Goal: Task Accomplishment & Management: Complete application form

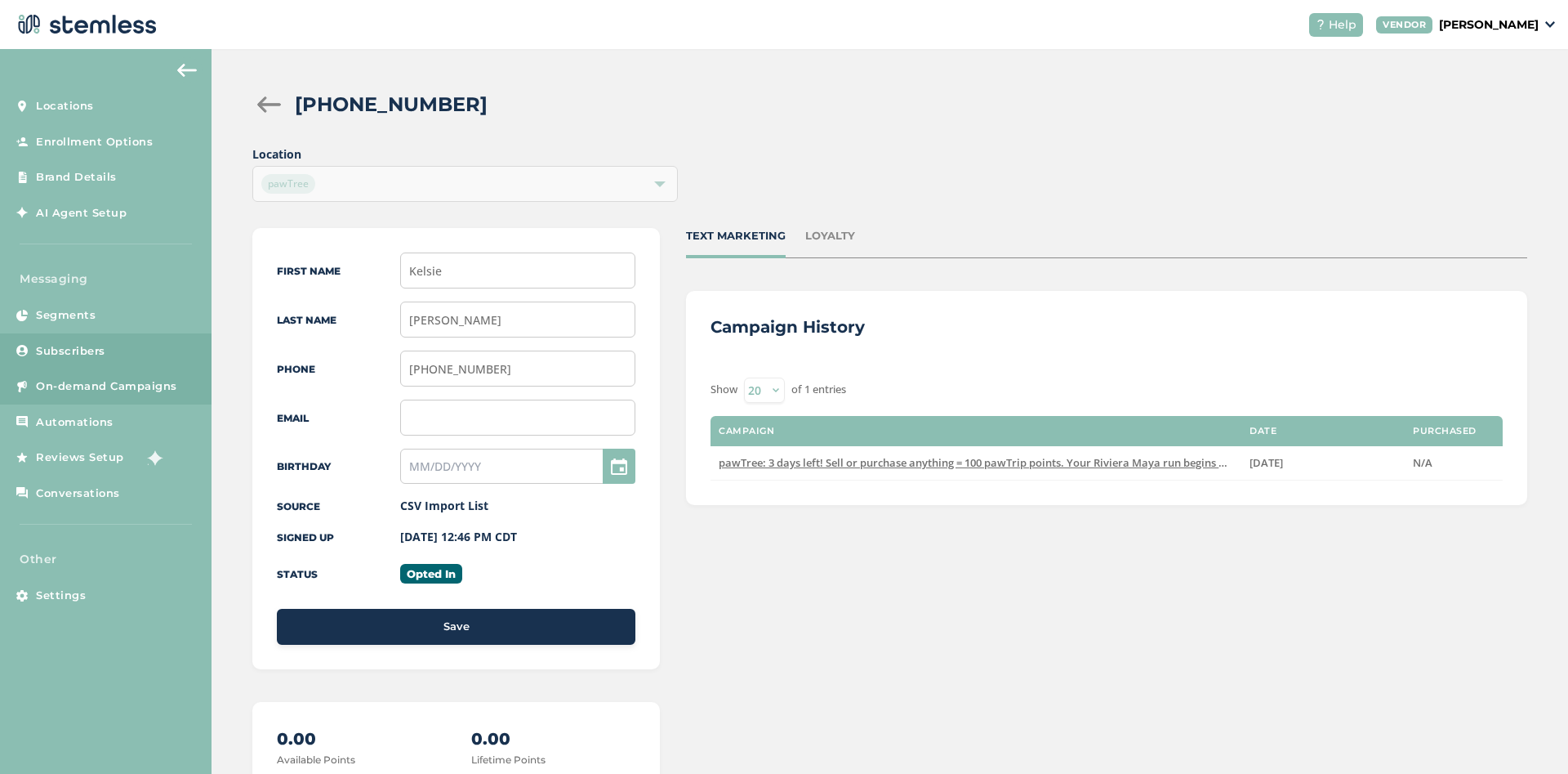
click at [95, 382] on span "On-demand Campaigns" at bounding box center [106, 387] width 141 height 17
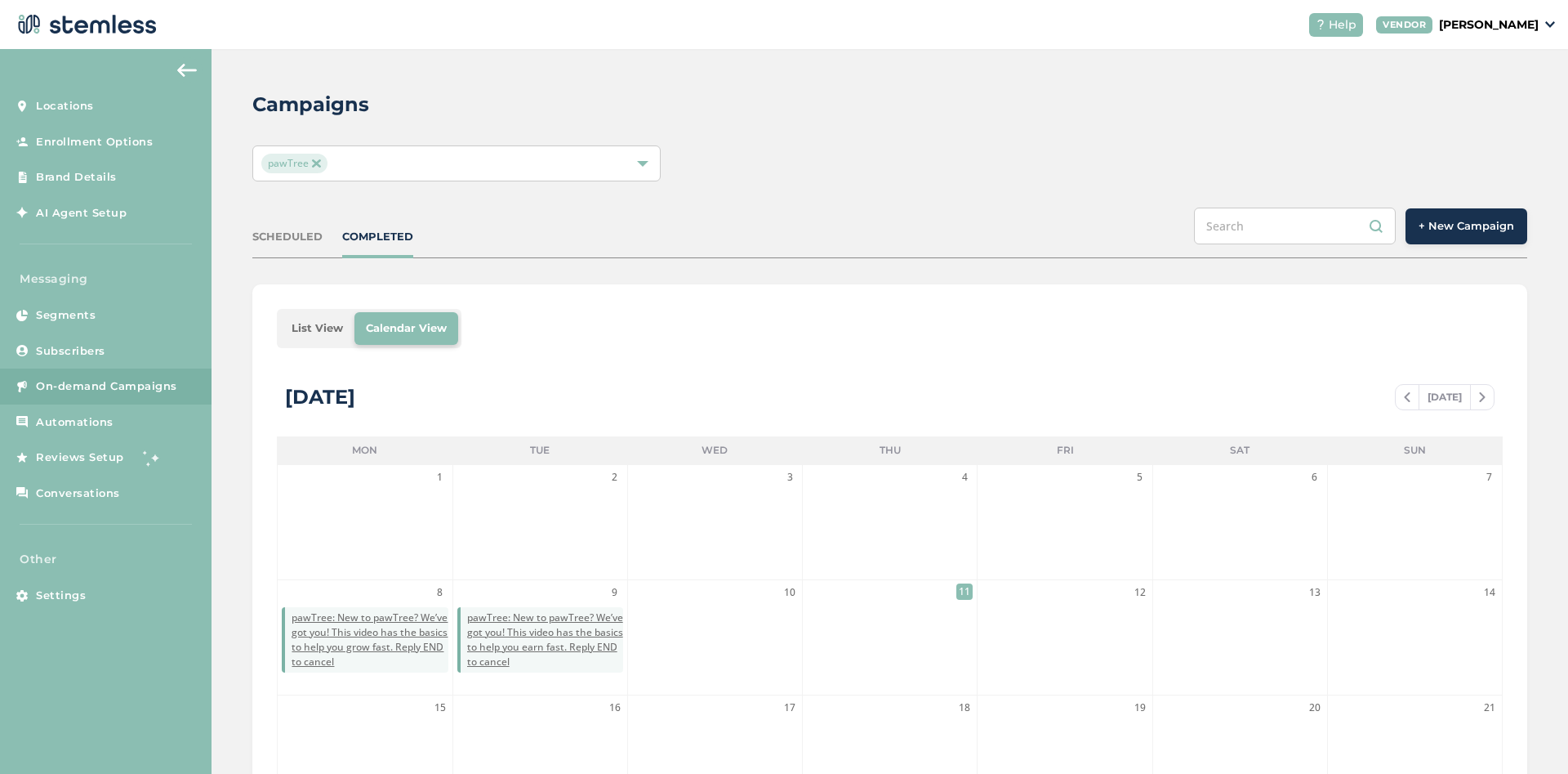
click at [1457, 226] on span "+ New Campaign" at bounding box center [1466, 226] width 96 height 17
click at [1451, 225] on span "+ New Campaign" at bounding box center [1466, 226] width 96 height 17
click at [1466, 225] on span "+ New Campaign" at bounding box center [1466, 226] width 96 height 17
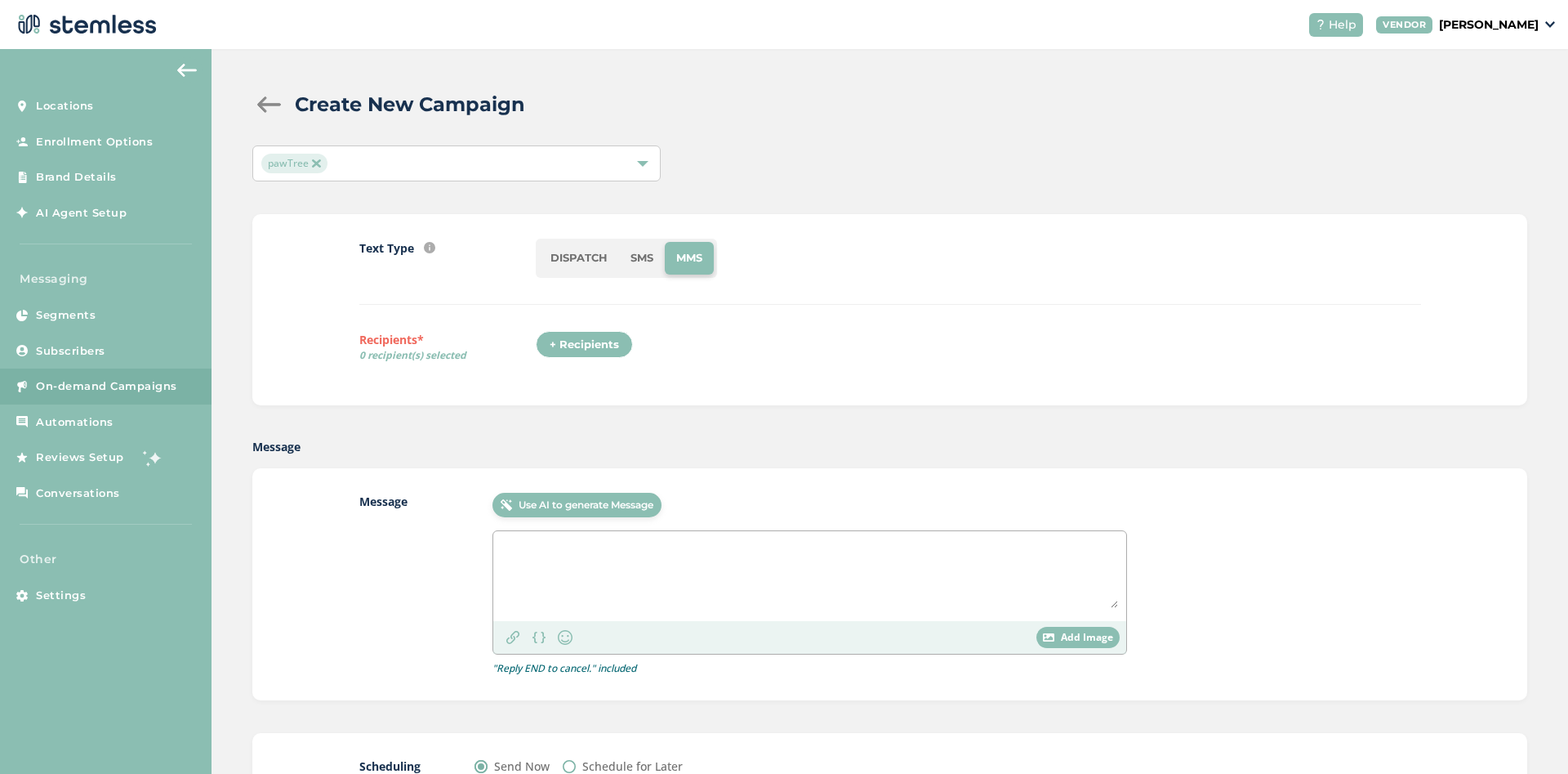
click at [632, 249] on li "SMS" at bounding box center [642, 258] width 46 height 33
click at [577, 341] on div "+ Recipients" at bounding box center [584, 344] width 97 height 28
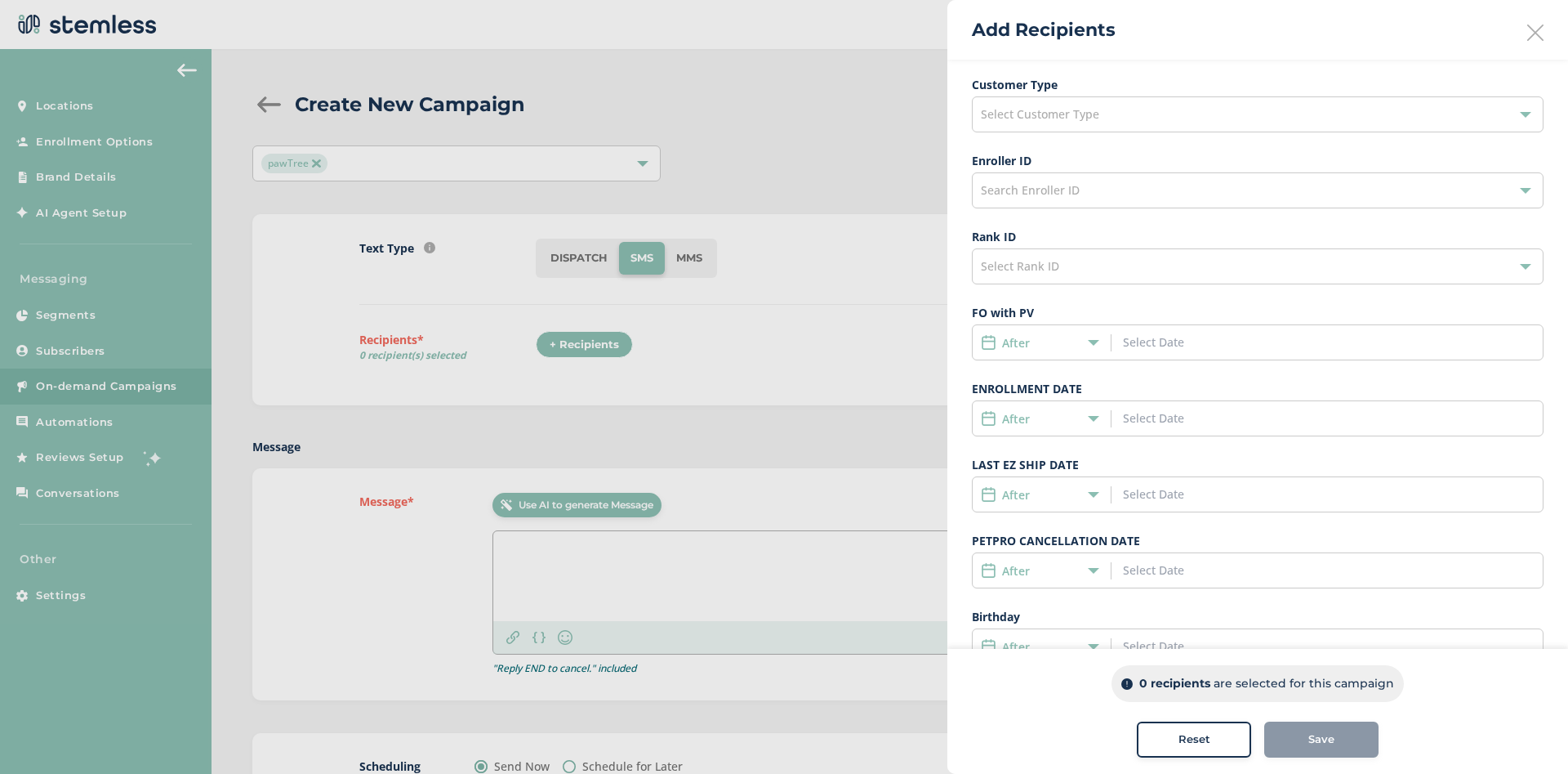
scroll to position [219, 0]
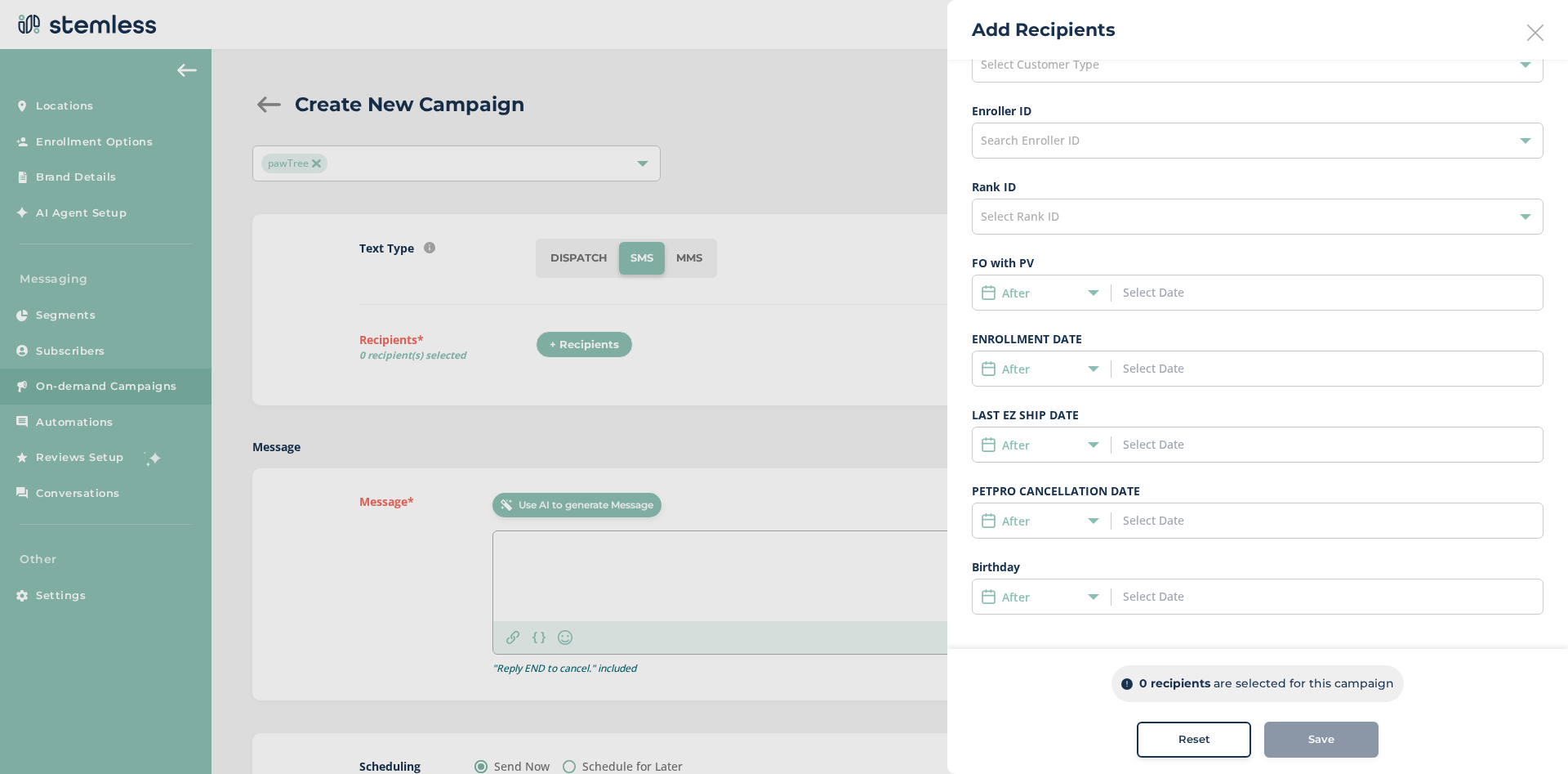
click at [1200, 368] on input at bounding box center [1197, 368] width 148 height 18
click at [1148, 405] on icon at bounding box center [1144, 404] width 21 height 21
click at [1145, 453] on span "1" at bounding box center [1142, 454] width 23 height 23
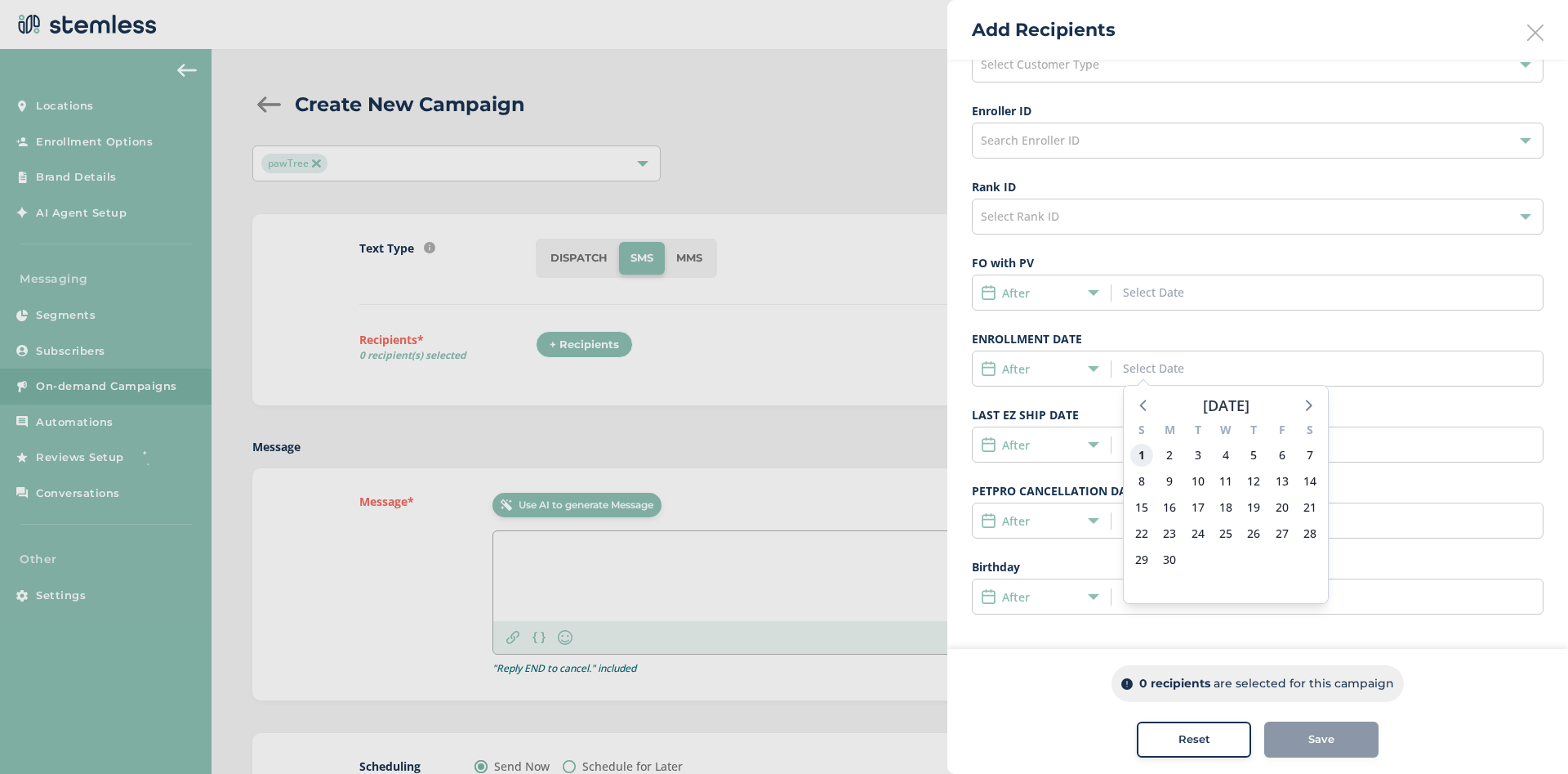
type input "06/01/2025"
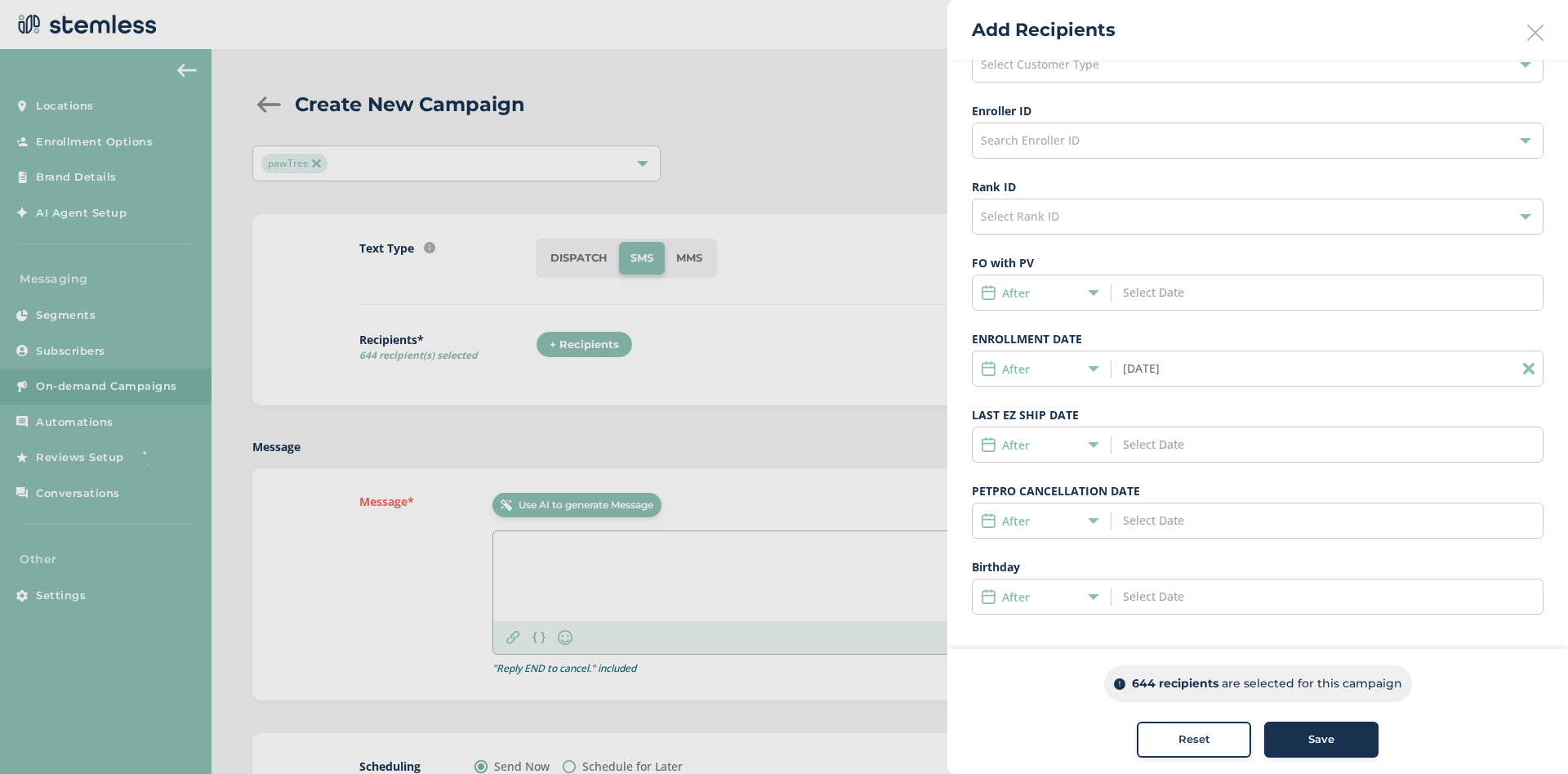
click at [1143, 367] on input "06/01/2025" at bounding box center [1197, 368] width 148 height 18
click at [1065, 367] on div "After" at bounding box center [1037, 369] width 113 height 18
click at [1046, 478] on li "Date Range" at bounding box center [1041, 490] width 138 height 30
click at [1246, 366] on input "06/01/2025" at bounding box center [1197, 368] width 148 height 18
click at [1145, 406] on icon at bounding box center [1144, 404] width 21 height 21
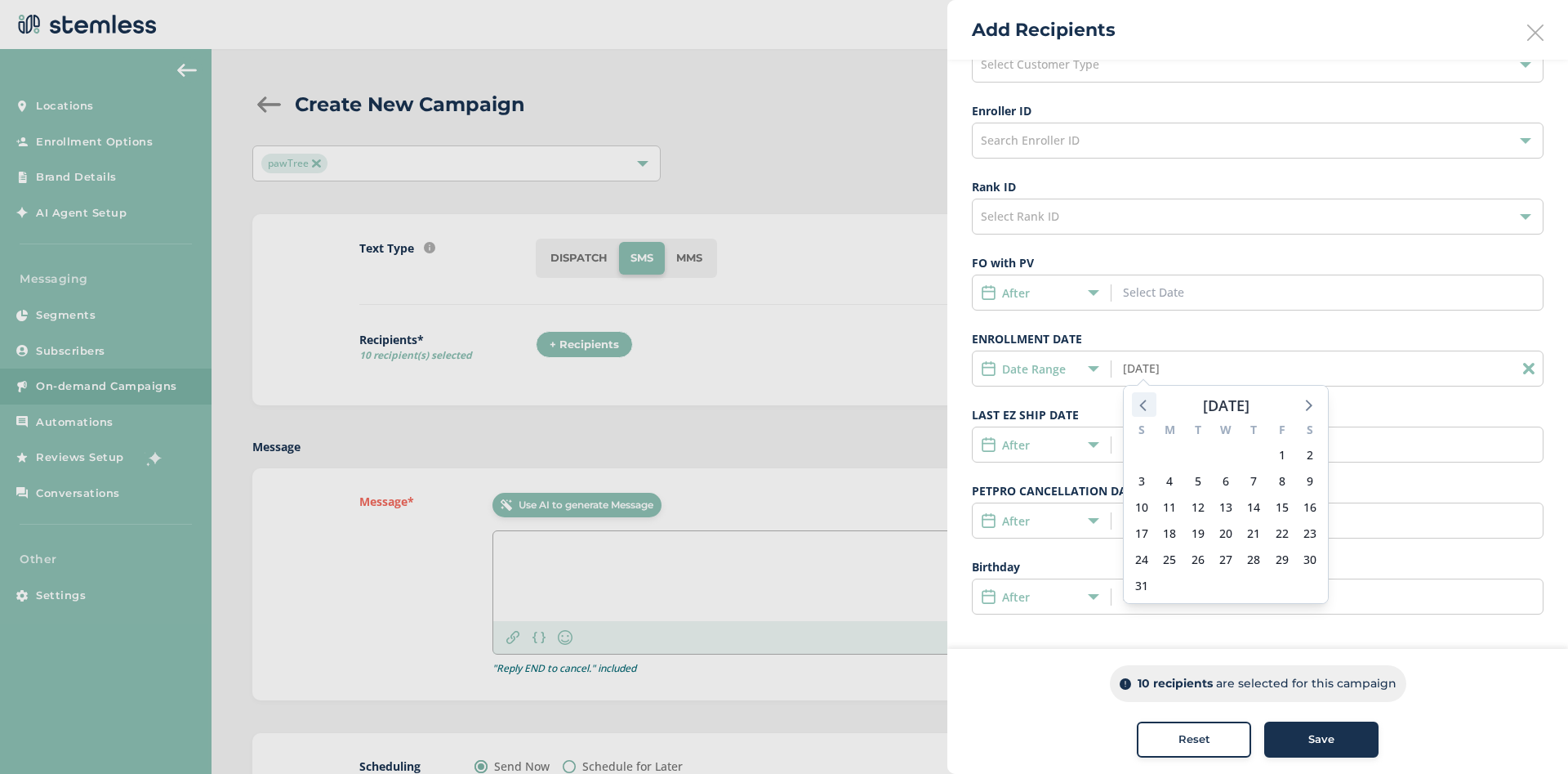
click at [1145, 406] on icon at bounding box center [1144, 404] width 21 height 21
click at [1319, 412] on div at bounding box center [1307, 404] width 24 height 24
drag, startPoint x: 1141, startPoint y: 454, endPoint x: 1148, endPoint y: 459, distance: 8.6
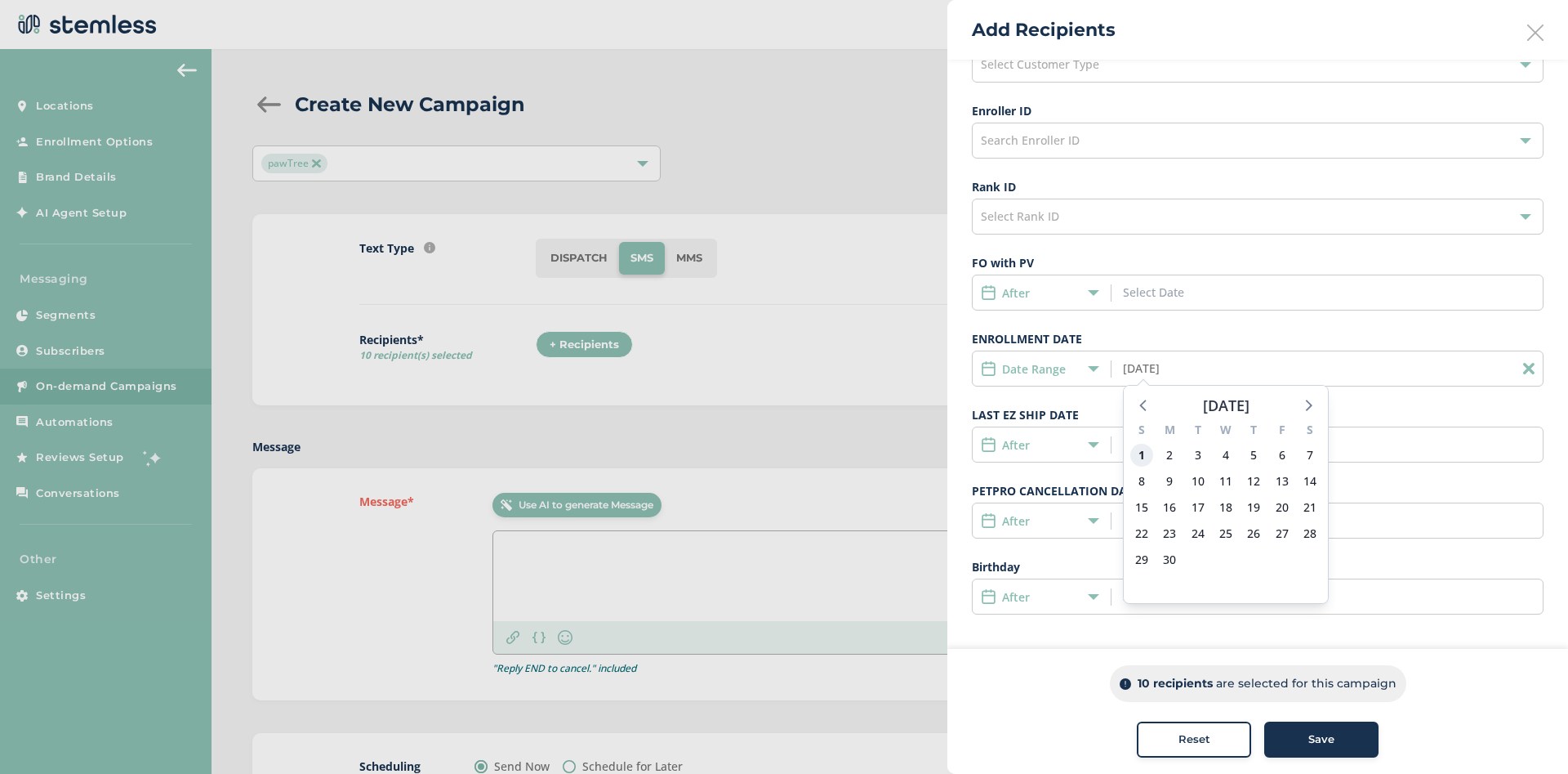
click at [1148, 459] on span "1" at bounding box center [1142, 454] width 23 height 23
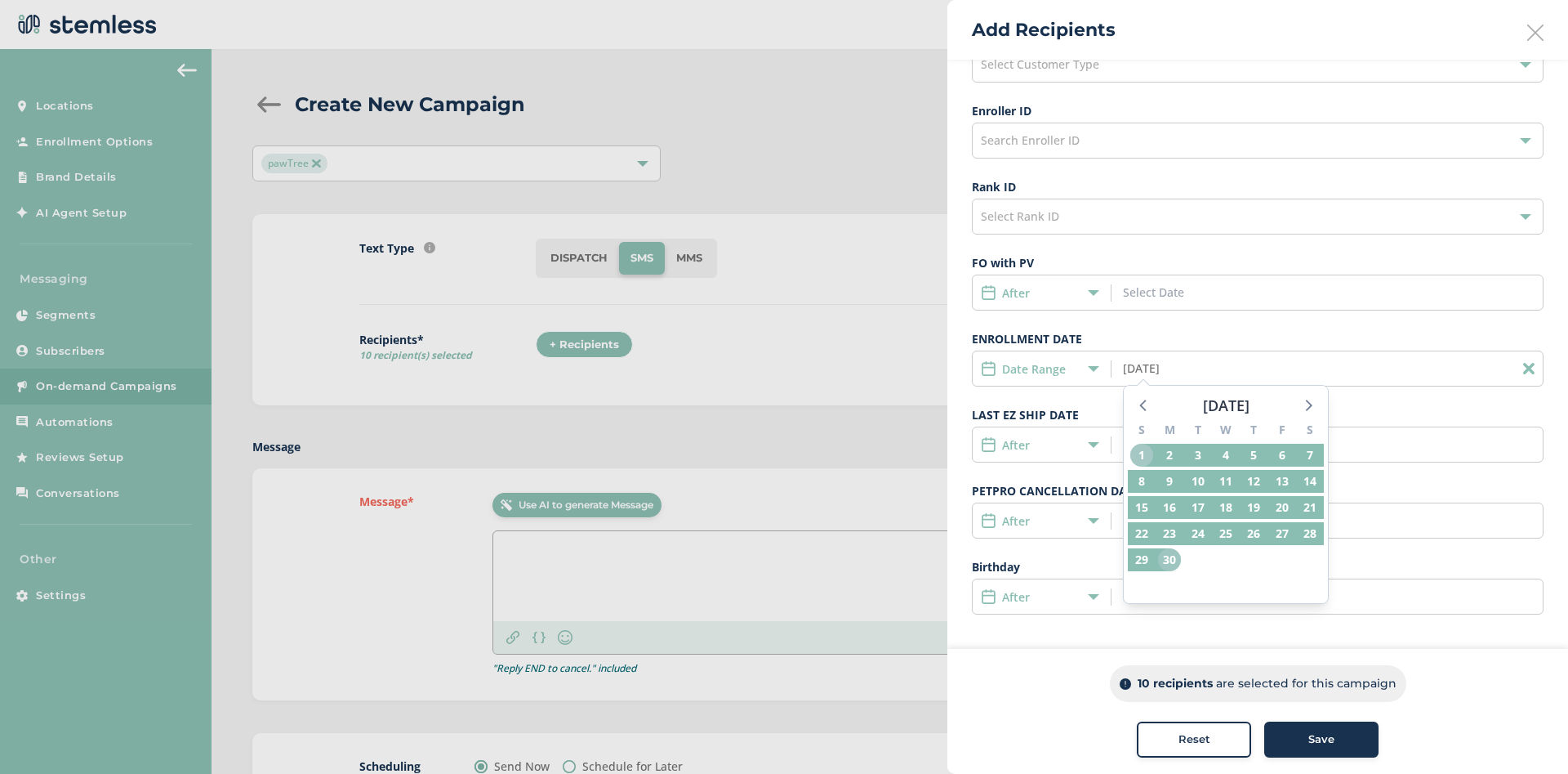
drag, startPoint x: 1148, startPoint y: 459, endPoint x: 1171, endPoint y: 559, distance: 102.6
click at [1171, 559] on div "S M T W T F S 1 2 3 4 5 6 7 8 9 10 11 12 13 14 15 16 17 18 19 20 21 22 23 24 25…" at bounding box center [1226, 509] width 204 height 186
click at [1176, 562] on span "30" at bounding box center [1169, 559] width 23 height 23
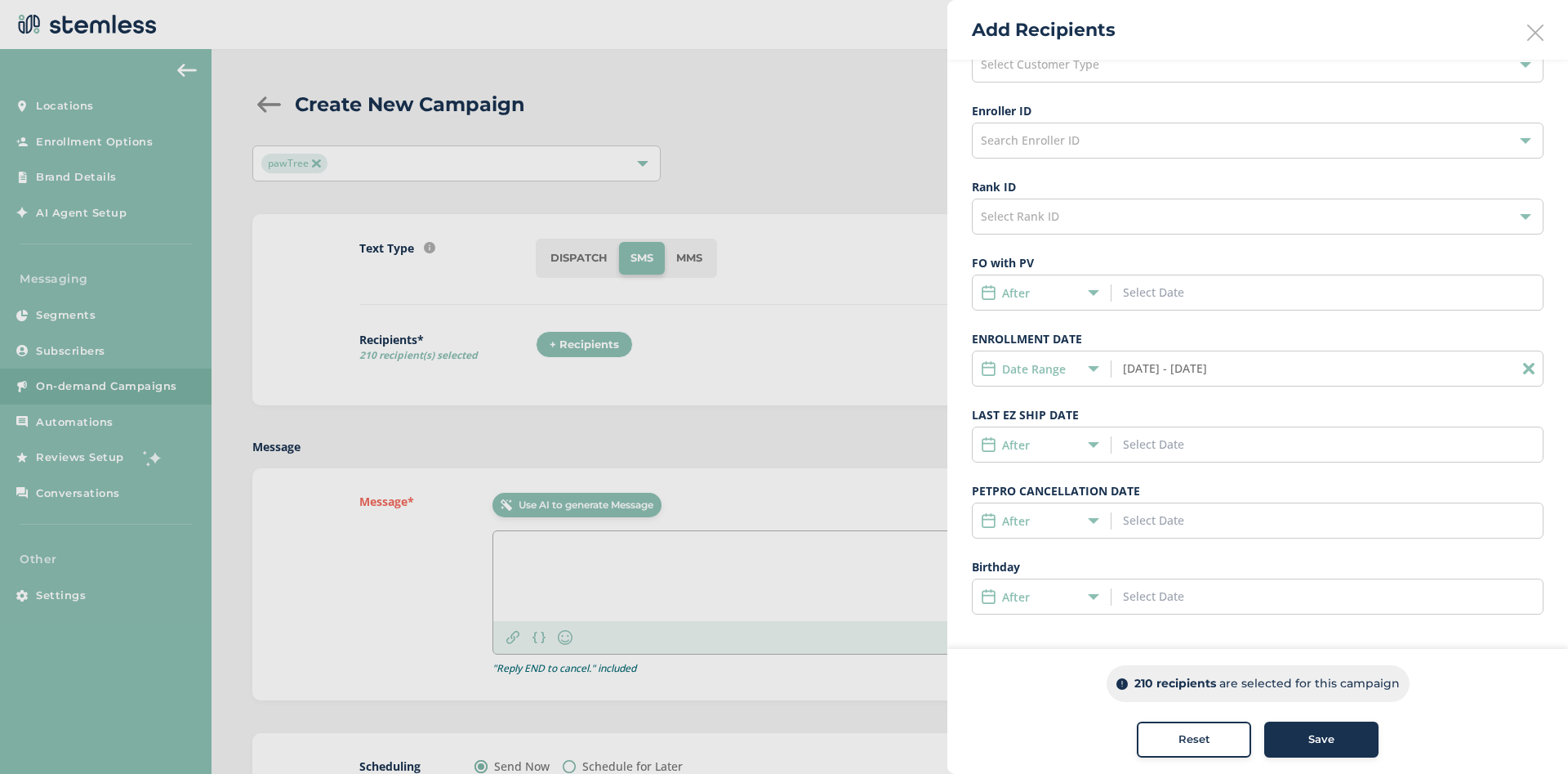
click at [1193, 373] on input "06/01/2025 - 06/30/2025" at bounding box center [1197, 368] width 148 height 18
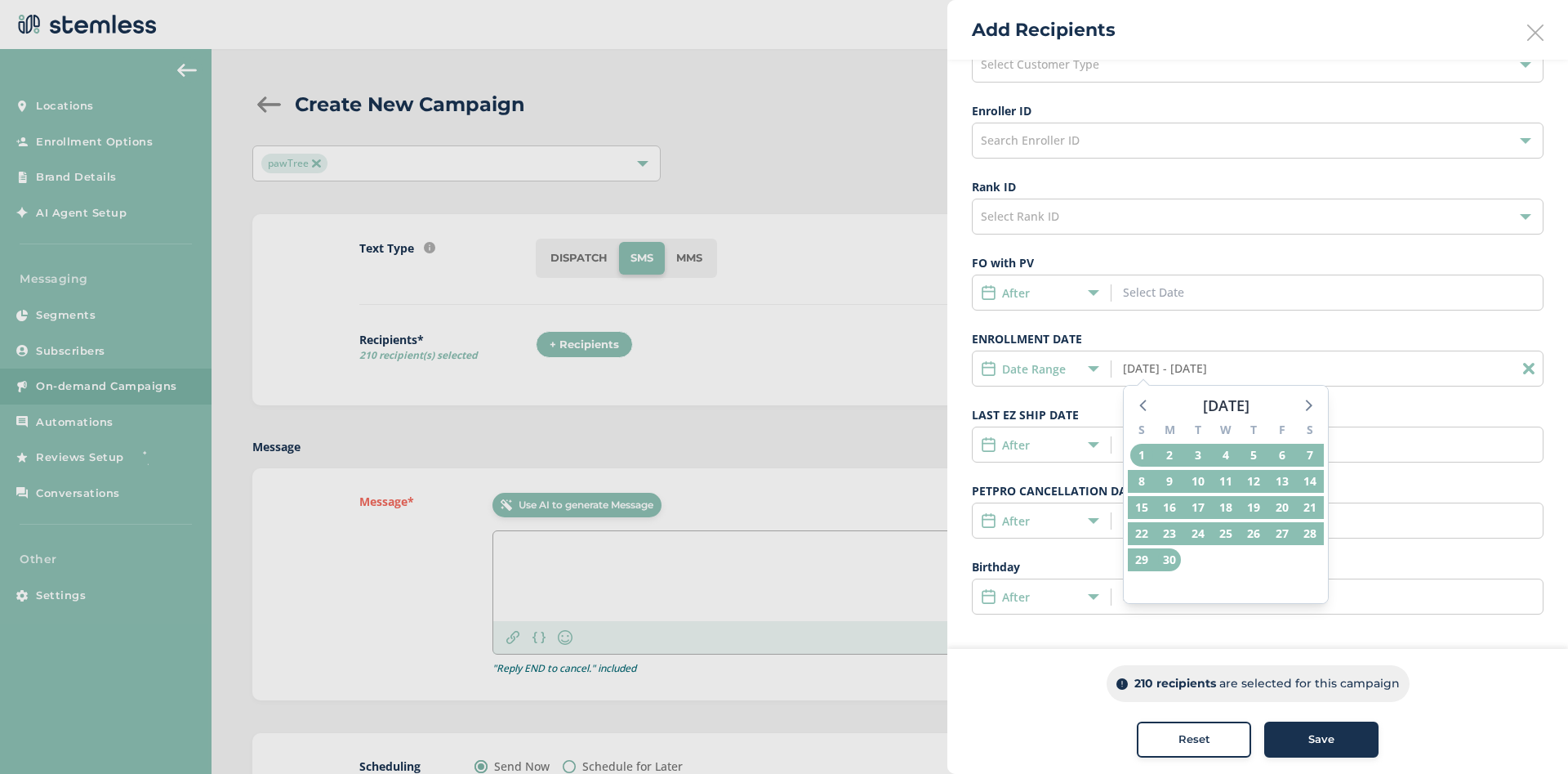
click at [1209, 370] on input "06/01/2025 - 06/30/2025" at bounding box center [1197, 368] width 148 height 18
click at [1312, 407] on icon at bounding box center [1307, 404] width 21 height 21
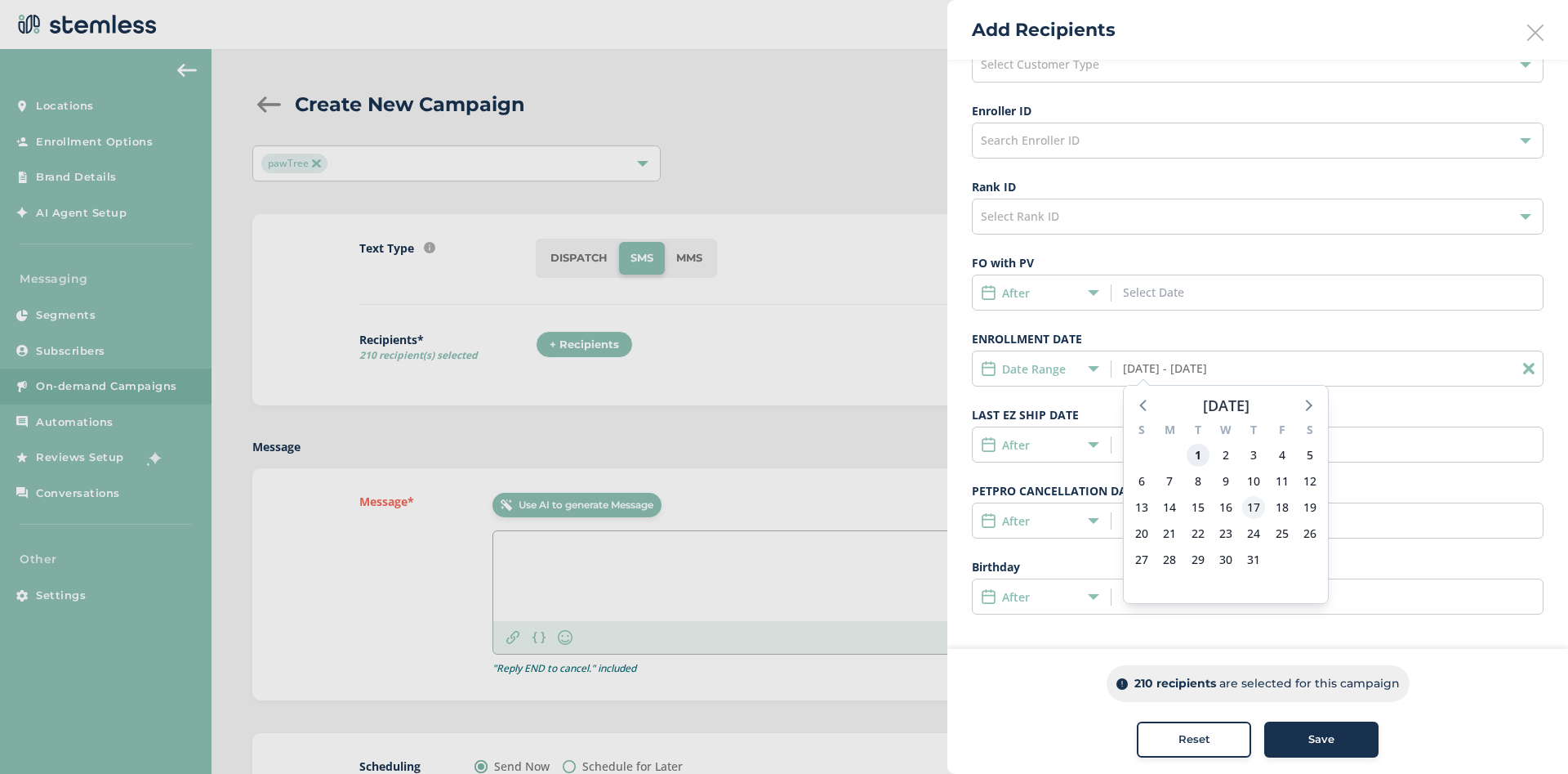
drag, startPoint x: 1197, startPoint y: 459, endPoint x: 1248, endPoint y: 503, distance: 67.4
click at [1248, 503] on div "S M T W T F S 29 30 1 2 3 4 5 6 7 8 9 10 11 12 13 14 15 16 17 18 19 20 21 22 23…" at bounding box center [1226, 509] width 204 height 186
click at [1140, 402] on icon at bounding box center [1144, 404] width 21 height 21
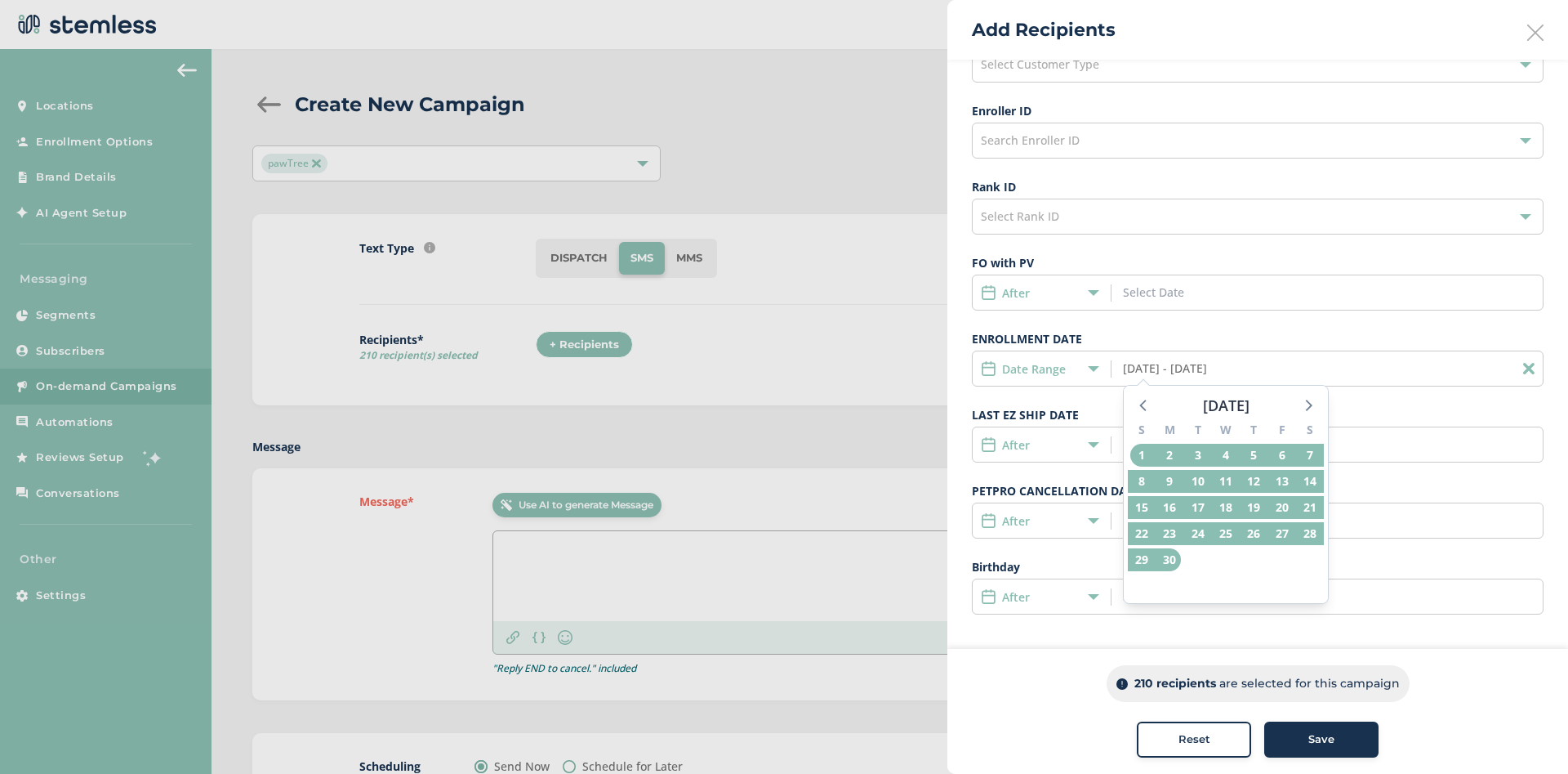
click at [1402, 574] on div "Birthday After" at bounding box center [1258, 586] width 572 height 57
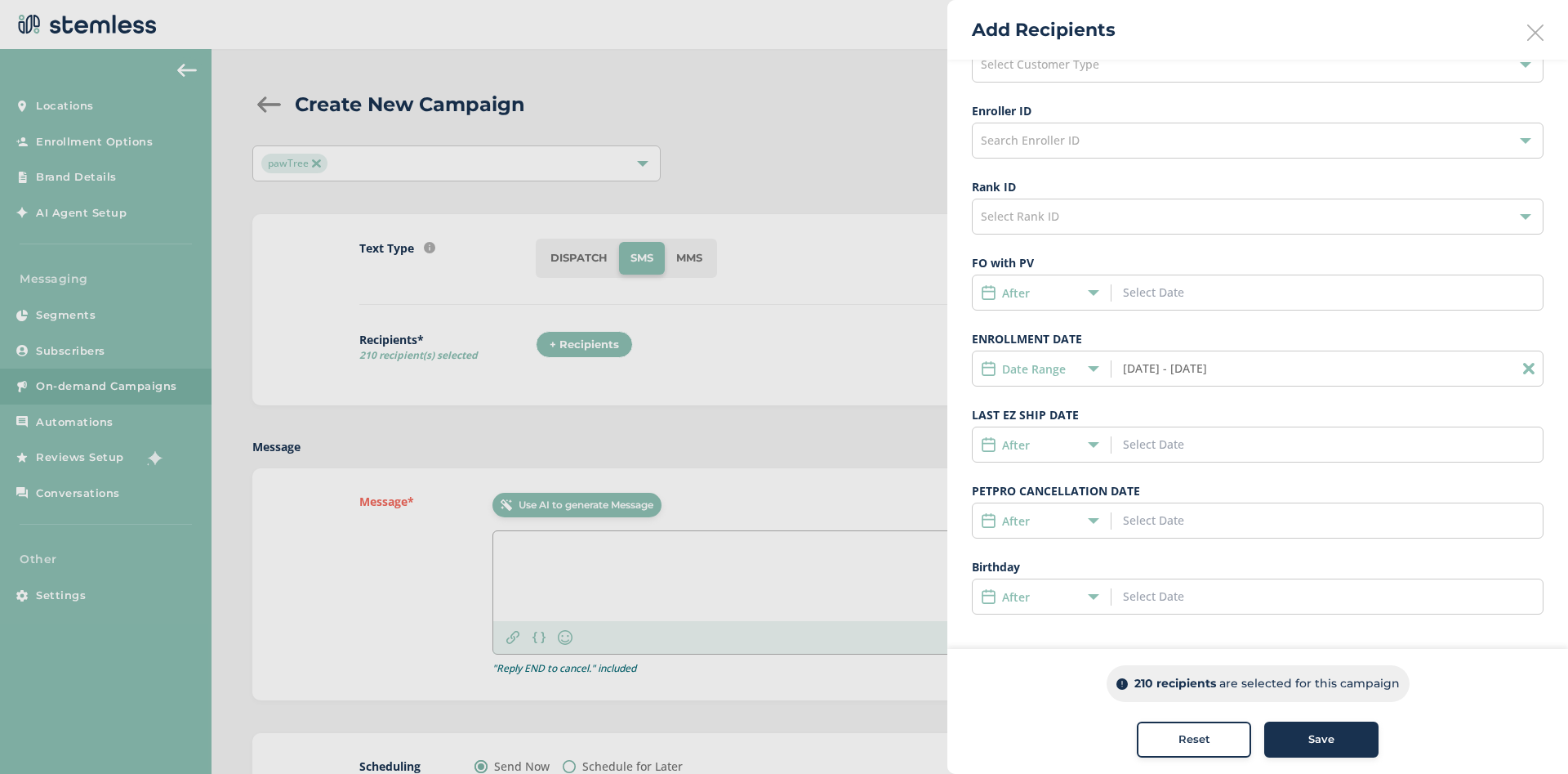
click at [1174, 375] on input "06/01/2025 - 06/30/2025" at bounding box center [1197, 368] width 148 height 18
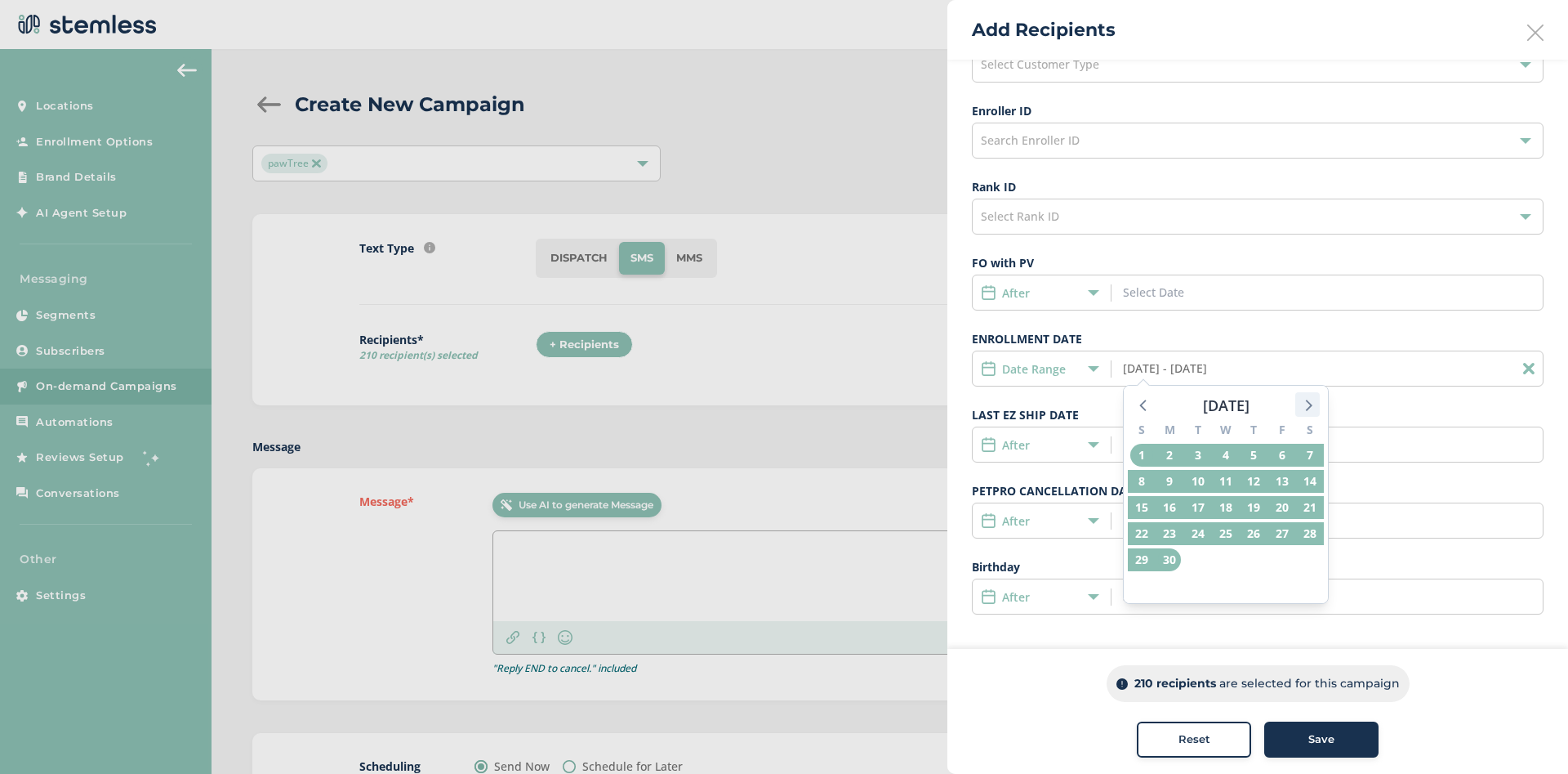
click at [1303, 404] on icon at bounding box center [1307, 404] width 21 height 21
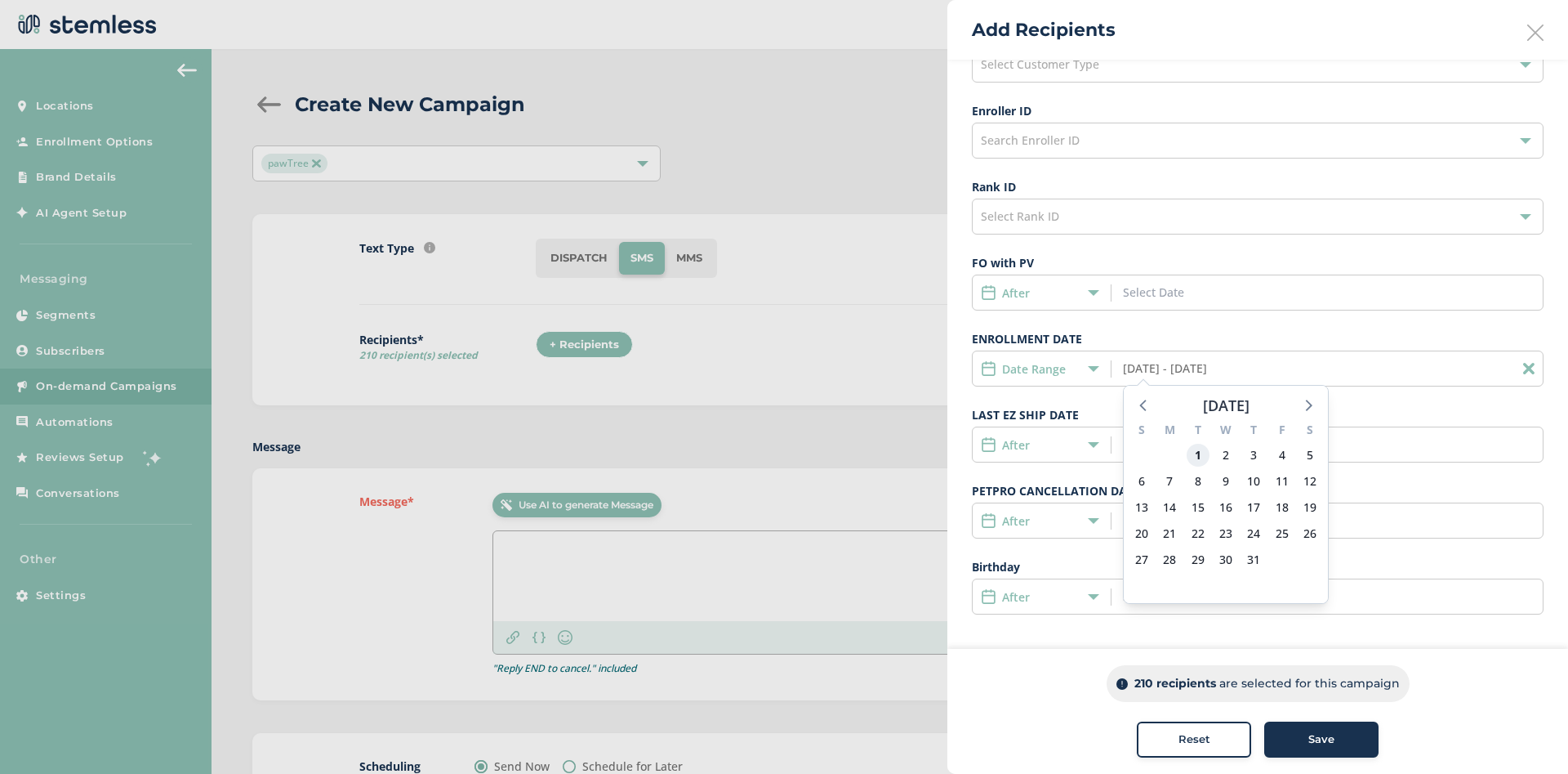
drag, startPoint x: 1195, startPoint y: 465, endPoint x: 1240, endPoint y: 539, distance: 86.6
click at [1240, 539] on div "S M T W T F S 29 30 1 2 3 4 5 6 7 8 9 10 11 12 13 14 15 16 17 18 19 20 21 22 23…" at bounding box center [1226, 509] width 204 height 186
click at [1197, 463] on span "1" at bounding box center [1197, 454] width 23 height 23
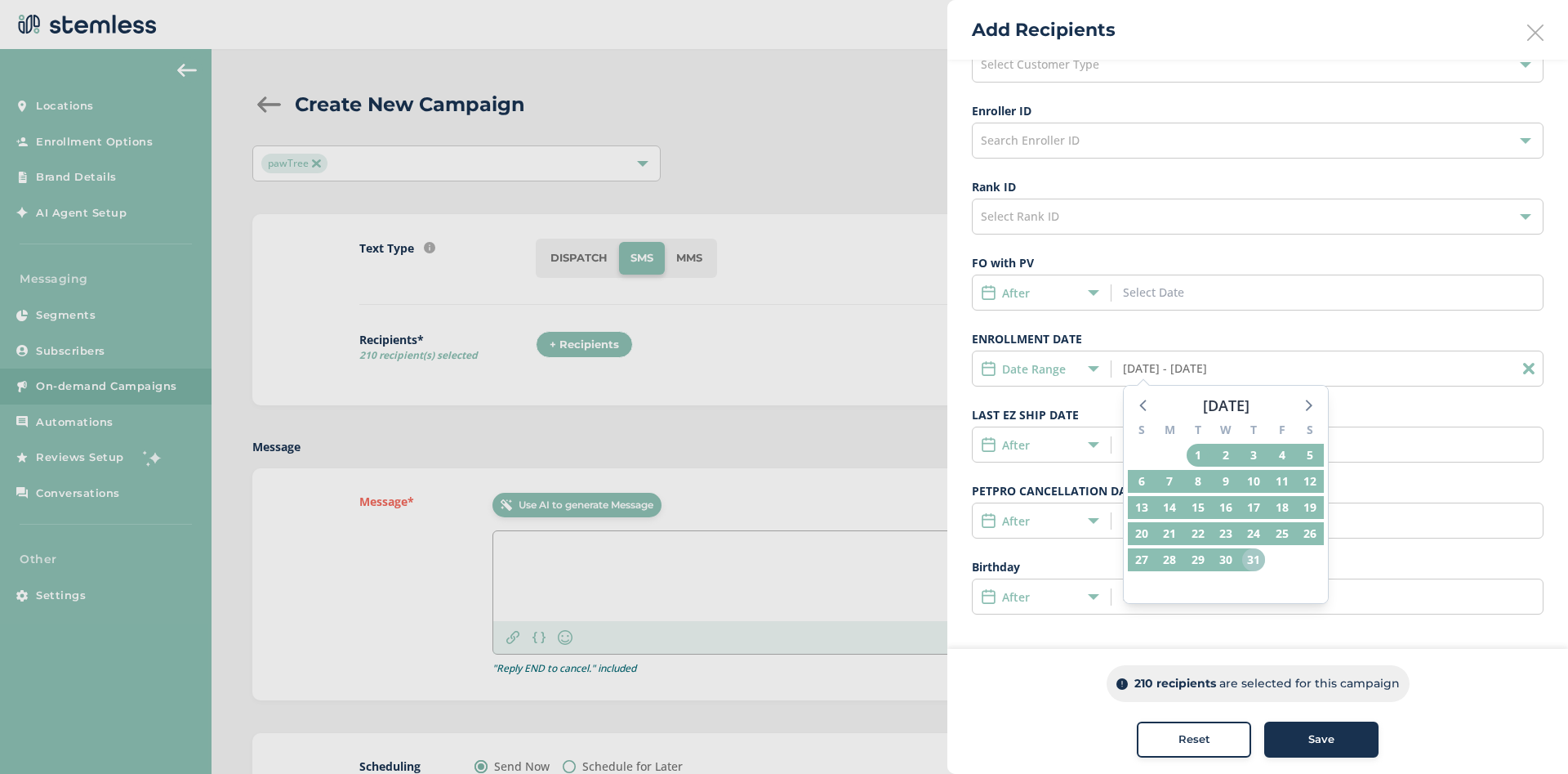
click at [1253, 561] on span "31" at bounding box center [1253, 559] width 23 height 23
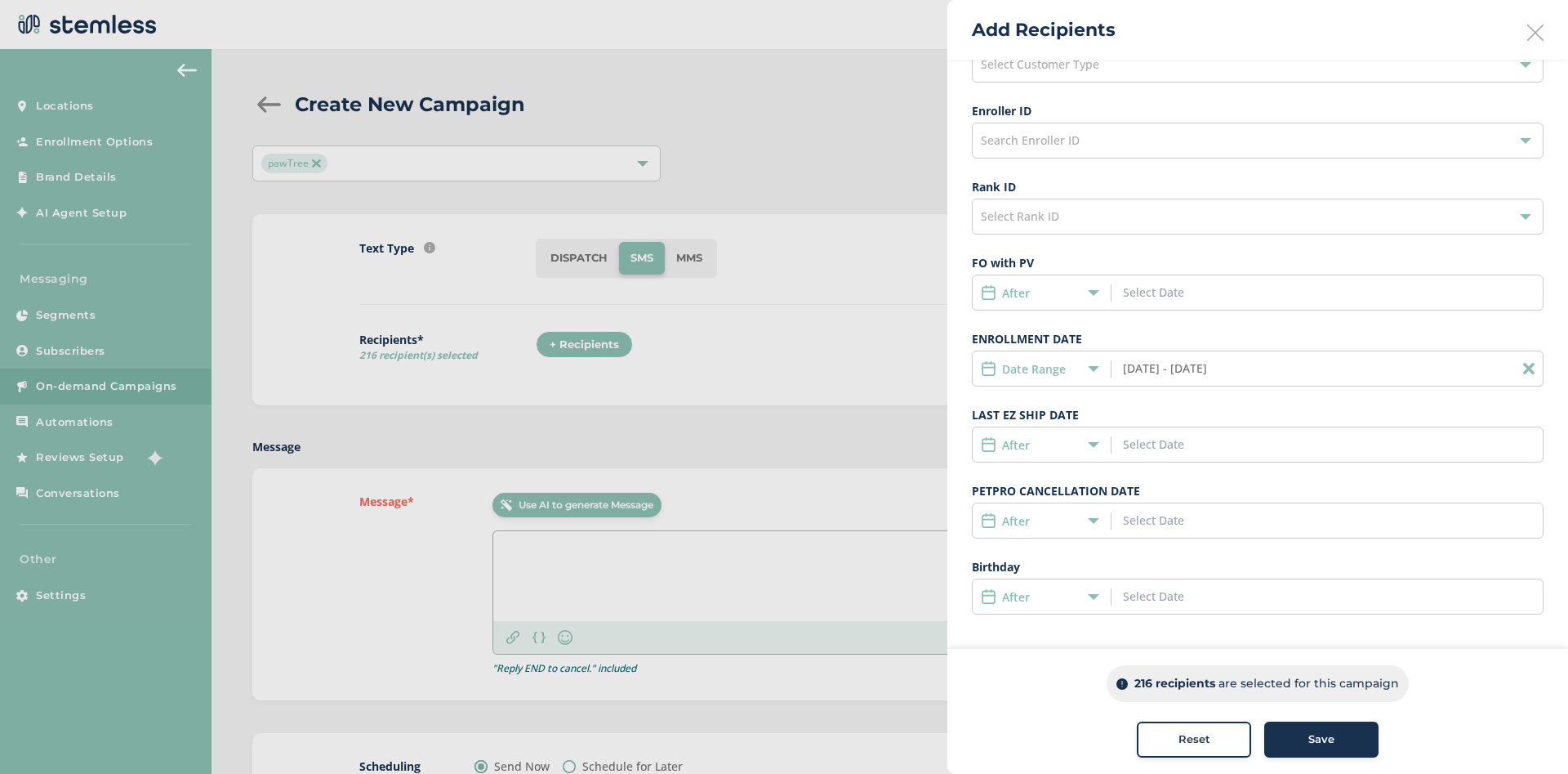
click at [1207, 399] on div "Customer Type Select Customer Type Enroller ID Search Enroller ID Rank ID Selec…" at bounding box center [1258, 320] width 572 height 589
click at [1160, 376] on input "07/01/2025 - 07/31/2025" at bounding box center [1197, 368] width 148 height 18
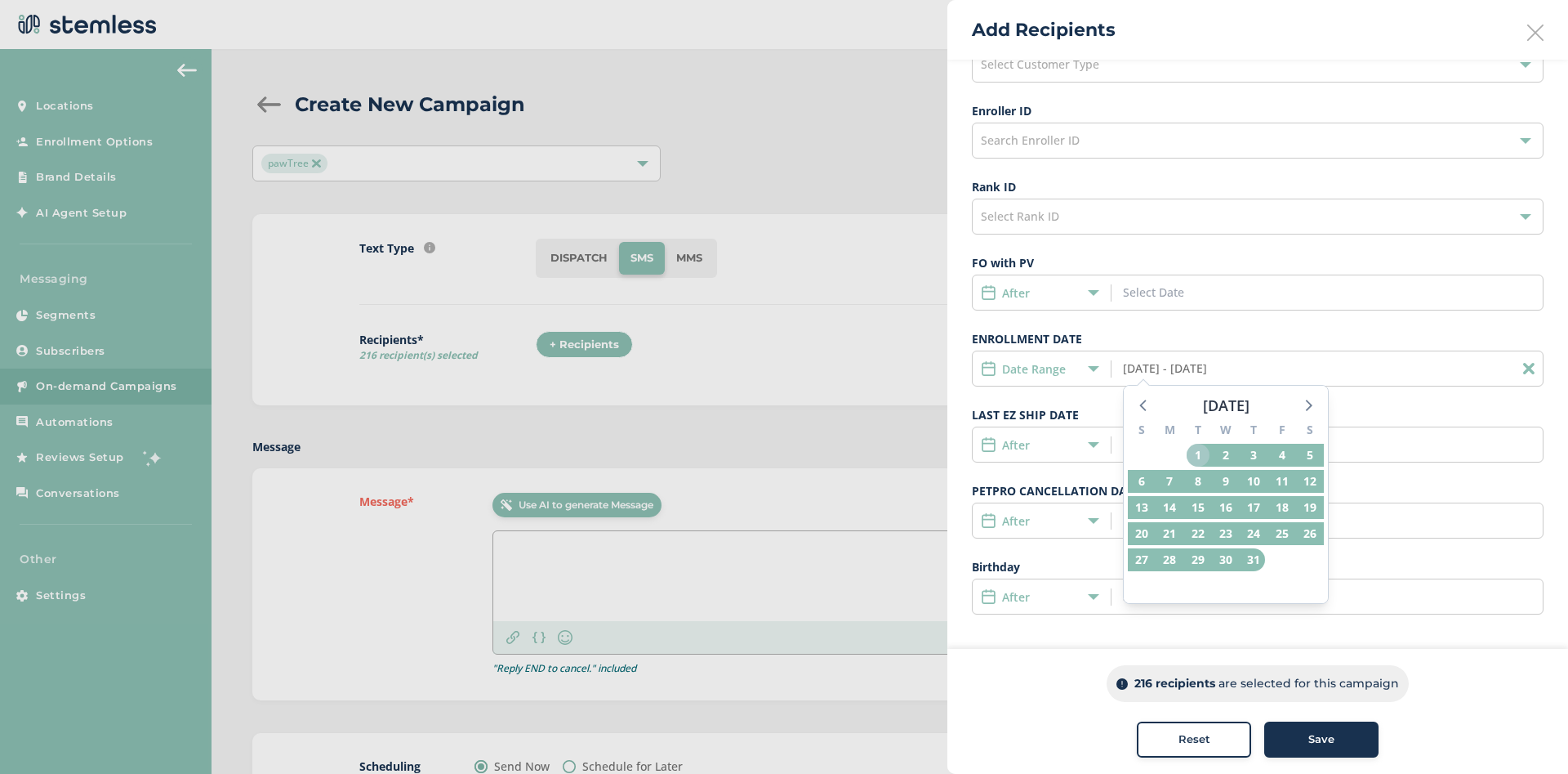
click at [1206, 449] on span "1" at bounding box center [1197, 454] width 23 height 23
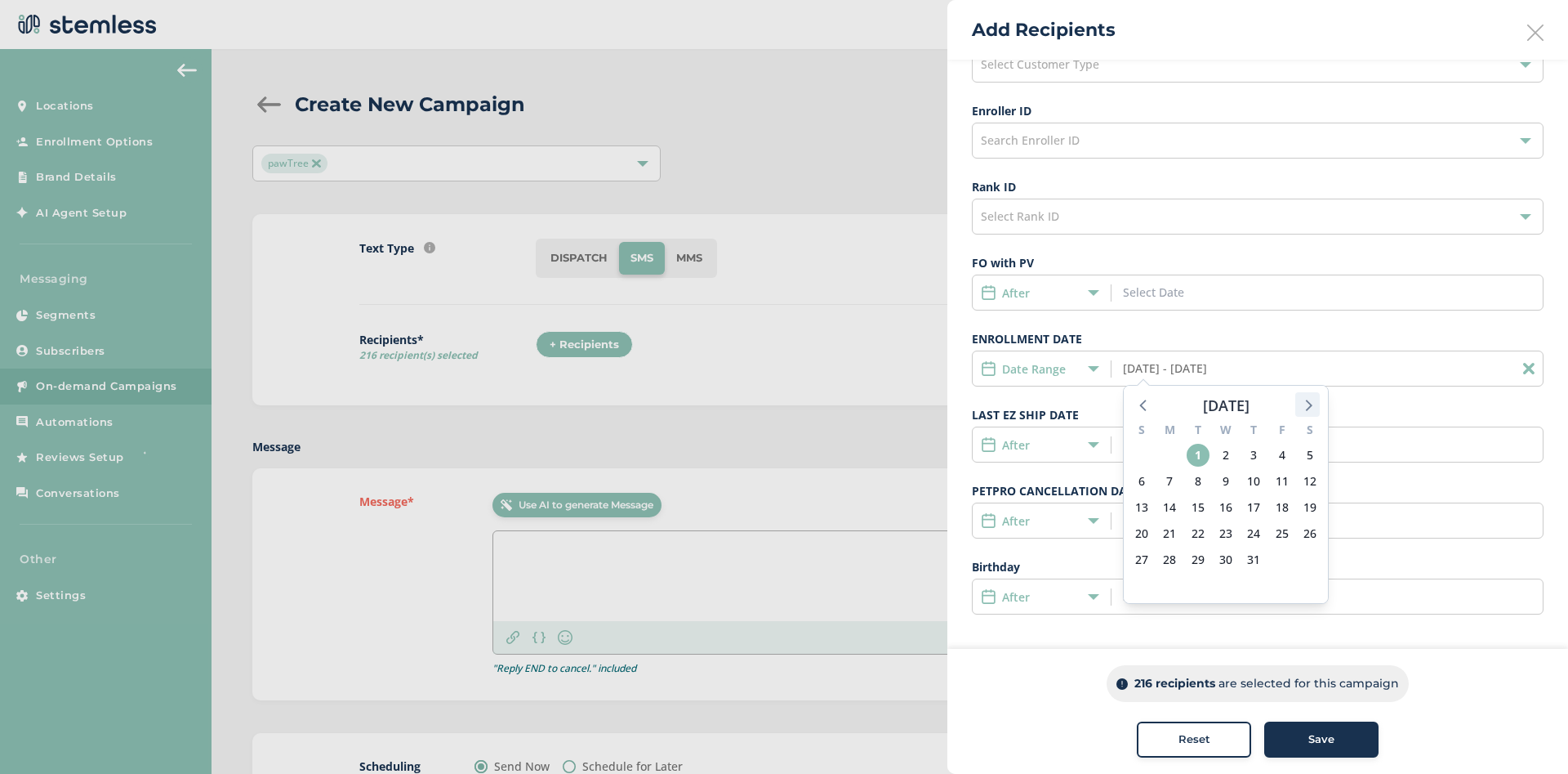
click at [1314, 408] on icon at bounding box center [1307, 404] width 21 height 21
click at [1147, 413] on icon at bounding box center [1144, 404] width 21 height 21
click at [1311, 405] on icon at bounding box center [1309, 406] width 7 height 12
click at [1280, 458] on span "1" at bounding box center [1282, 454] width 23 height 23
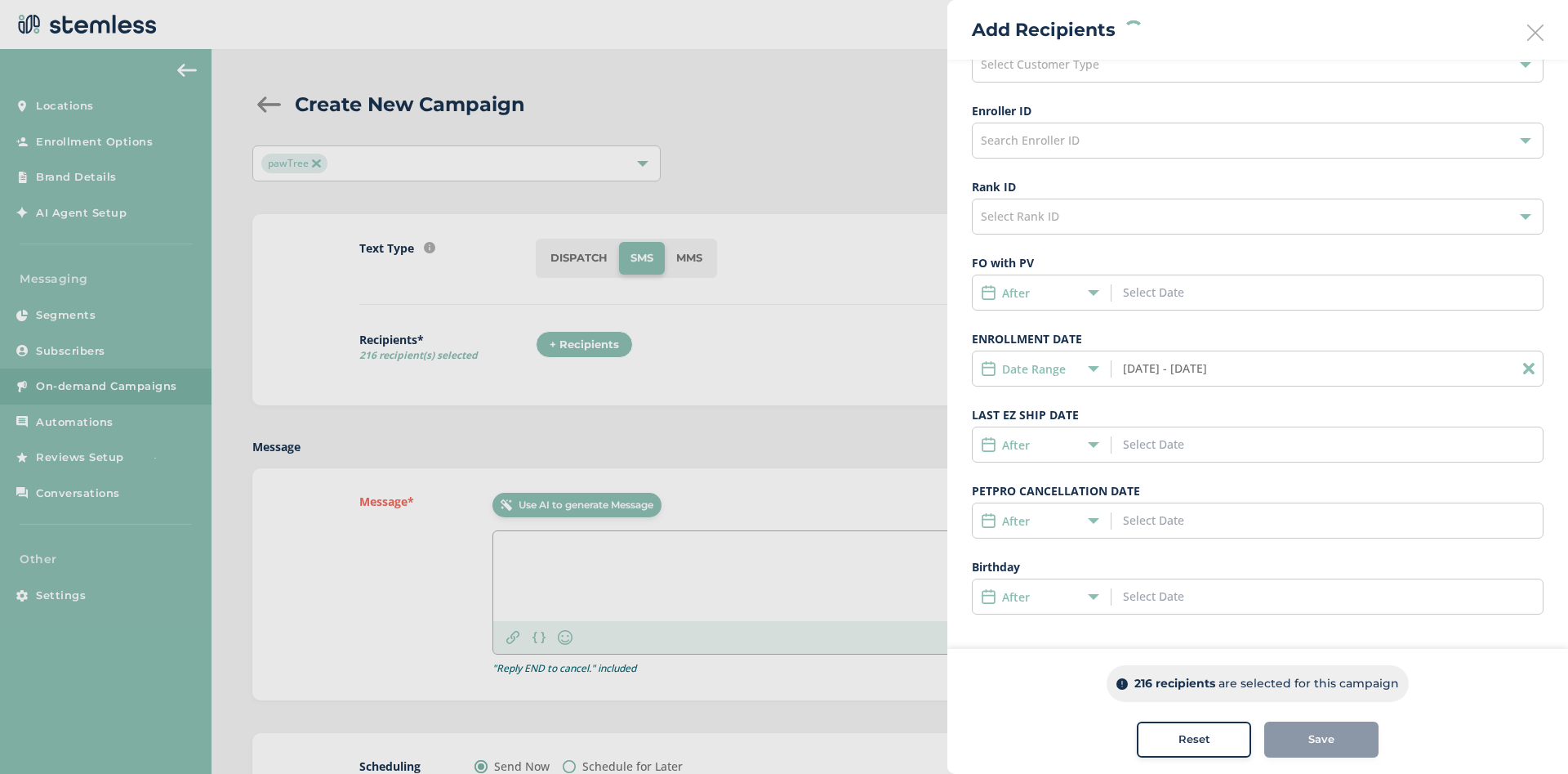
click at [1172, 370] on input "07/01/2025 - 08/01/2025" at bounding box center [1197, 368] width 148 height 18
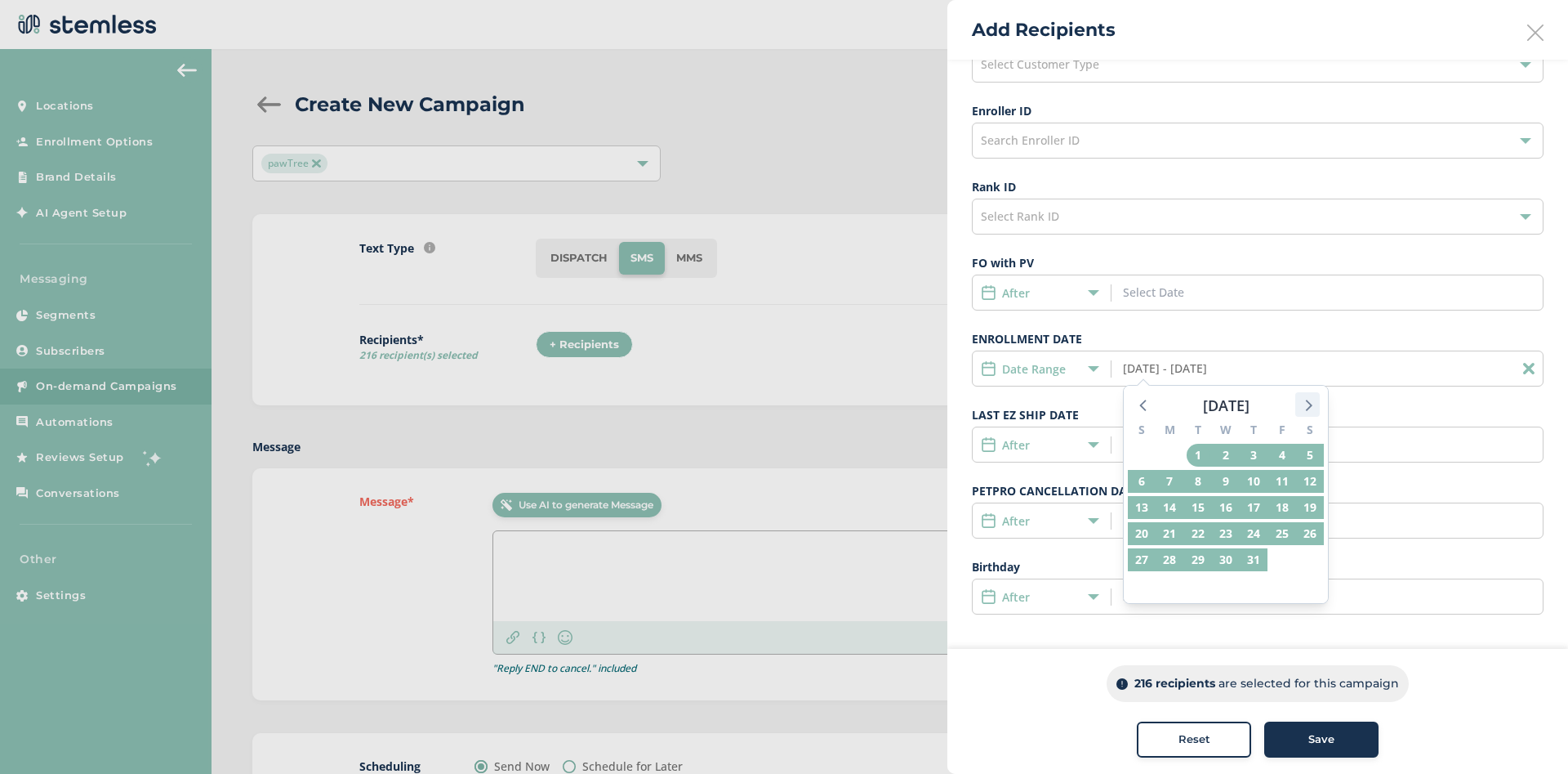
click at [1309, 403] on icon at bounding box center [1309, 406] width 7 height 12
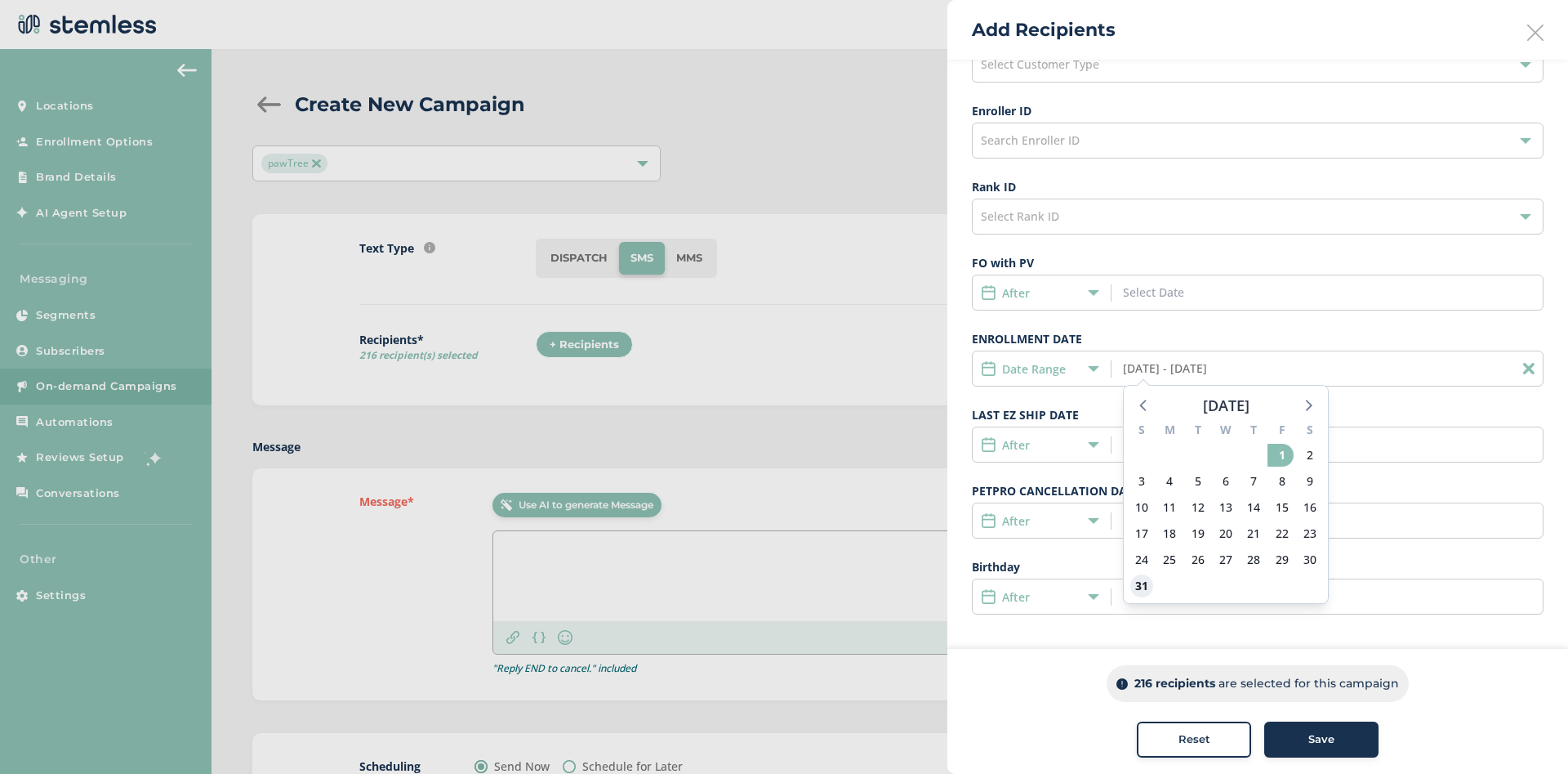
click at [1147, 584] on span "31" at bounding box center [1142, 585] width 23 height 23
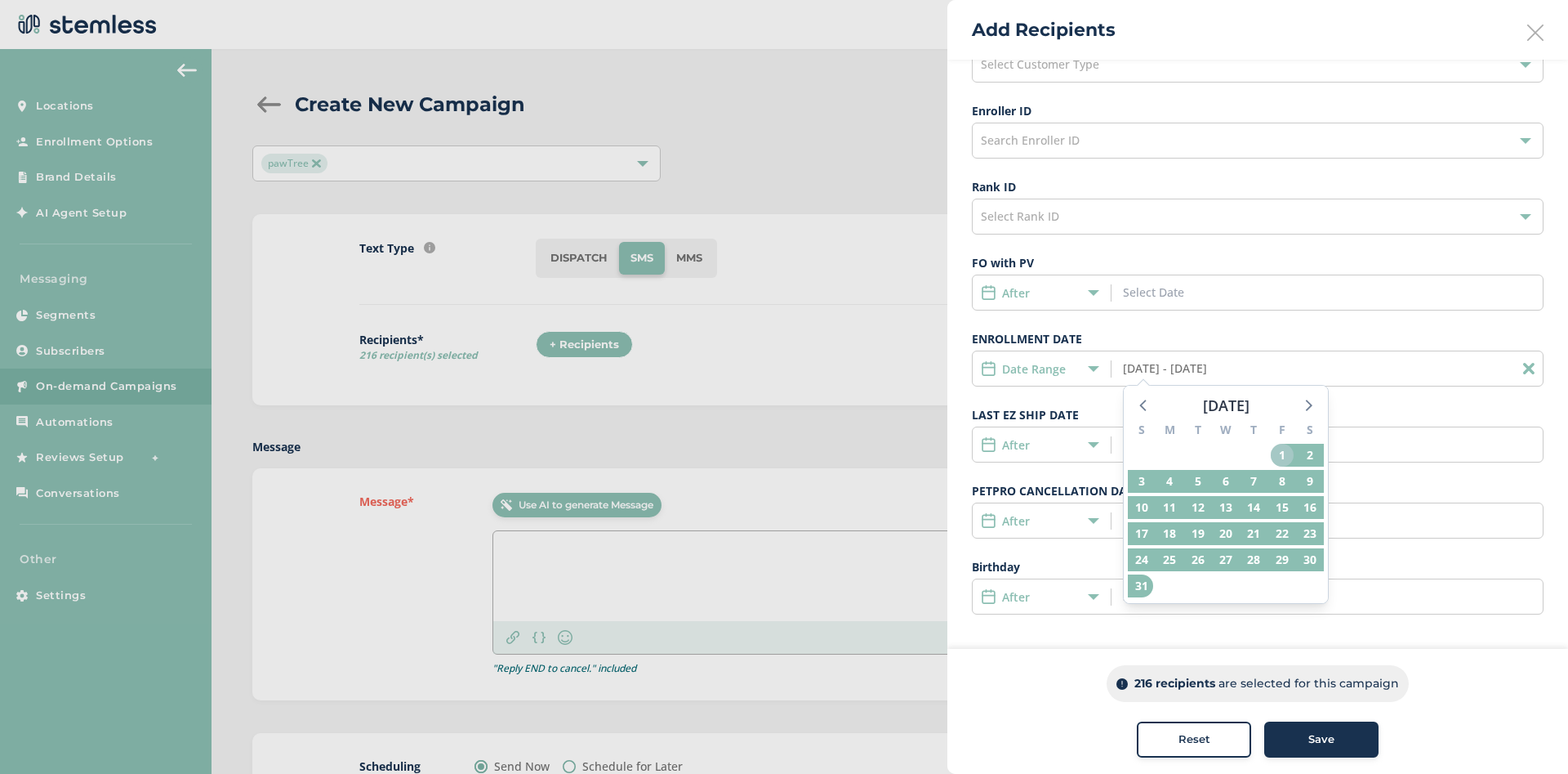
click at [1279, 462] on span "1" at bounding box center [1282, 454] width 23 height 23
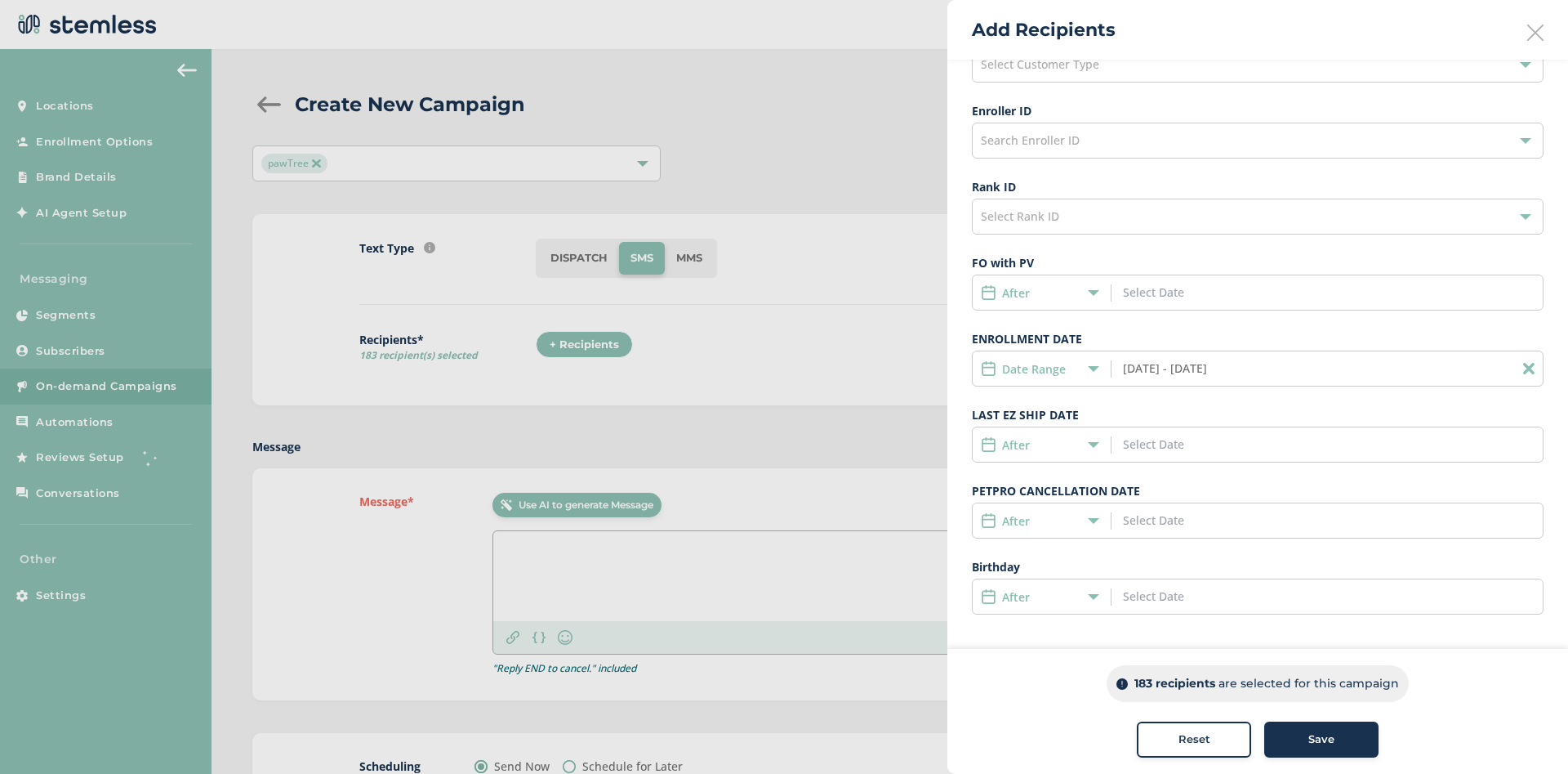
click at [1232, 372] on input "08/01/2025 - 08/31/2025" at bounding box center [1197, 368] width 148 height 18
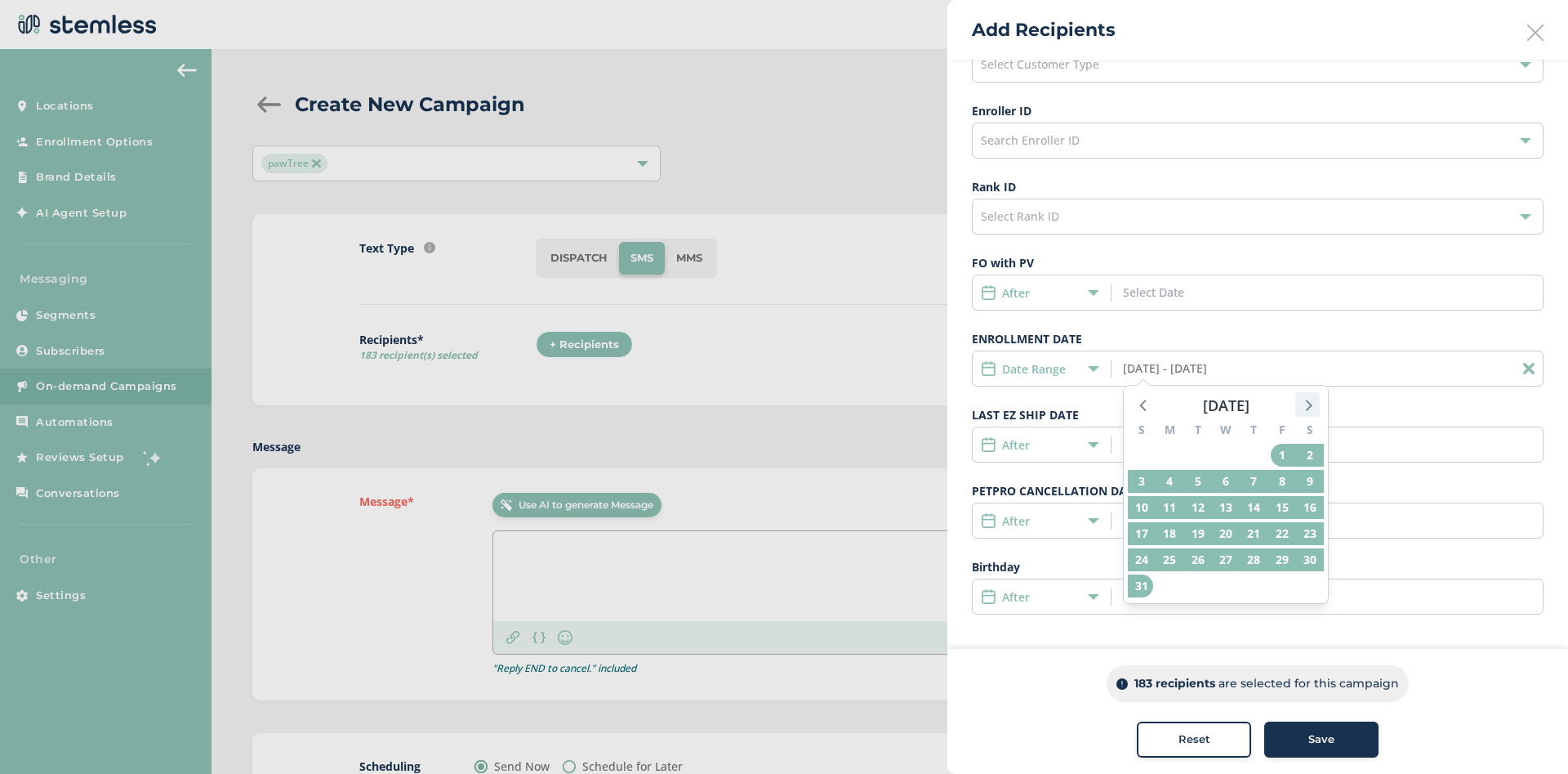
click at [1316, 401] on icon at bounding box center [1307, 404] width 21 height 21
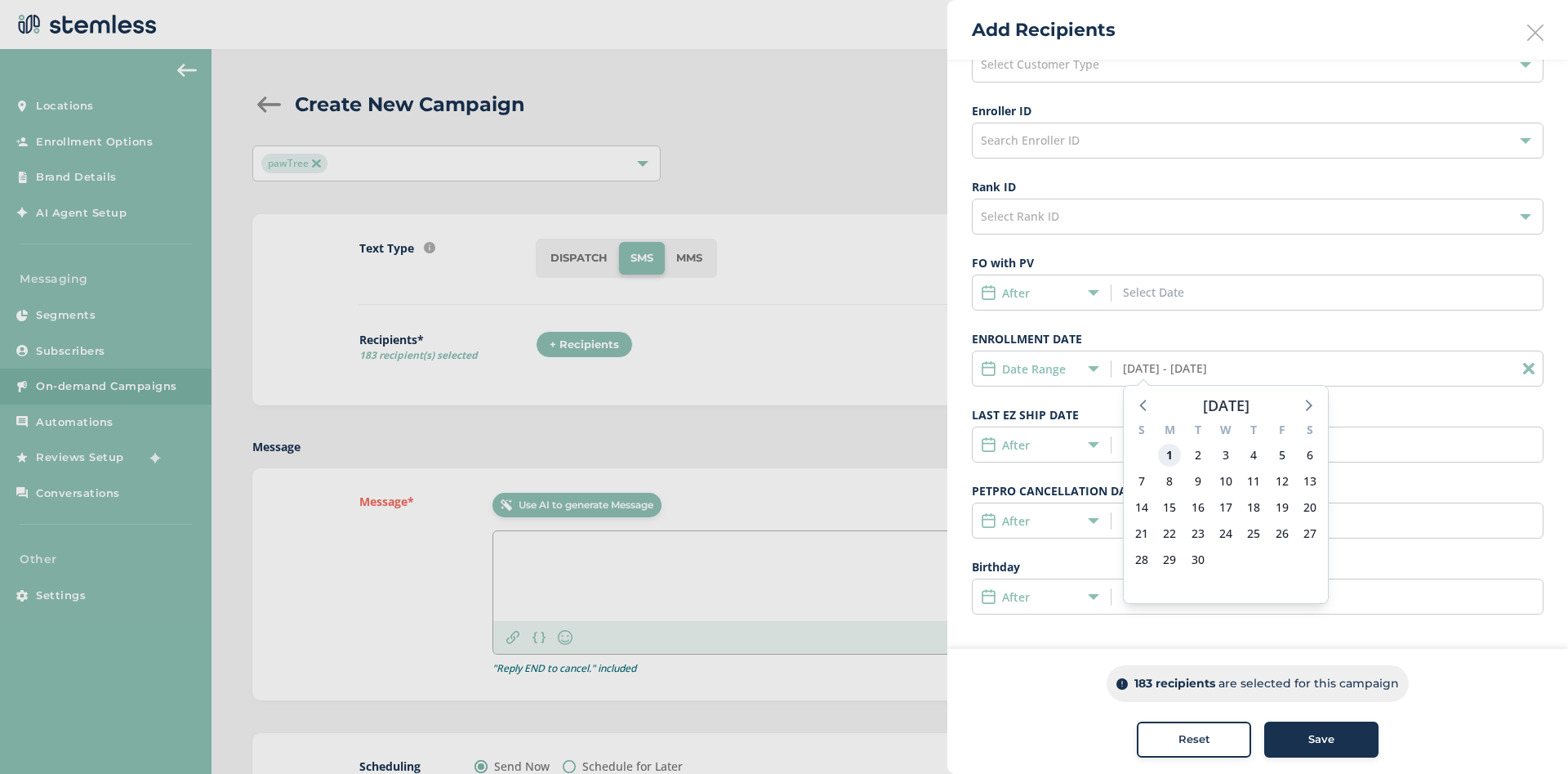
click at [1166, 461] on span "1" at bounding box center [1169, 454] width 23 height 23
click at [1252, 478] on span "11" at bounding box center [1253, 481] width 23 height 23
drag, startPoint x: 1150, startPoint y: 679, endPoint x: 1140, endPoint y: 680, distance: 10.0
click at [1140, 680] on p "32 recipients" at bounding box center [1174, 683] width 76 height 18
click at [1157, 693] on div "32 recipients are selected for this campaign" at bounding box center [1258, 684] width 297 height 37
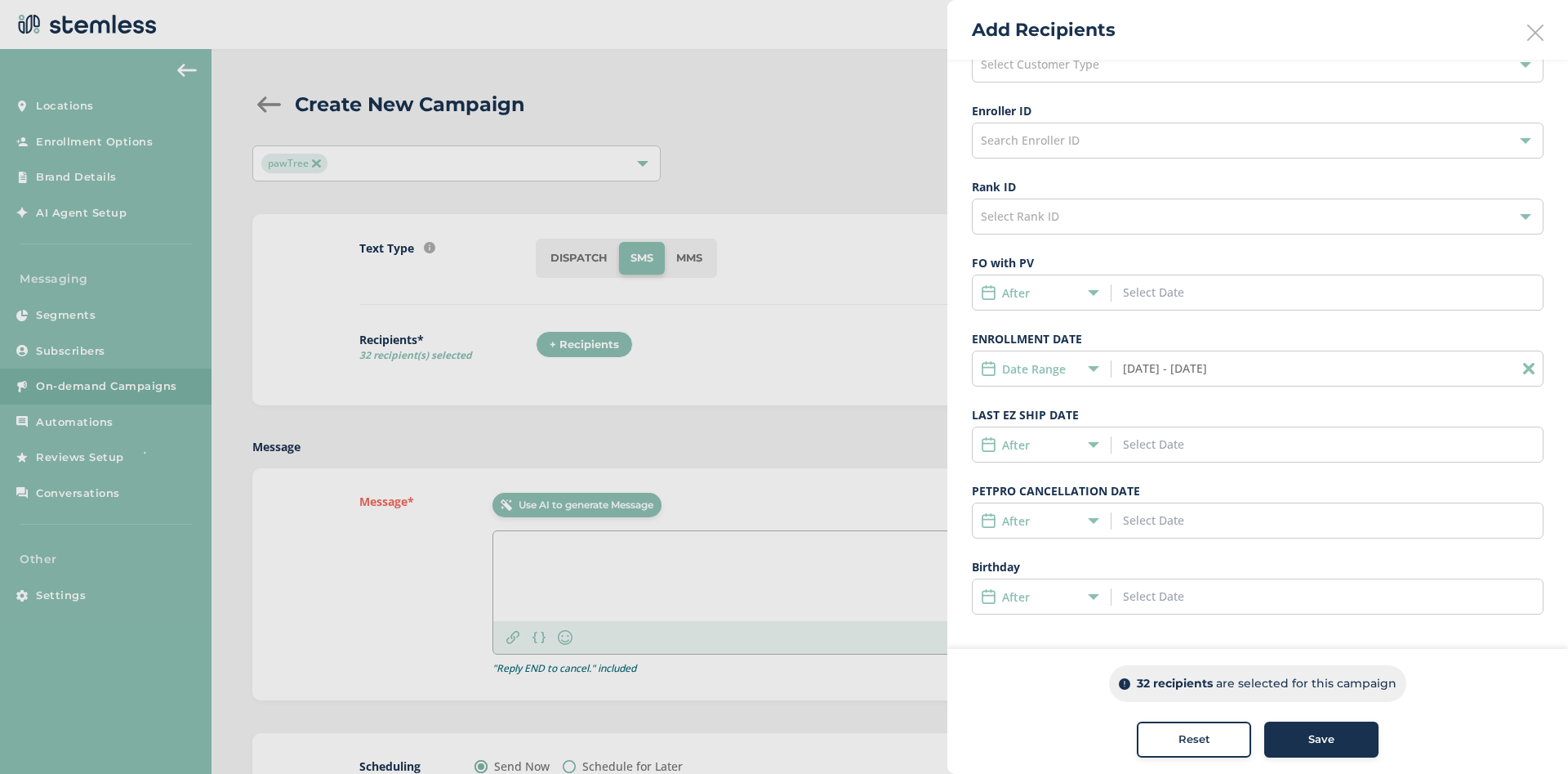
click at [1092, 370] on icon at bounding box center [1094, 369] width 12 height 12
click at [1192, 311] on div "Customer Type Select Customer Type Enroller ID Search Enroller ID Rank ID Selec…" at bounding box center [1258, 320] width 572 height 589
click at [1162, 340] on label "ENROLLMENT DATE" at bounding box center [1258, 338] width 572 height 18
click at [1152, 417] on label "LAST EZ SHIP DATE" at bounding box center [1258, 414] width 572 height 18
click at [1044, 488] on span "Date Range" at bounding box center [1020, 488] width 63 height 16
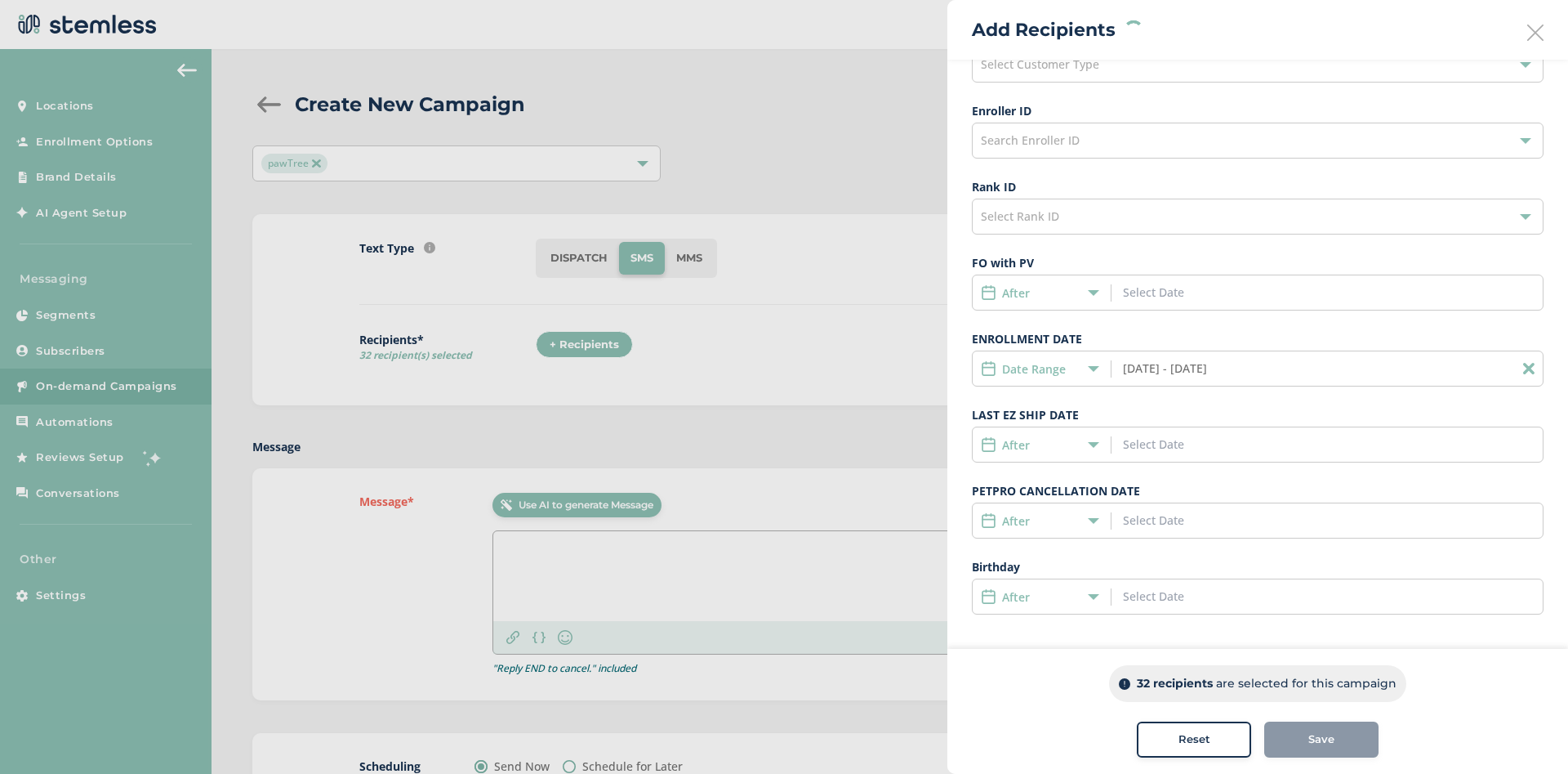
click at [1136, 395] on div "Customer Type Select Customer Type Enroller ID Search Enroller ID Rank ID Selec…" at bounding box center [1258, 320] width 572 height 589
click at [1146, 369] on input "09/01/2025 - 09/11/2025" at bounding box center [1197, 368] width 148 height 18
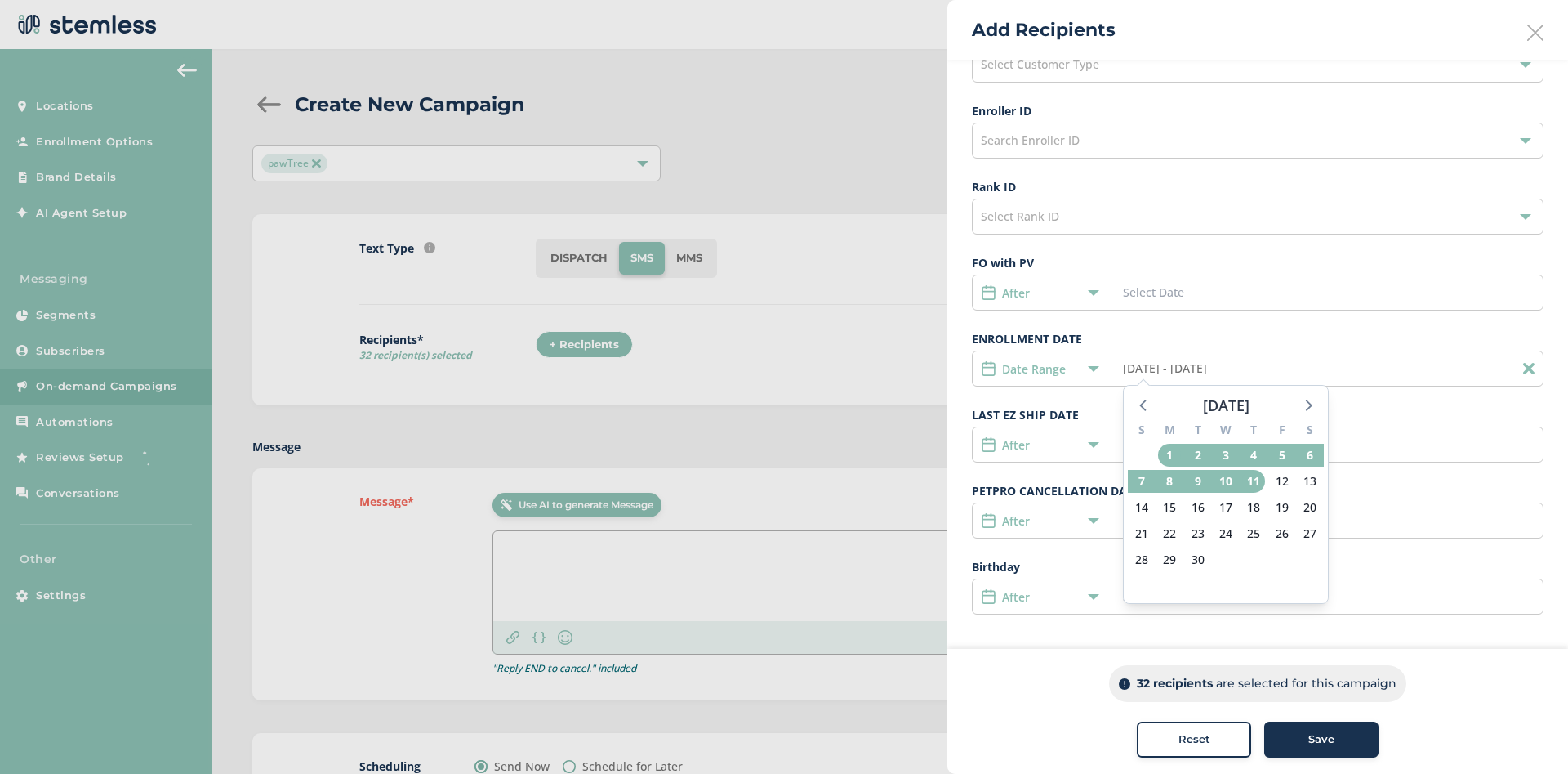
click at [1133, 369] on input "09/01/2025 - 09/11/2025" at bounding box center [1197, 368] width 148 height 18
click at [1144, 404] on icon at bounding box center [1144, 404] width 21 height 21
click at [1147, 402] on icon at bounding box center [1144, 404] width 21 height 21
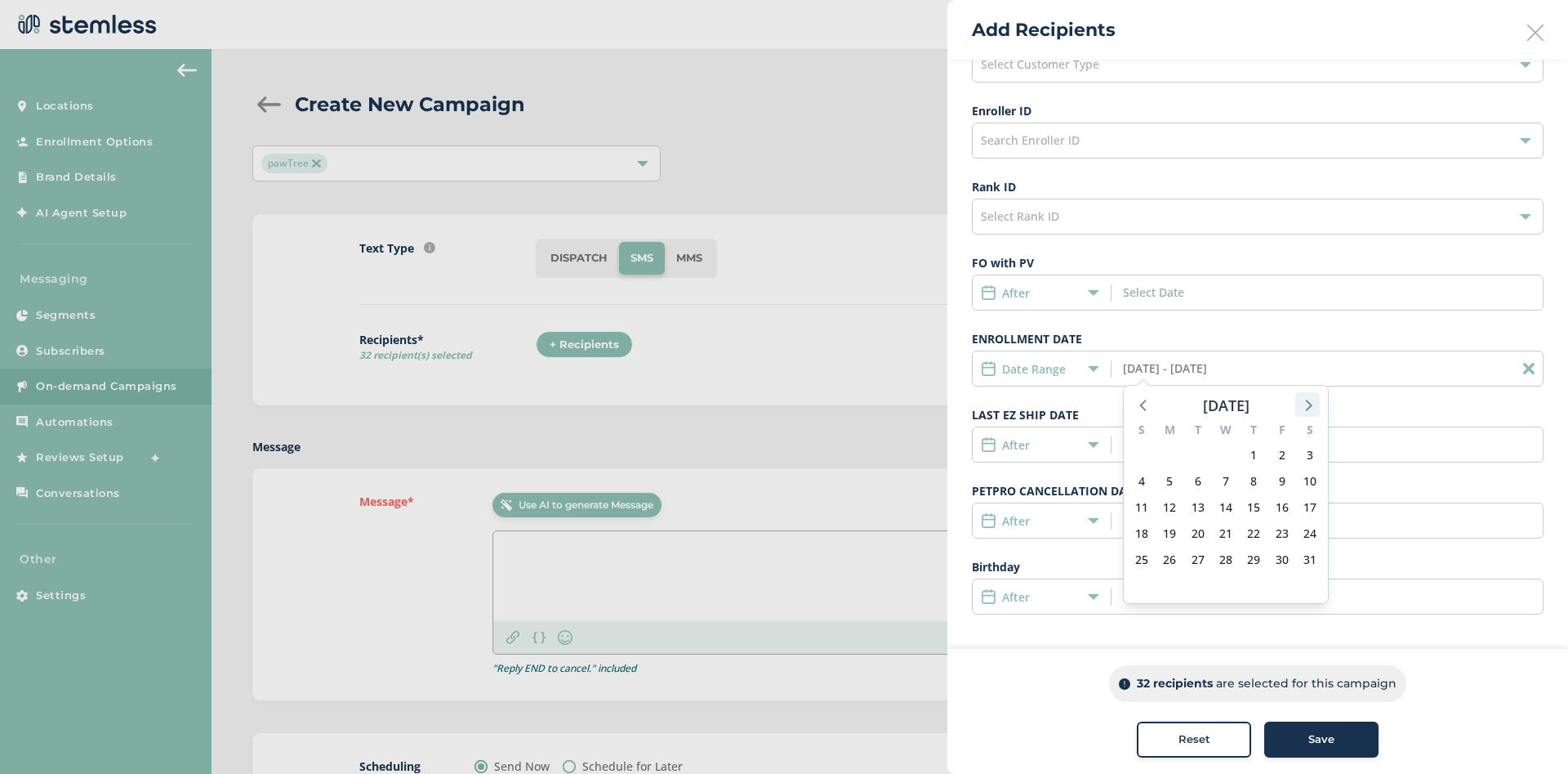
click at [1305, 407] on icon at bounding box center [1307, 404] width 21 height 21
click at [1147, 458] on span "1" at bounding box center [1142, 454] width 23 height 23
click at [1163, 477] on div "S M T W T F S 1 2 3 4 5 6 7 8 9 10 11 12 13 14 15 16 17 18 19 20 21 22 23 24 25…" at bounding box center [1226, 509] width 204 height 186
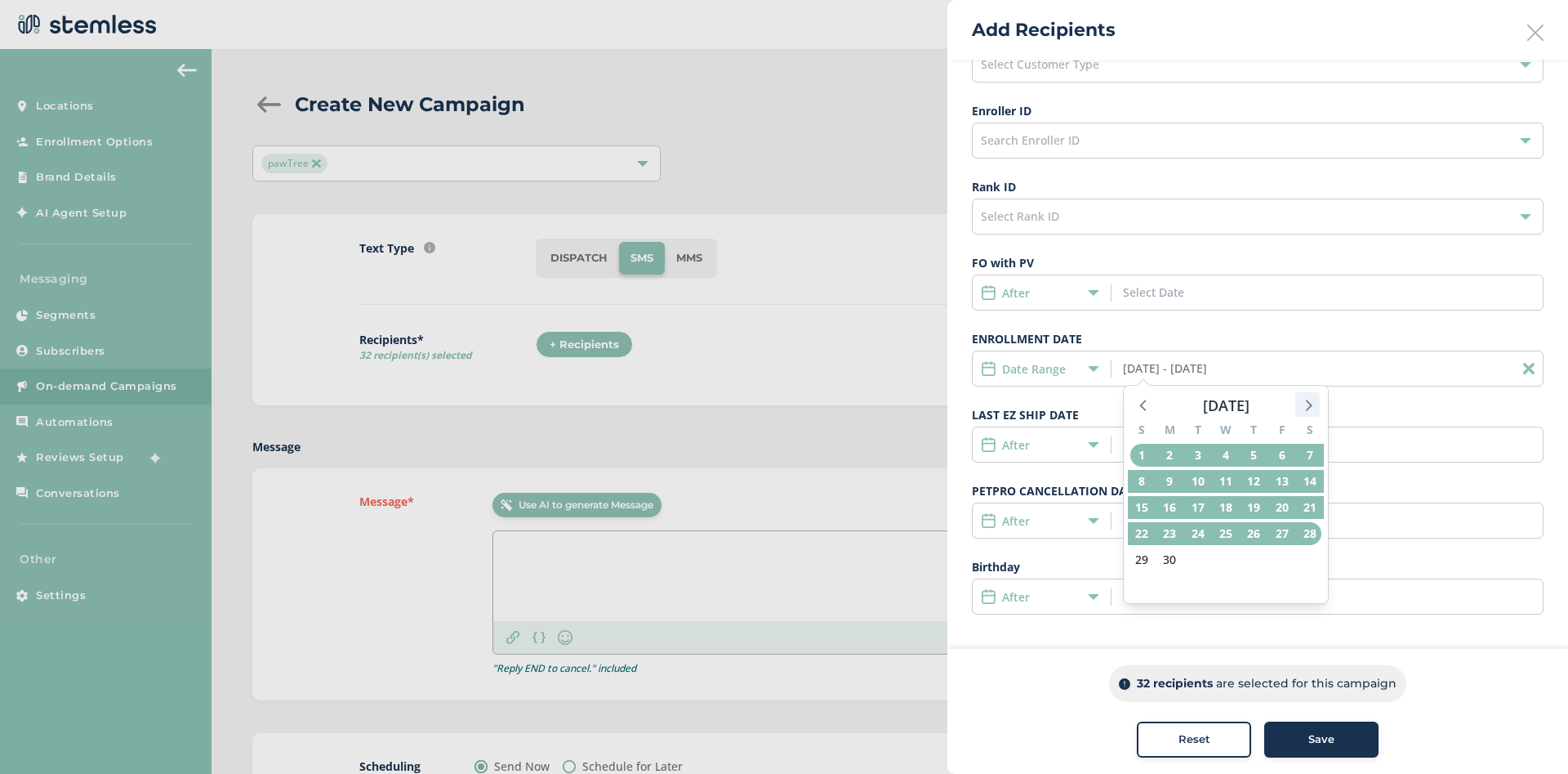
click at [1313, 412] on icon at bounding box center [1307, 404] width 21 height 21
click at [1308, 408] on icon at bounding box center [1309, 406] width 7 height 12
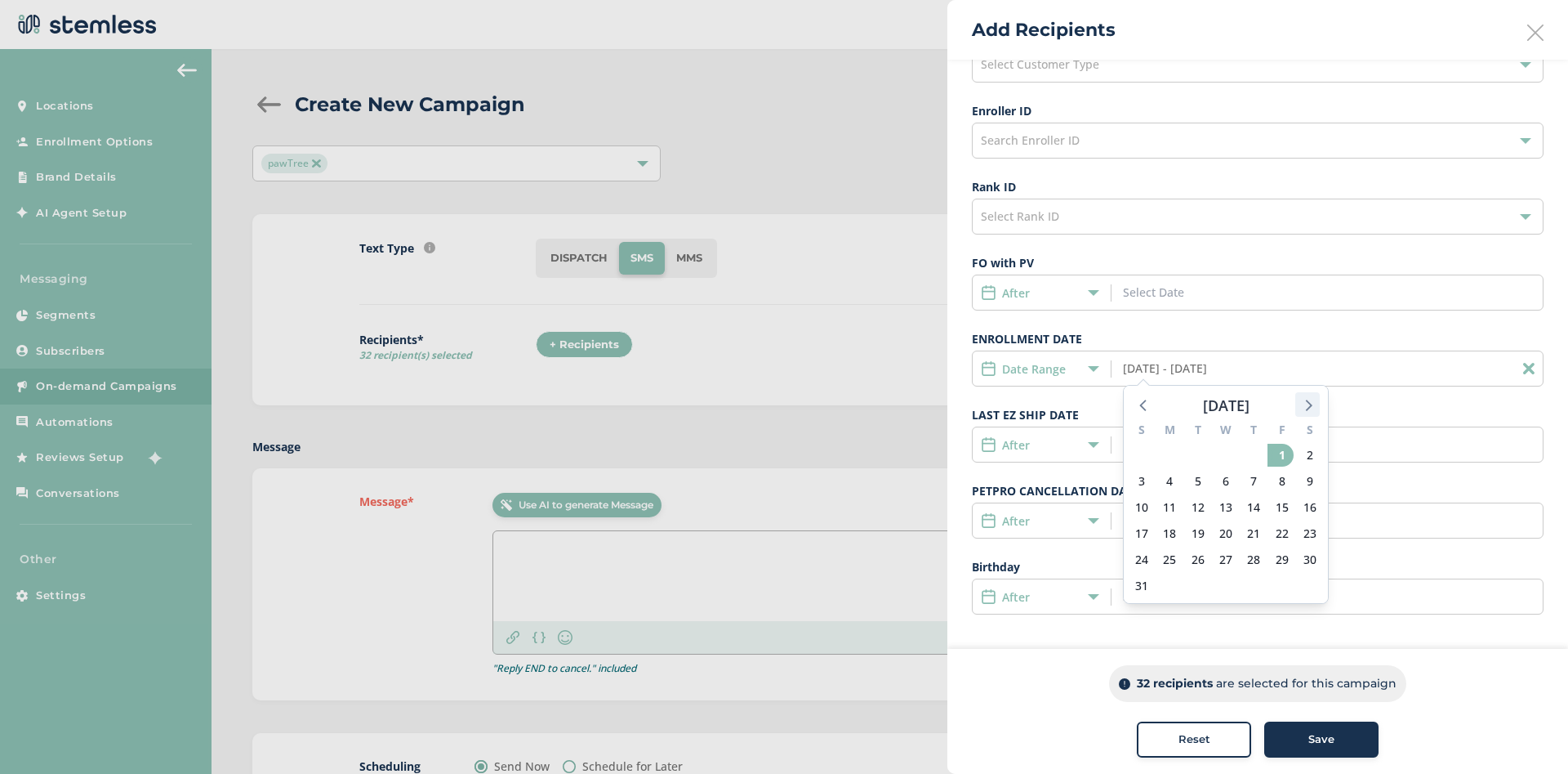
click at [1311, 404] on icon at bounding box center [1307, 404] width 21 height 21
click at [1254, 488] on span "11" at bounding box center [1253, 481] width 23 height 23
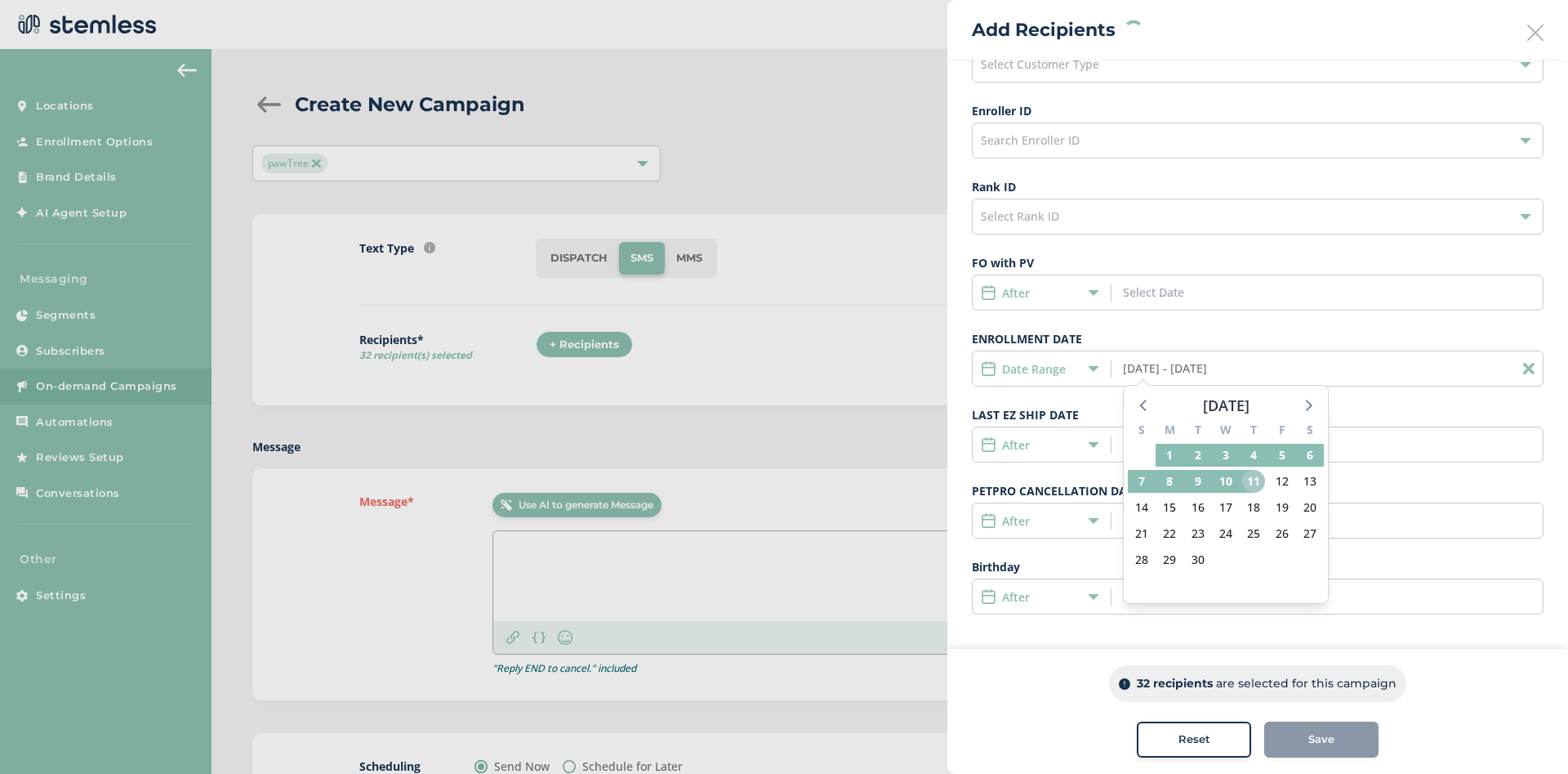
type input "06/01/2025 - 09/11/2025"
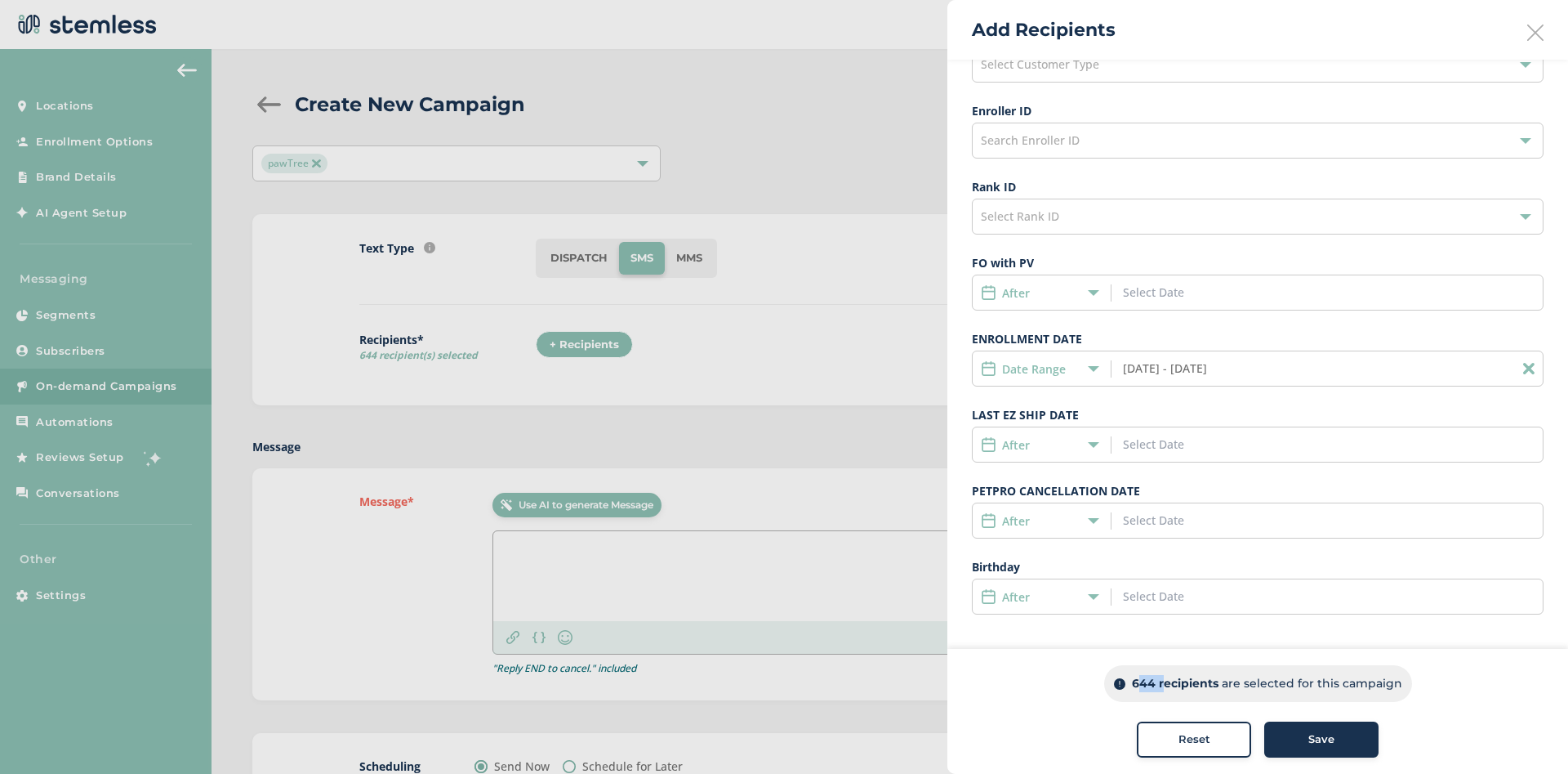
drag, startPoint x: 1159, startPoint y: 684, endPoint x: 1134, endPoint y: 683, distance: 25.0
click at [1134, 683] on div "644 recipients are selected for this campaign" at bounding box center [1258, 684] width 308 height 37
copy p "644"
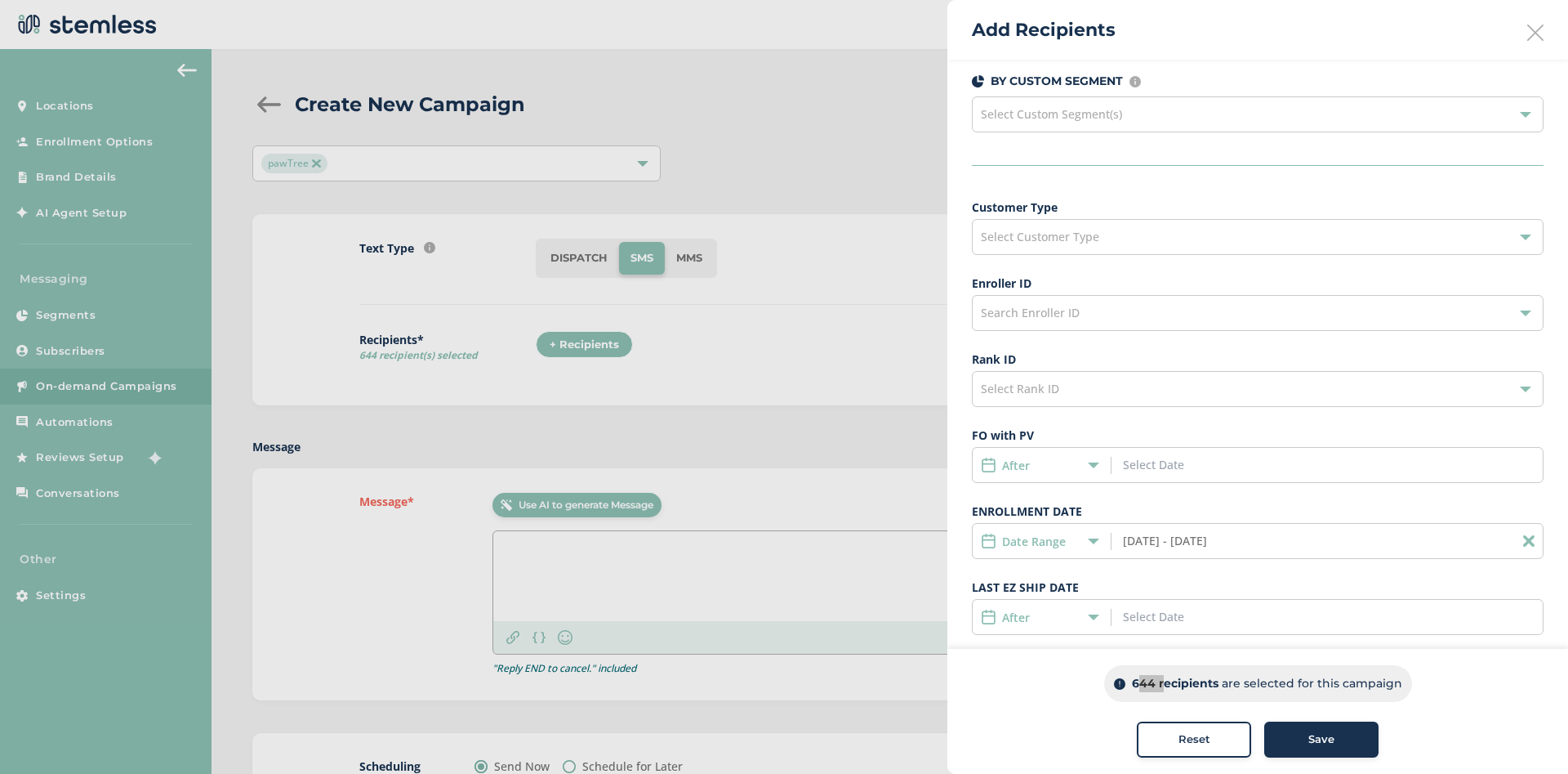
scroll to position [0, 0]
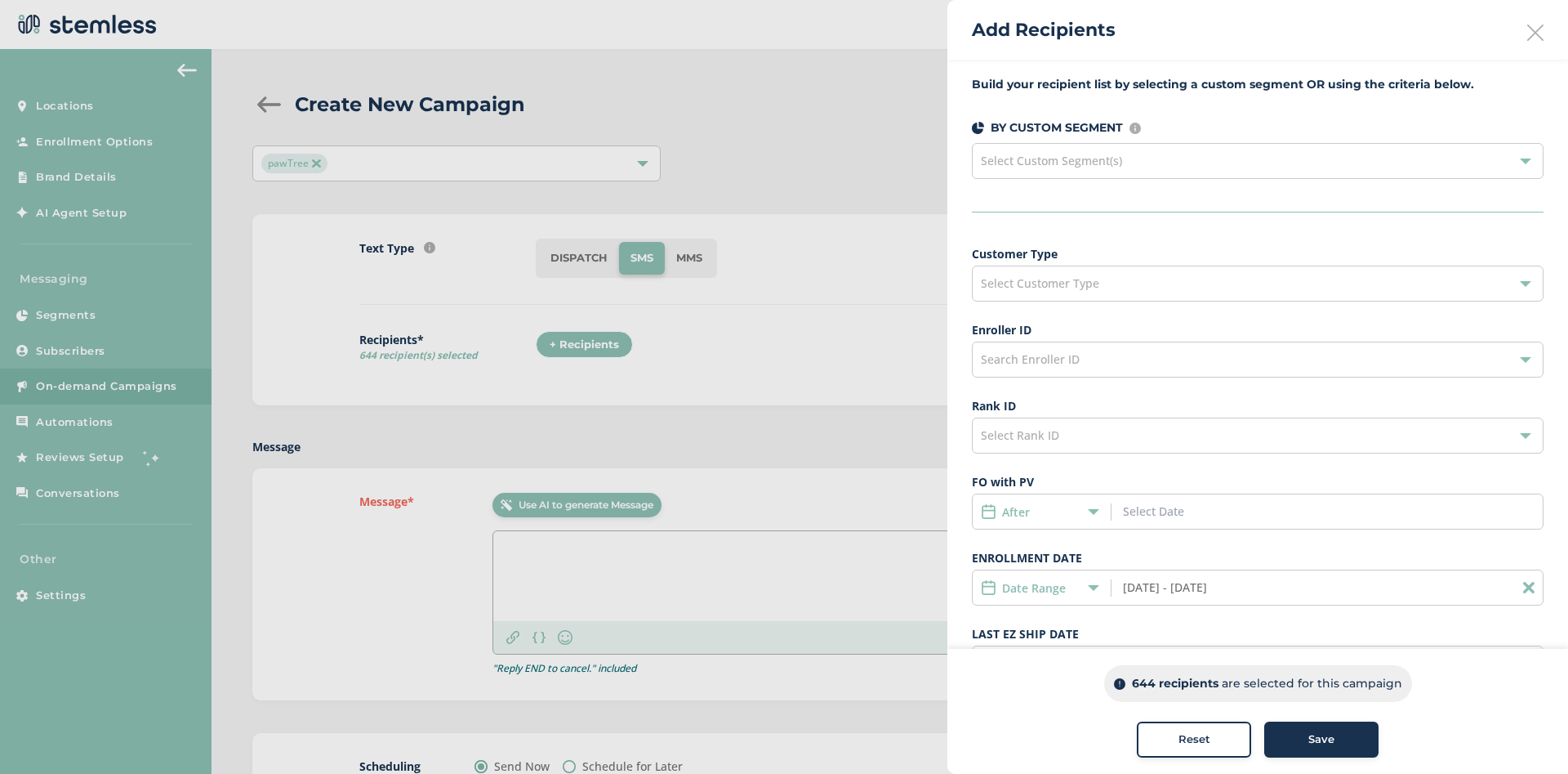
click at [1097, 278] on span "Select Customer Type" at bounding box center [1040, 283] width 118 height 16
click at [1113, 274] on div "Select Customer Type" at bounding box center [1258, 283] width 572 height 36
click at [1115, 281] on div "Select Customer Type" at bounding box center [1258, 283] width 572 height 36
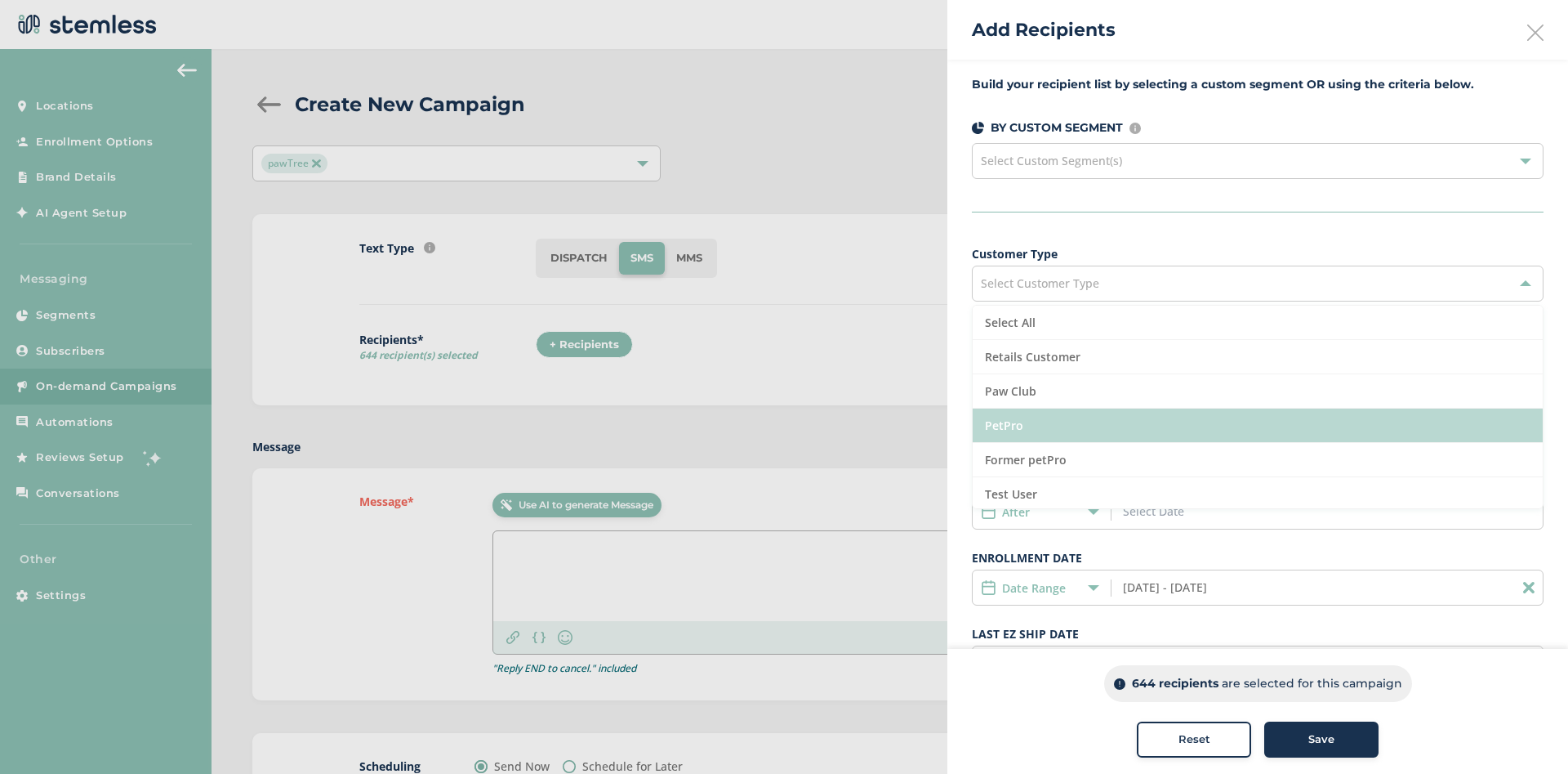
click at [1076, 429] on li "PetPro" at bounding box center [1258, 425] width 570 height 34
click at [1011, 419] on li "PetPro" at bounding box center [1258, 425] width 570 height 34
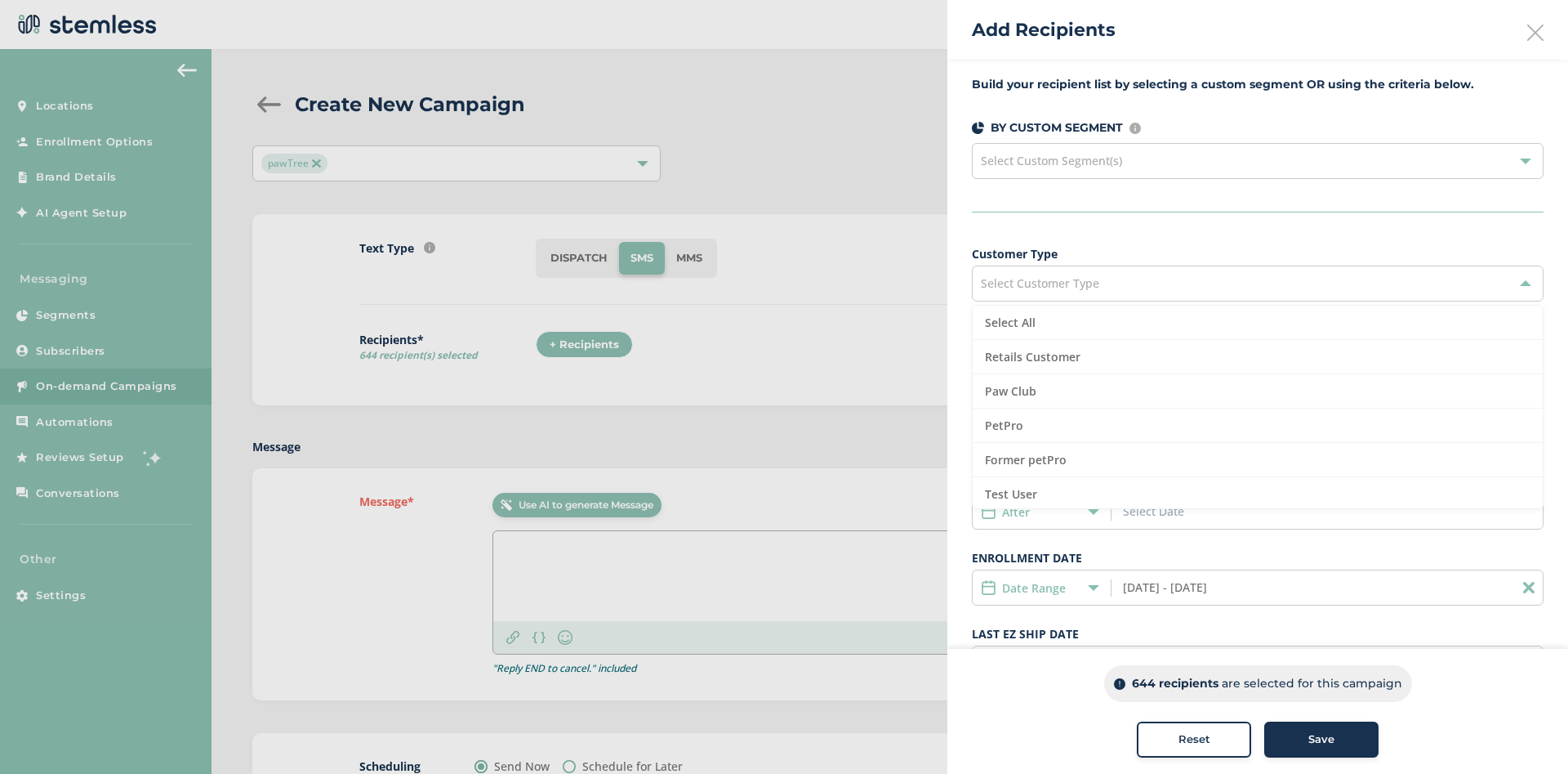
click at [1044, 176] on div "Select Custom Segment(s)" at bounding box center [1258, 160] width 572 height 36
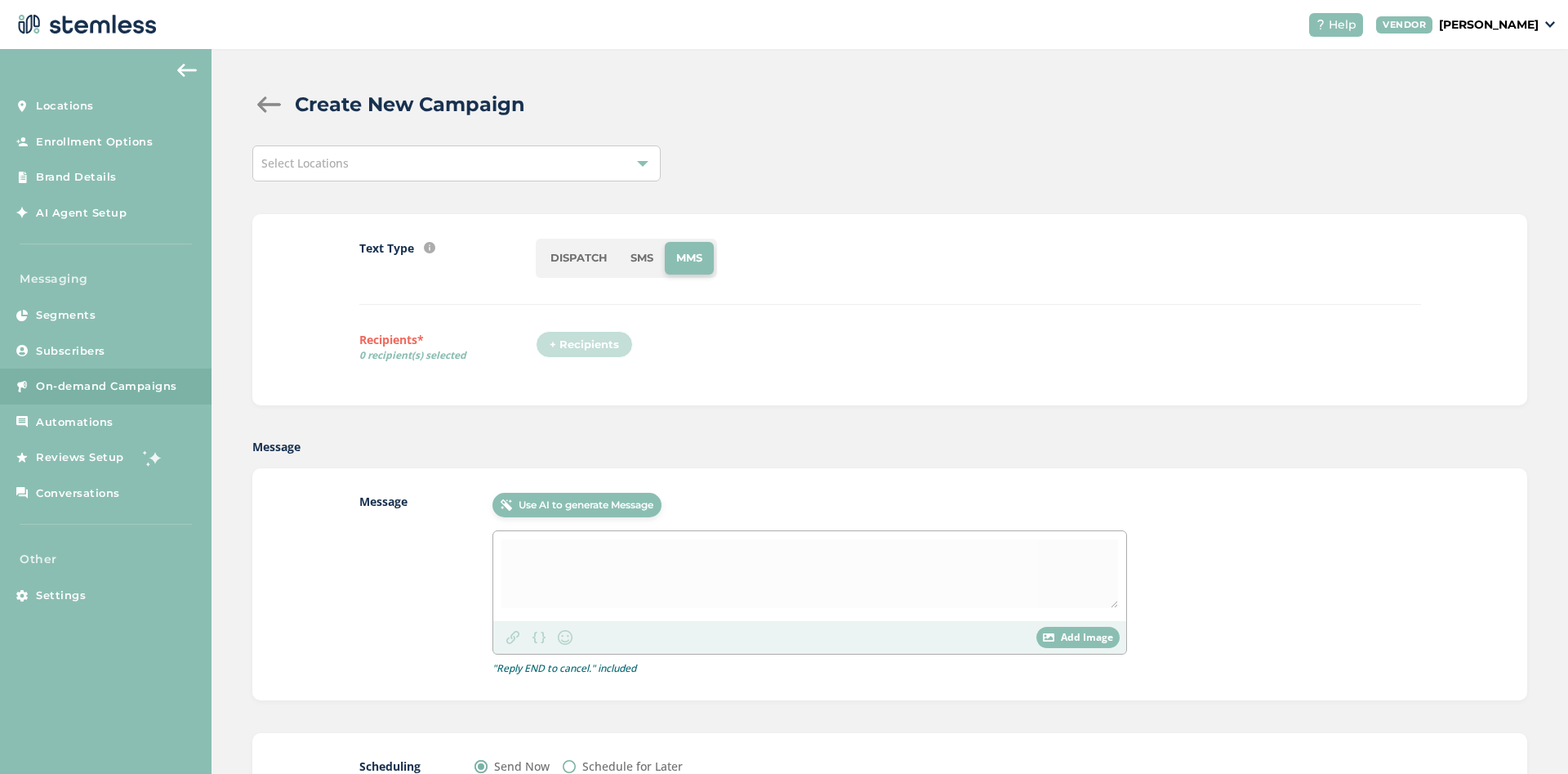
click at [747, 341] on div "+ Recipients" at bounding box center [978, 349] width 885 height 38
click at [579, 345] on div "+ Recipients" at bounding box center [589, 349] width 107 height 38
click at [633, 256] on li "SMS" at bounding box center [642, 258] width 46 height 33
click at [690, 331] on div "+ Recipients" at bounding box center [978, 349] width 885 height 38
click at [134, 392] on span "On-demand Campaigns" at bounding box center [106, 387] width 141 height 17
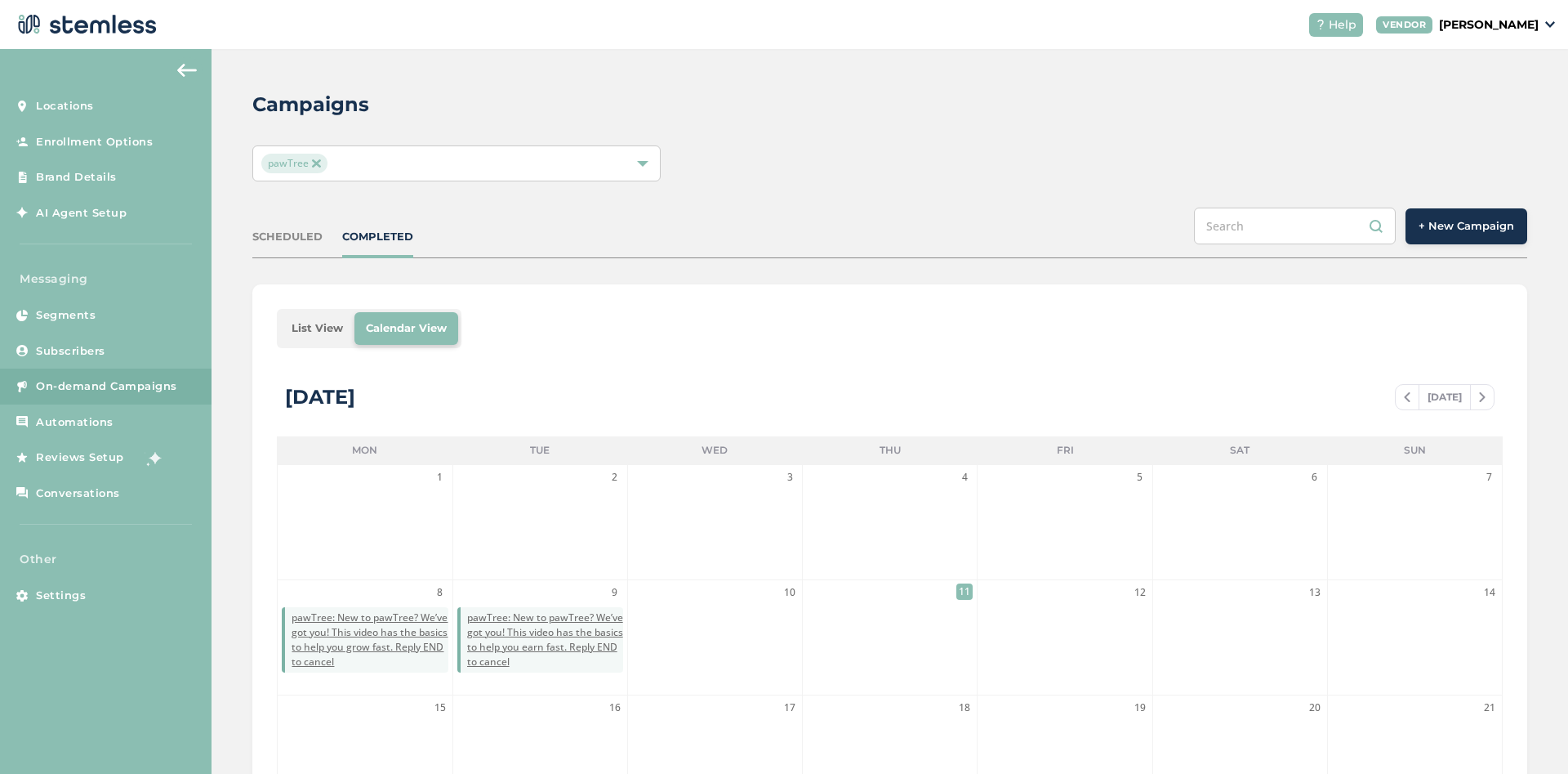
click at [1447, 221] on span "+ New Campaign" at bounding box center [1466, 226] width 96 height 17
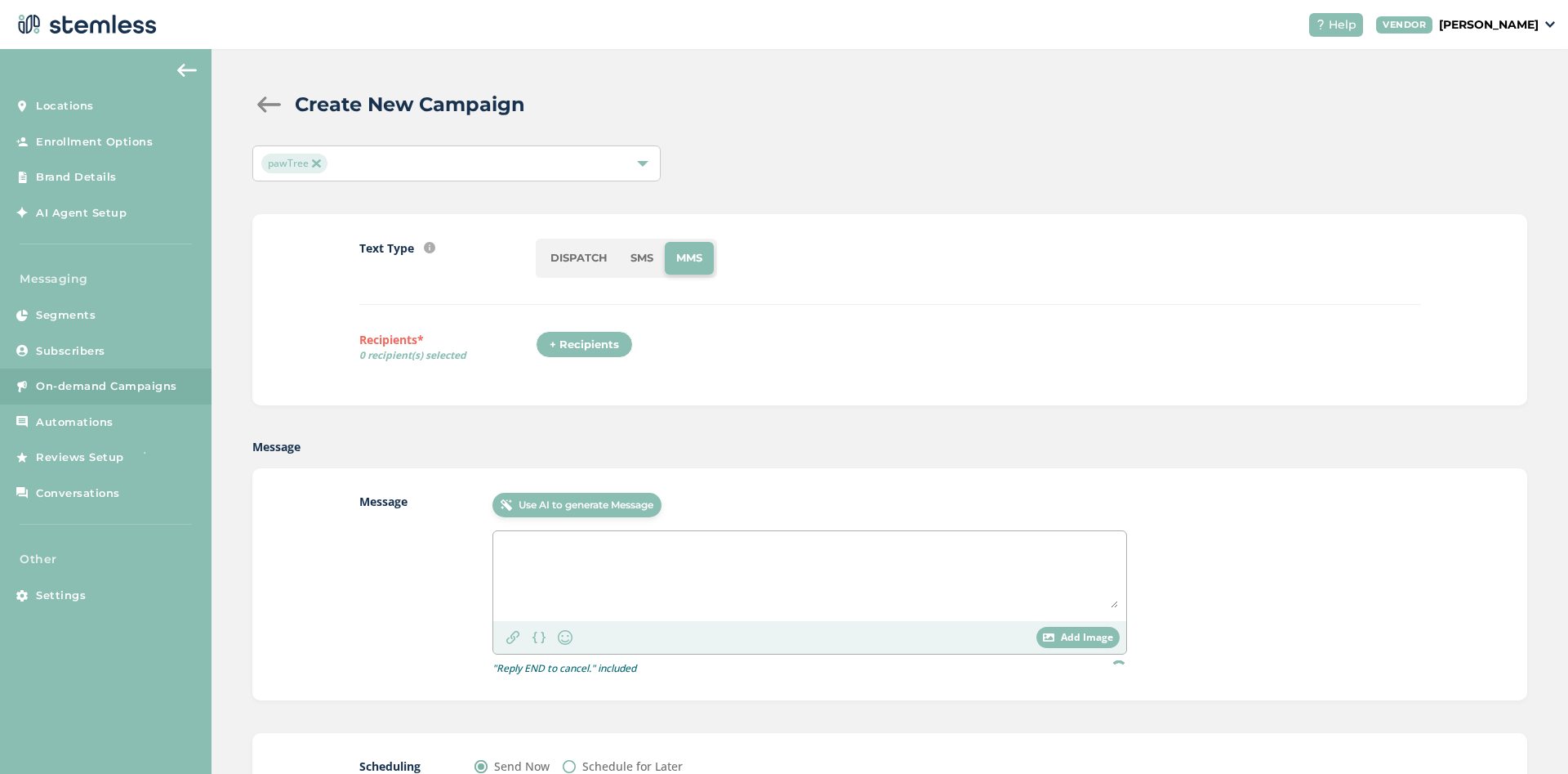
click at [633, 263] on li "SMS" at bounding box center [642, 258] width 46 height 33
click at [605, 340] on div "+ Recipients" at bounding box center [584, 344] width 97 height 28
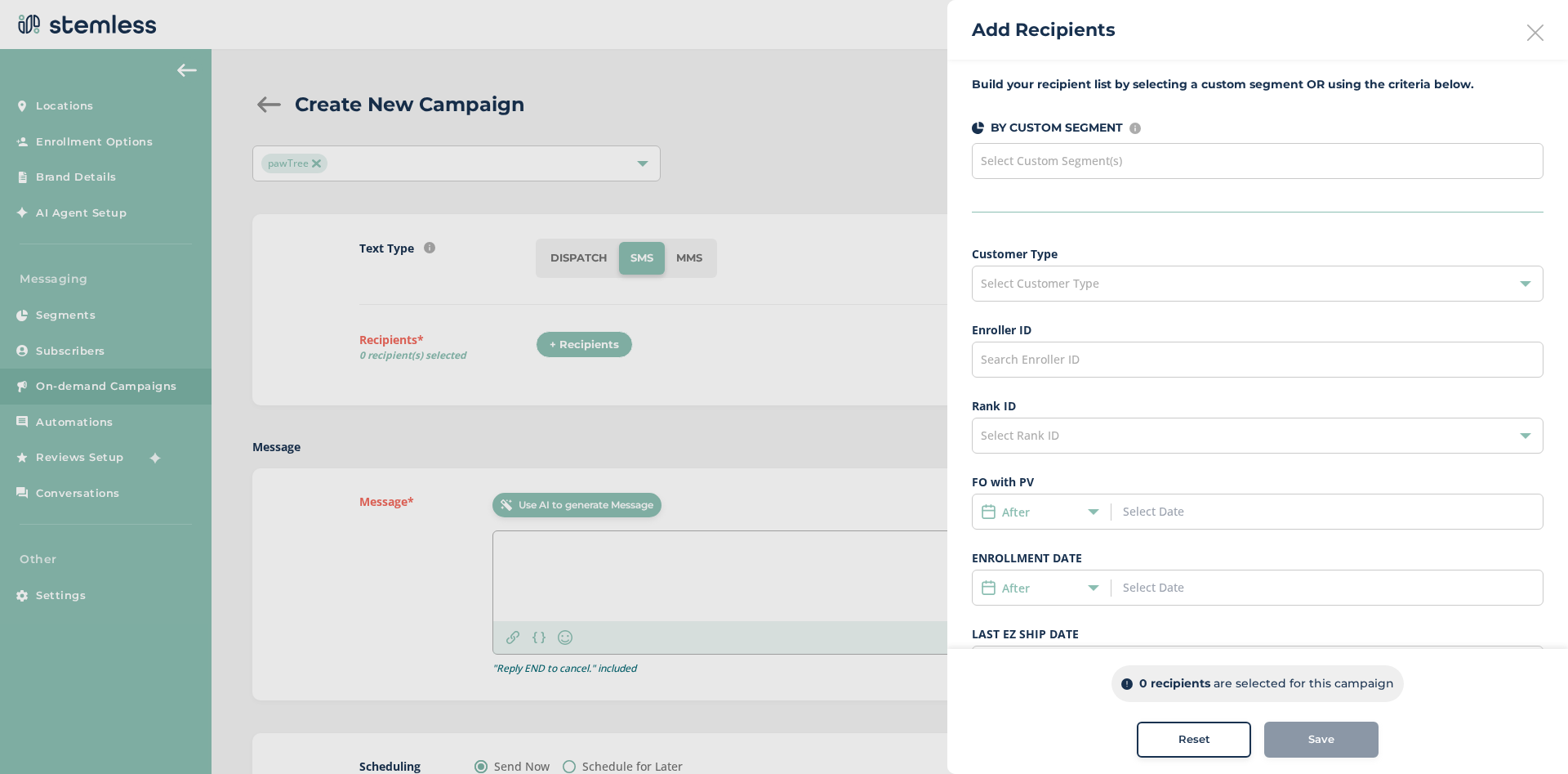
click at [1099, 166] on span "Select Custom Segment(s)" at bounding box center [1051, 160] width 141 height 16
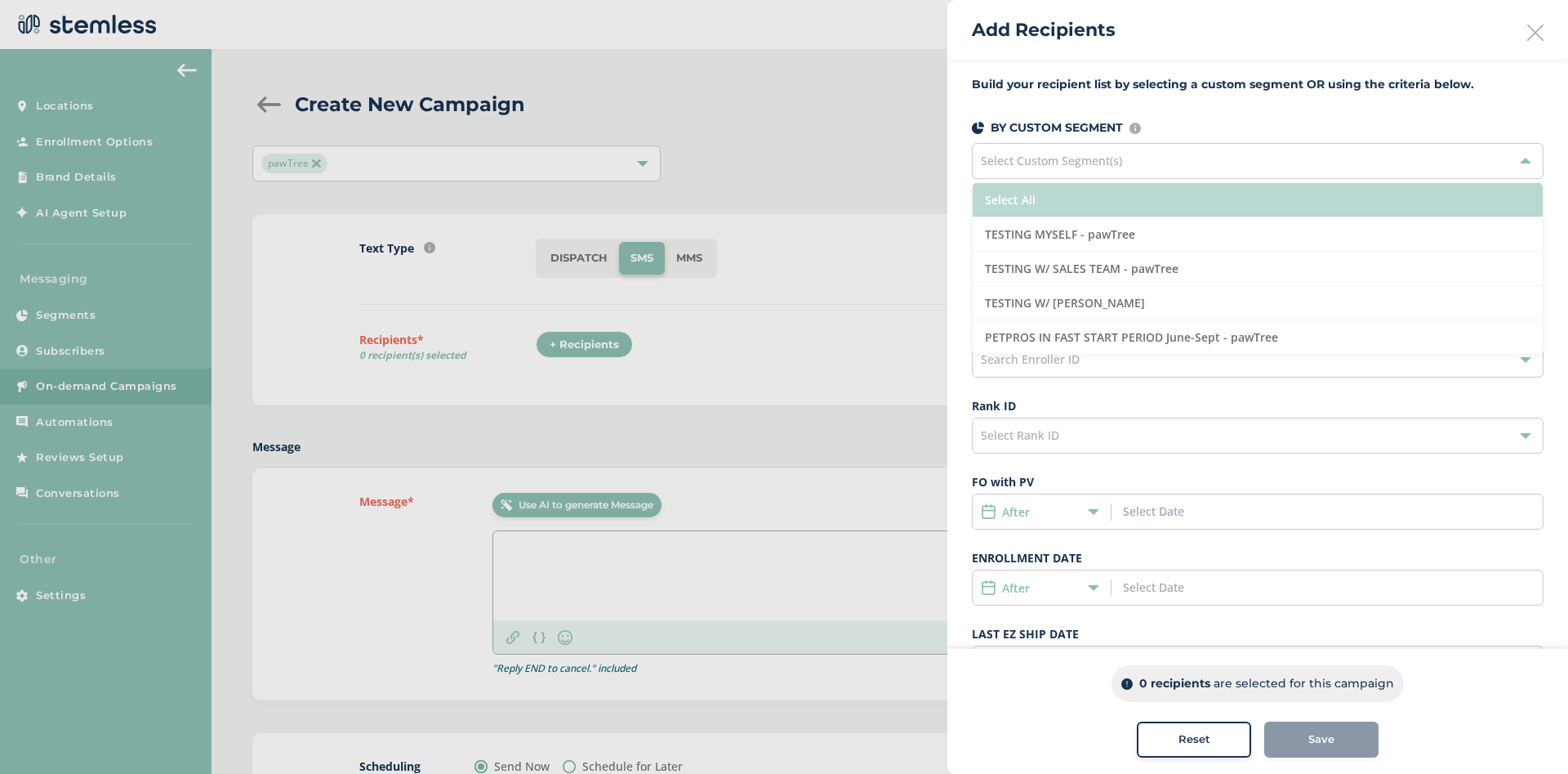
click at [1097, 202] on li "Select All" at bounding box center [1258, 200] width 570 height 34
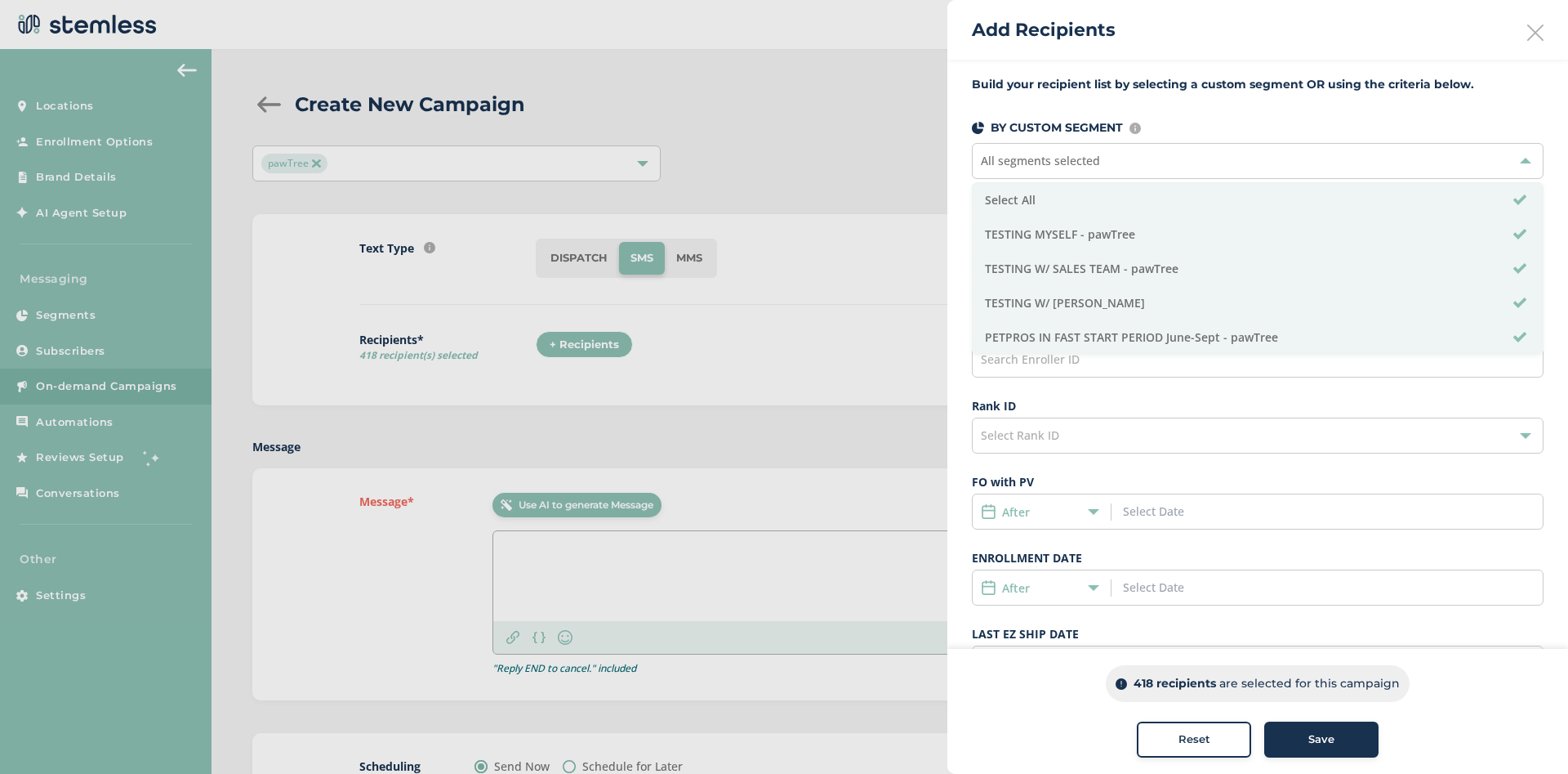
click at [866, 136] on div at bounding box center [784, 387] width 1568 height 774
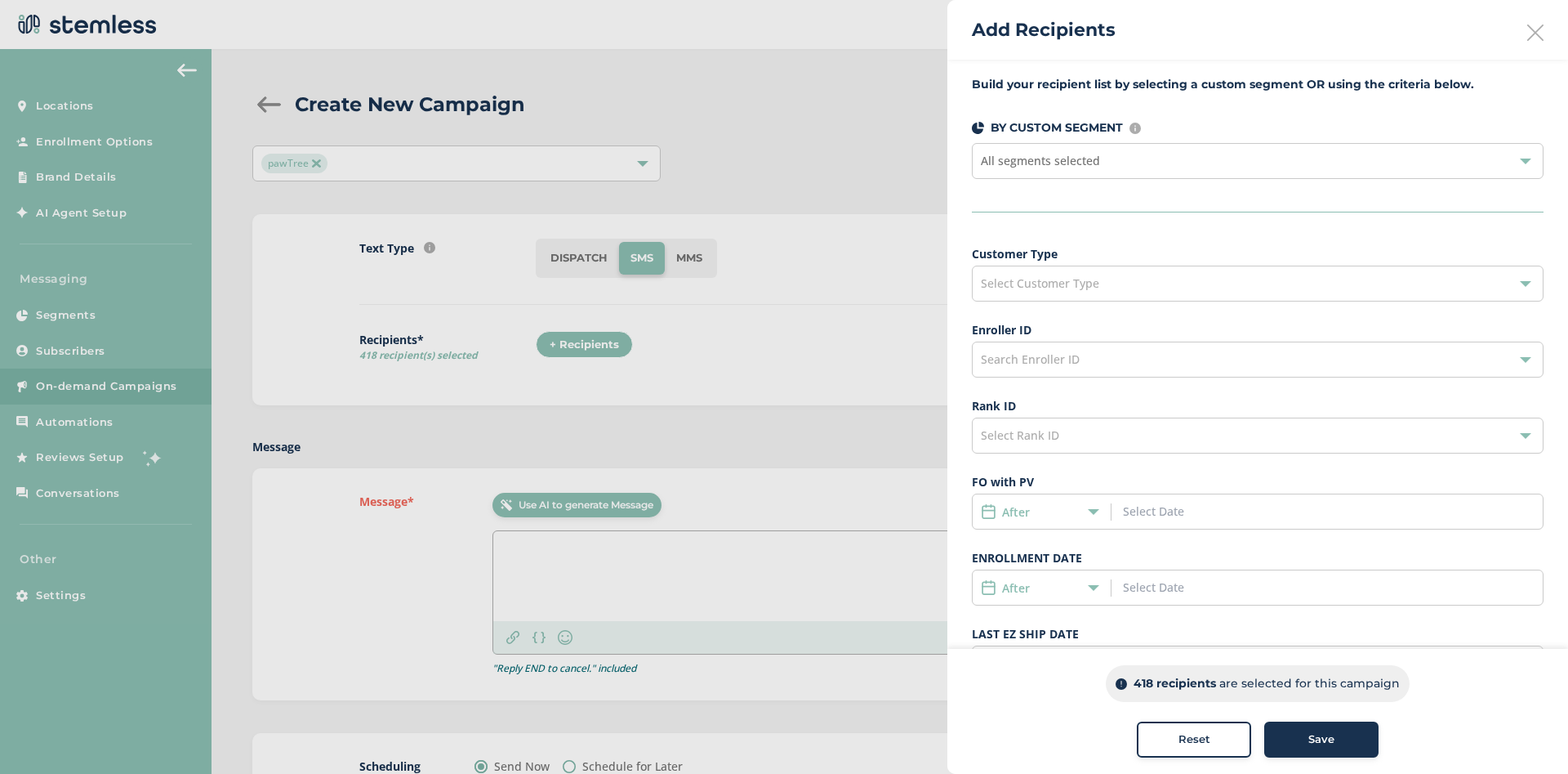
click at [1073, 164] on span "All segments selected" at bounding box center [1040, 160] width 119 height 16
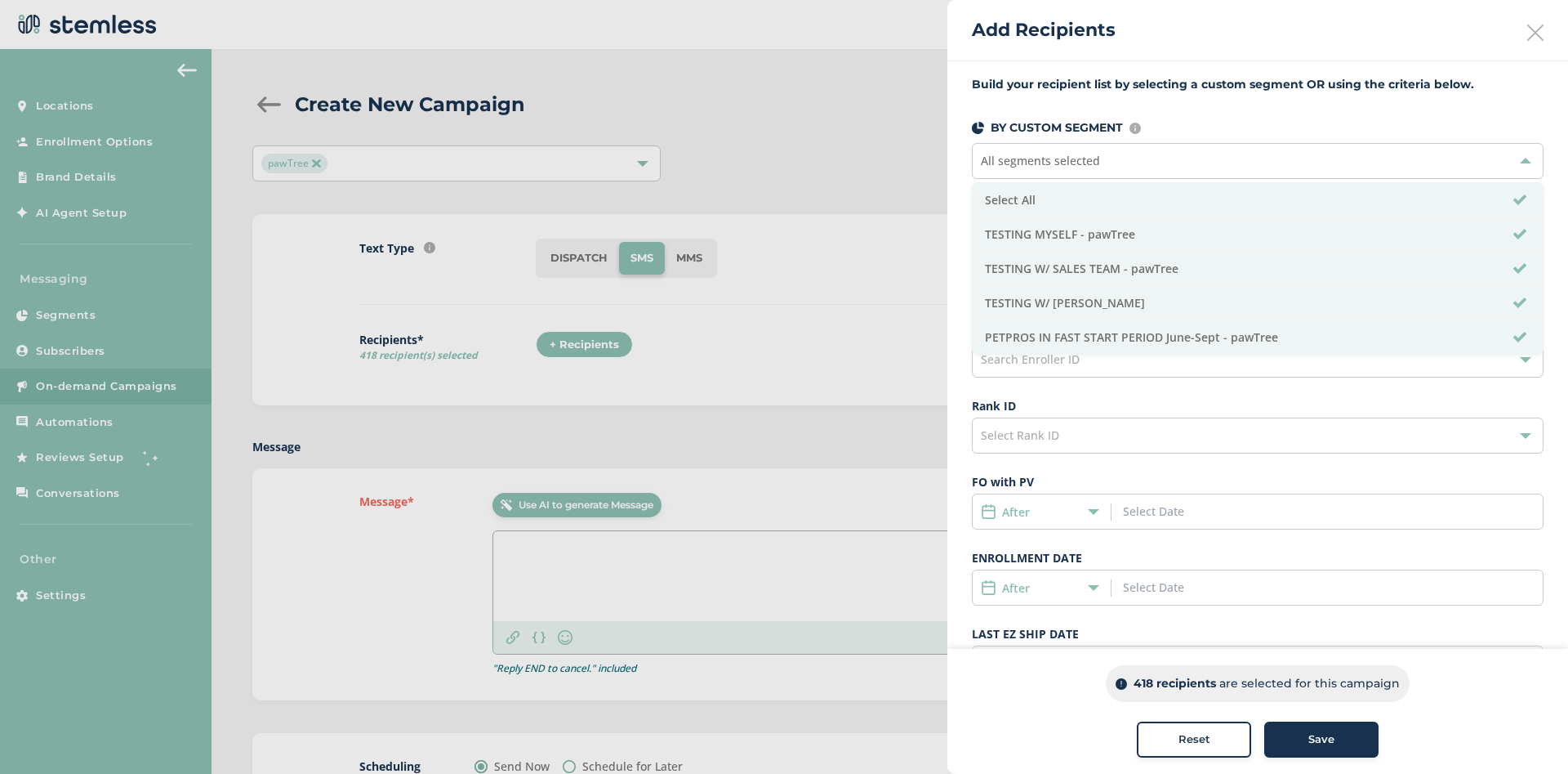
click at [890, 212] on div at bounding box center [784, 387] width 1568 height 774
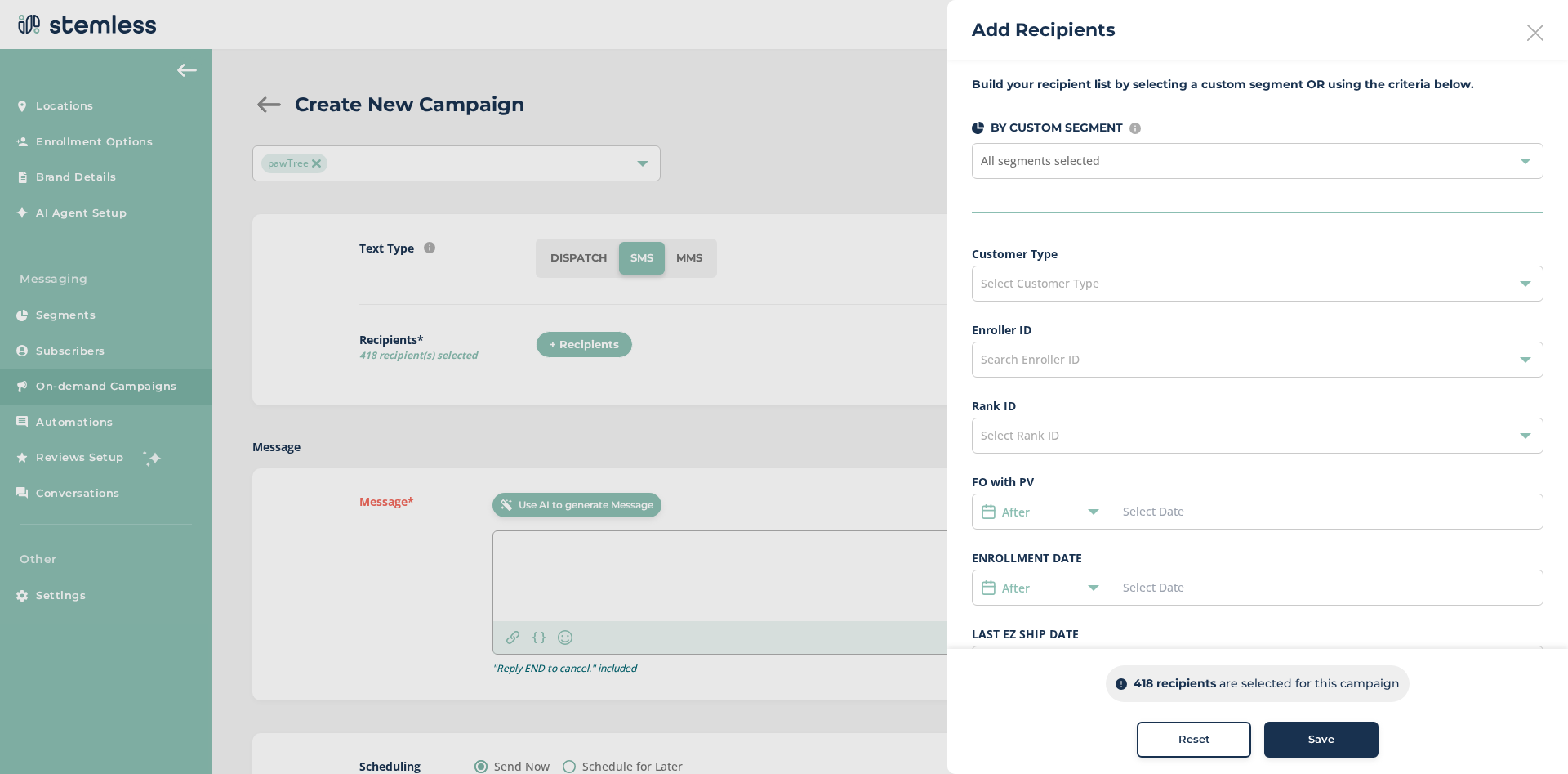
click at [1079, 283] on span "Select Customer Type" at bounding box center [1040, 283] width 118 height 16
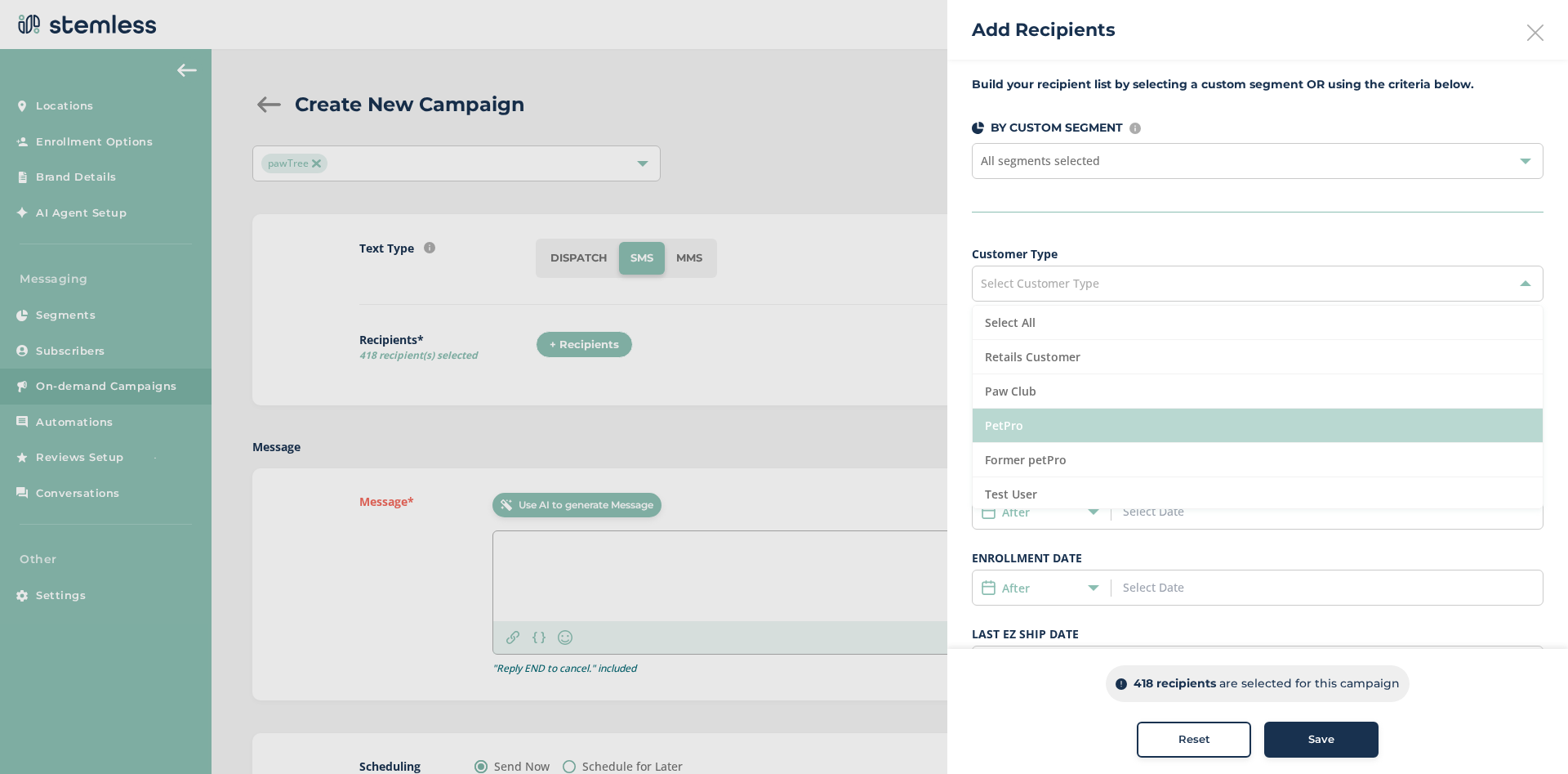
click at [1041, 425] on li "PetPro" at bounding box center [1258, 425] width 570 height 34
click at [1004, 428] on li "PetPro" at bounding box center [1258, 425] width 570 height 34
click at [1007, 433] on li "PetPro" at bounding box center [1258, 425] width 570 height 34
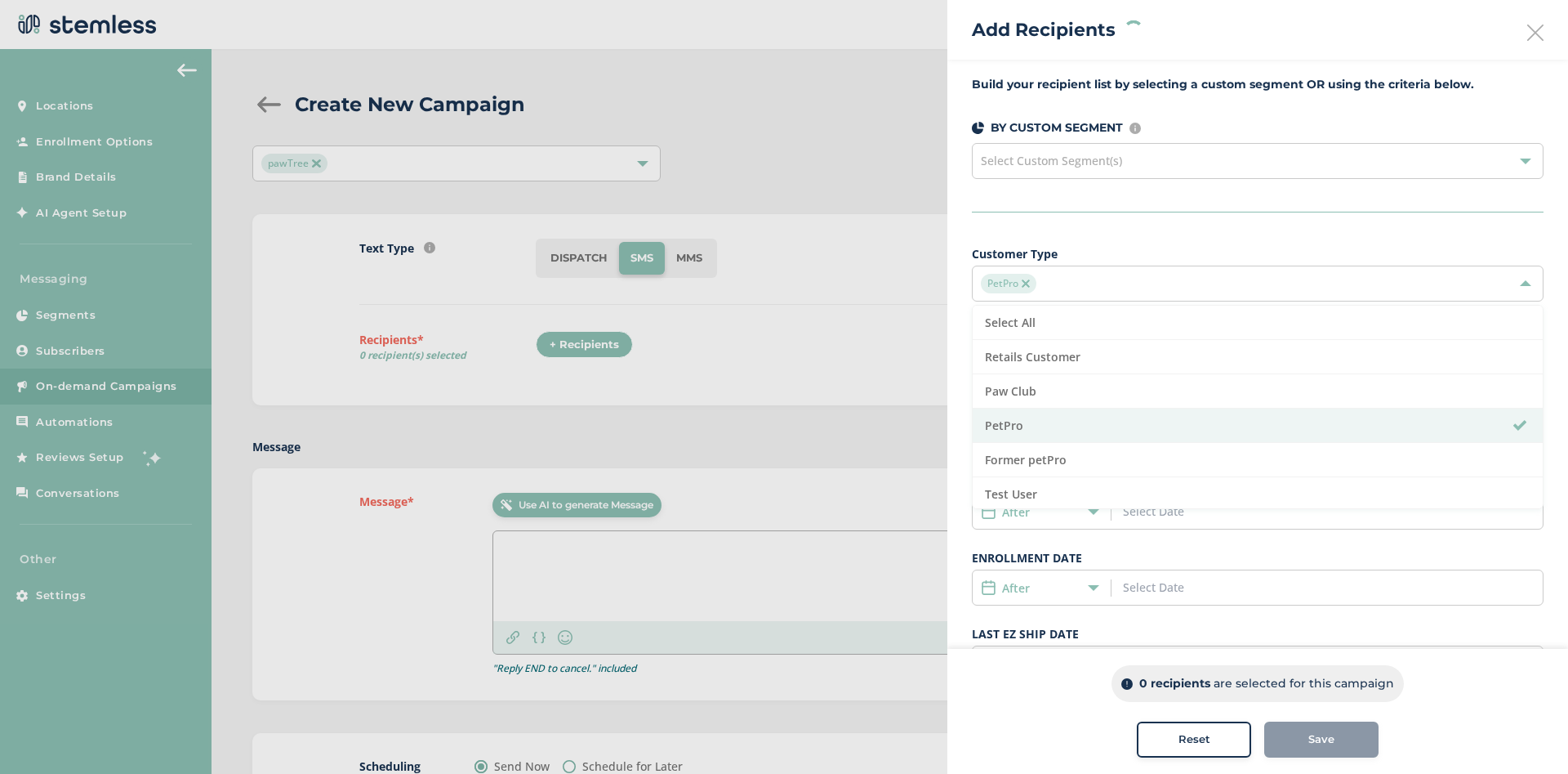
click at [797, 555] on div at bounding box center [784, 387] width 1568 height 774
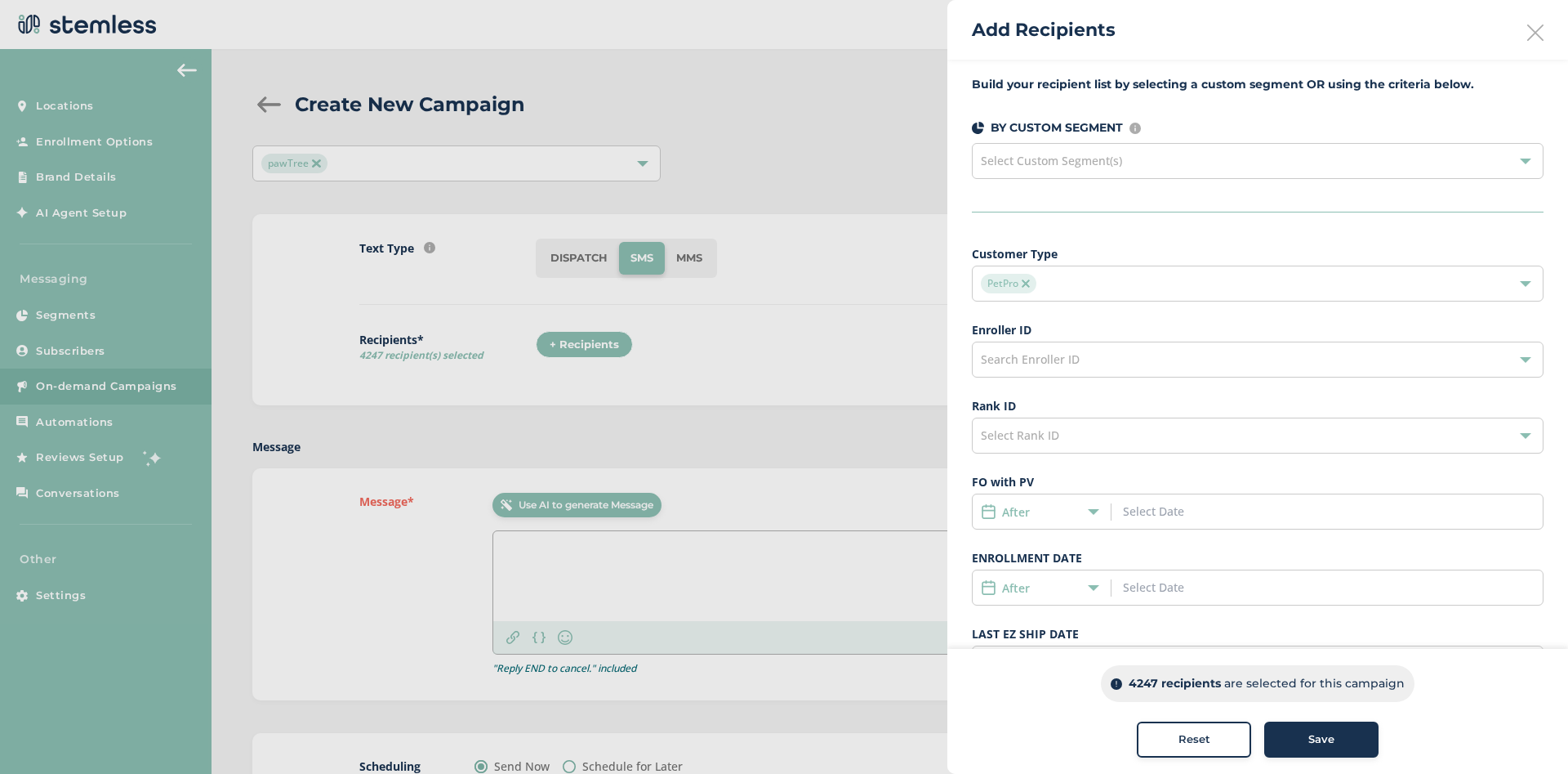
click at [1134, 168] on div "Select Custom Segment(s)" at bounding box center [1258, 160] width 572 height 36
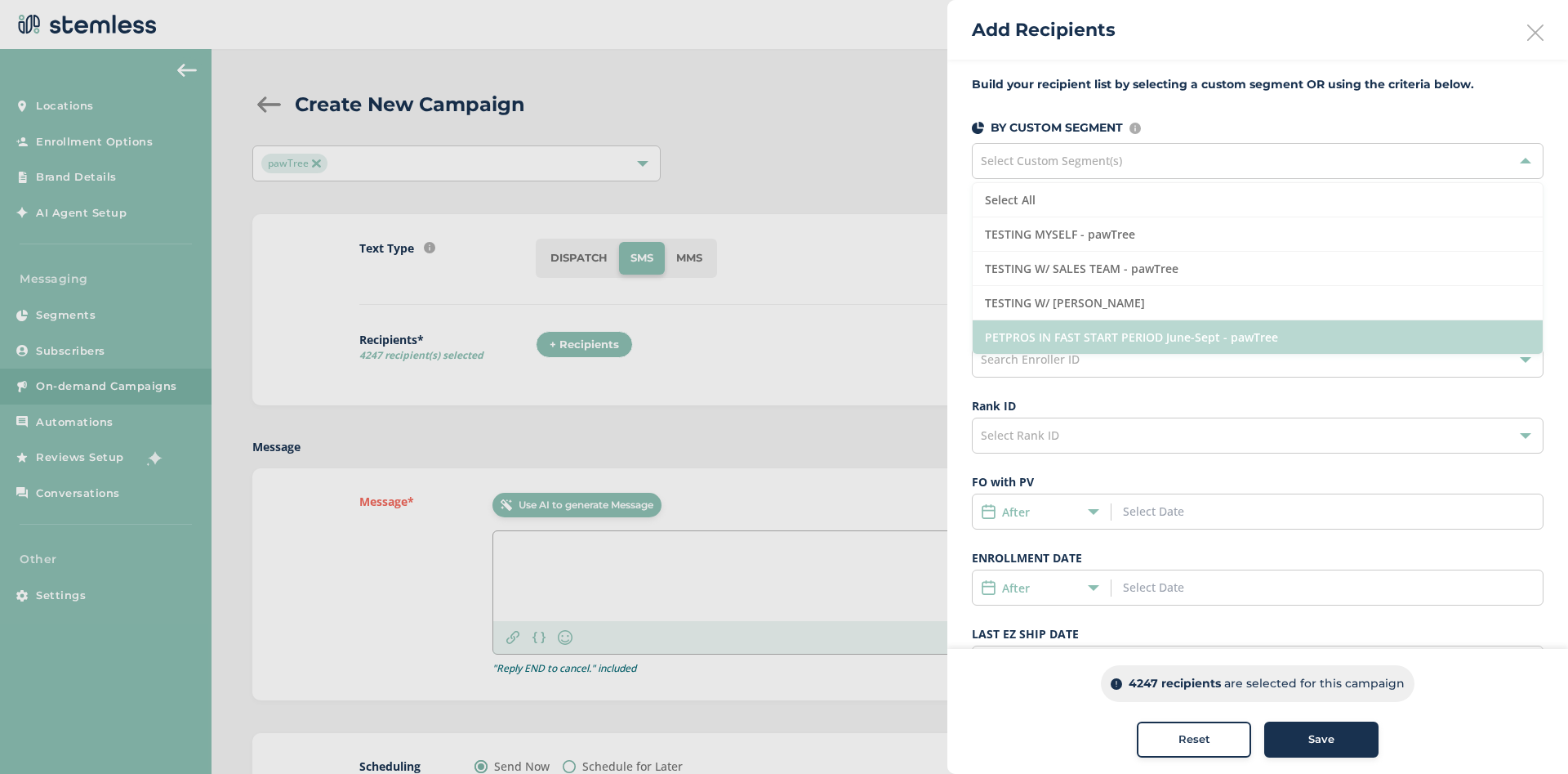
click at [1117, 335] on li "PETPROS IN FAST START PERIOD June-Sept - pawTree" at bounding box center [1258, 337] width 570 height 33
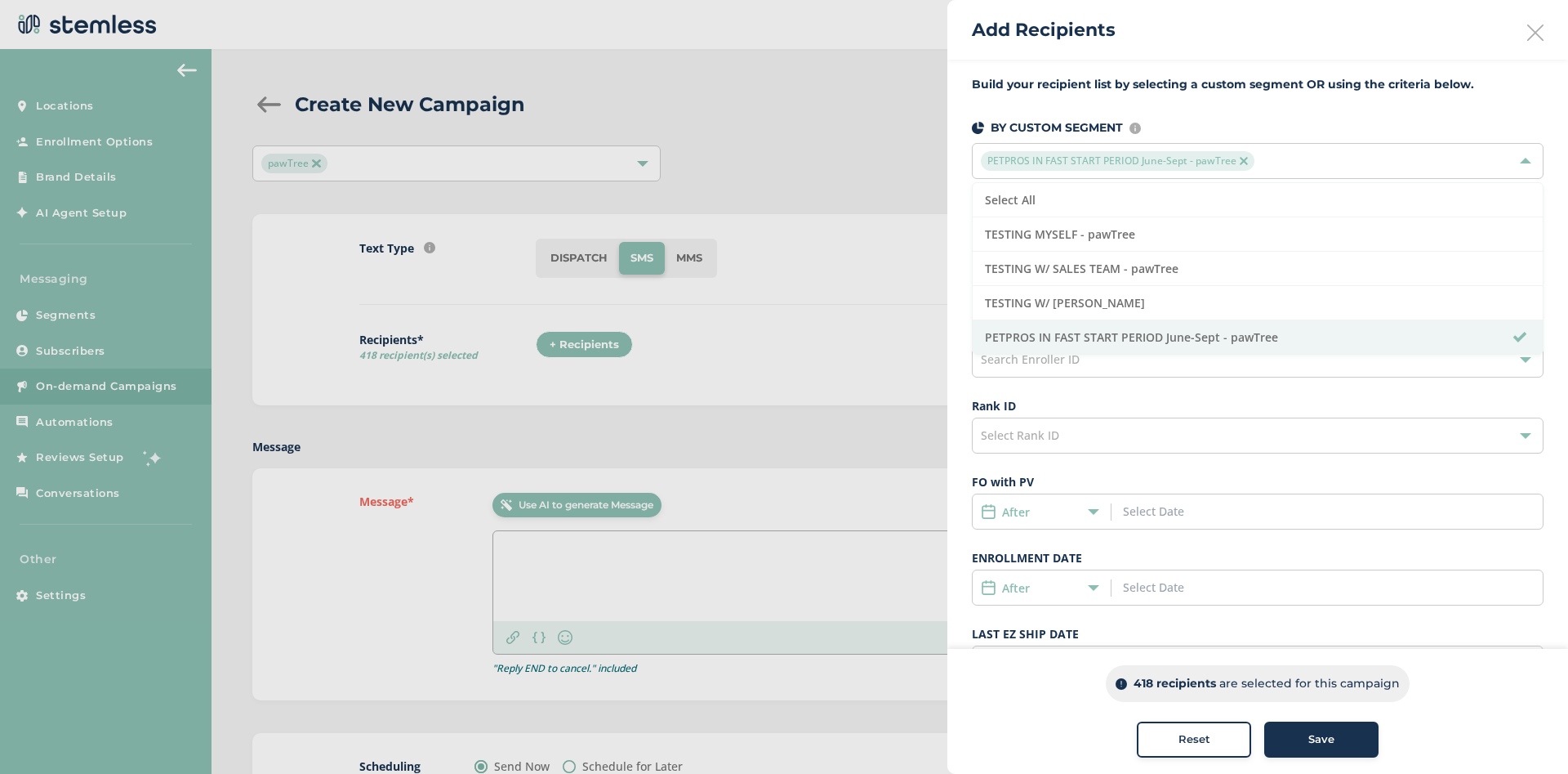
click at [1318, 124] on div "BY CUSTOM SEGMENT Custom segments are user-defined subscriber lists that you ca…" at bounding box center [1258, 128] width 572 height 18
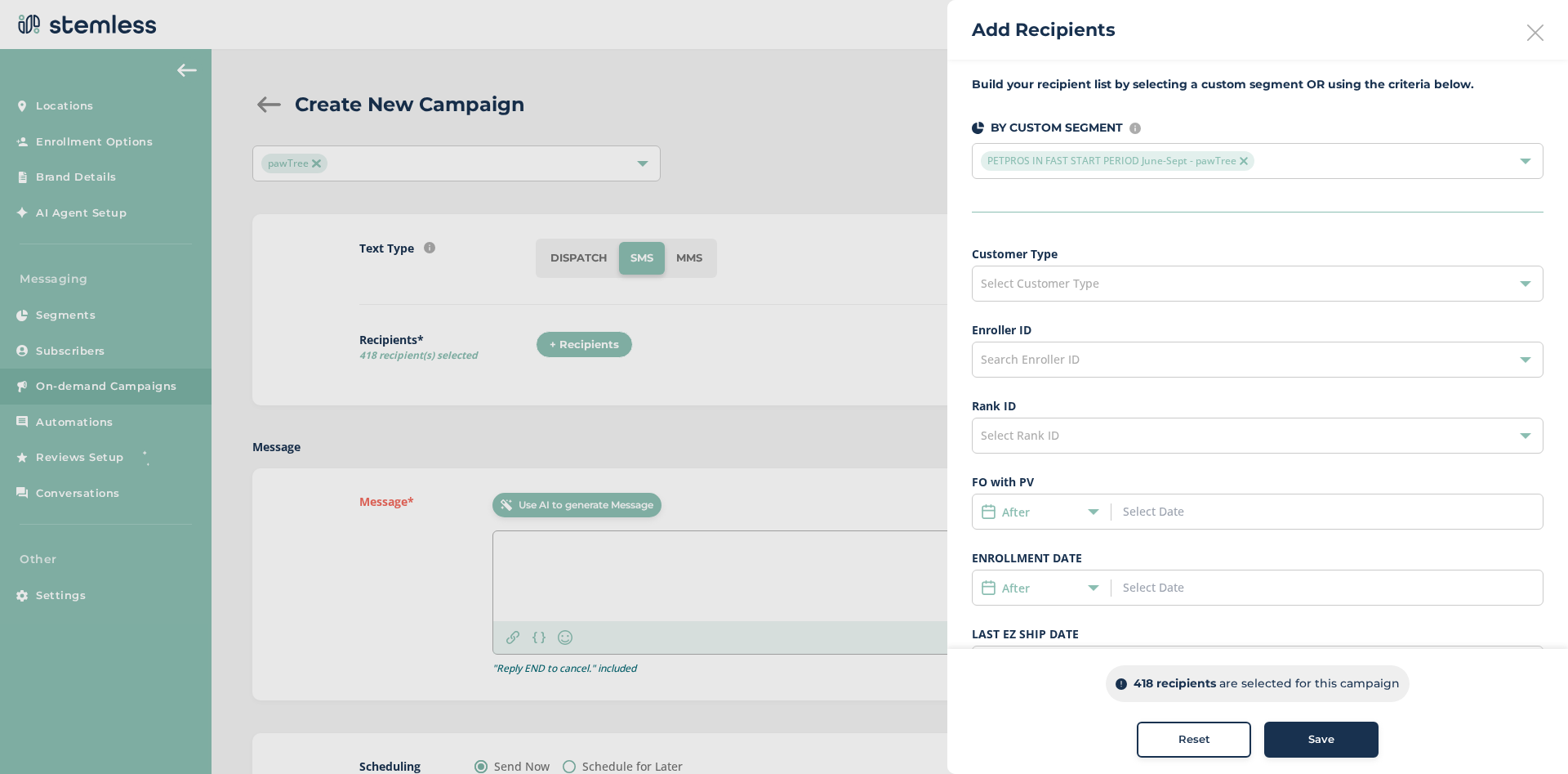
click at [1290, 154] on div "PETPROS IN FAST START PERIOD June-Sept - pawTree" at bounding box center [1249, 160] width 537 height 19
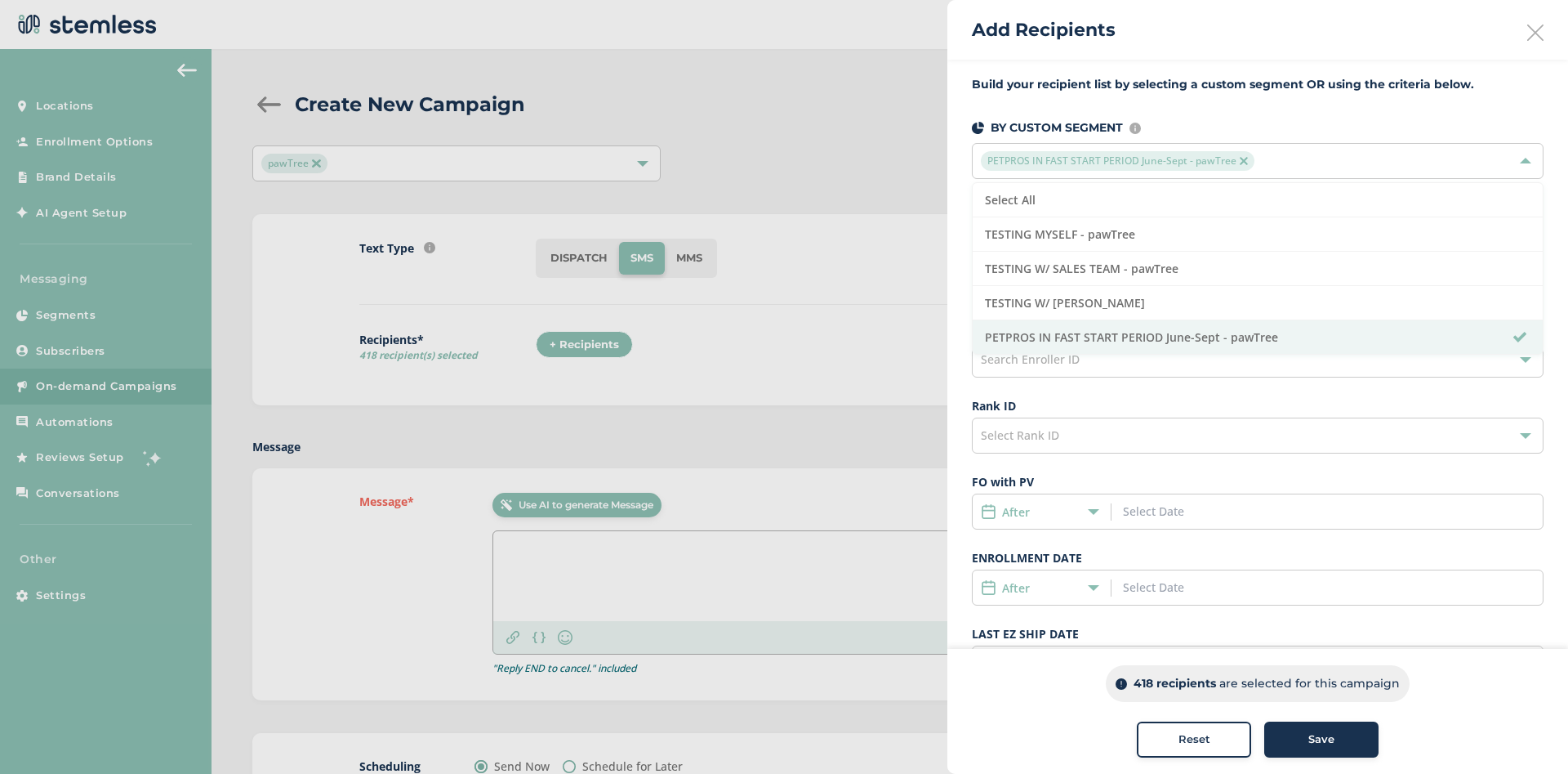
click at [1204, 426] on div "Select Rank ID" at bounding box center [1258, 435] width 572 height 36
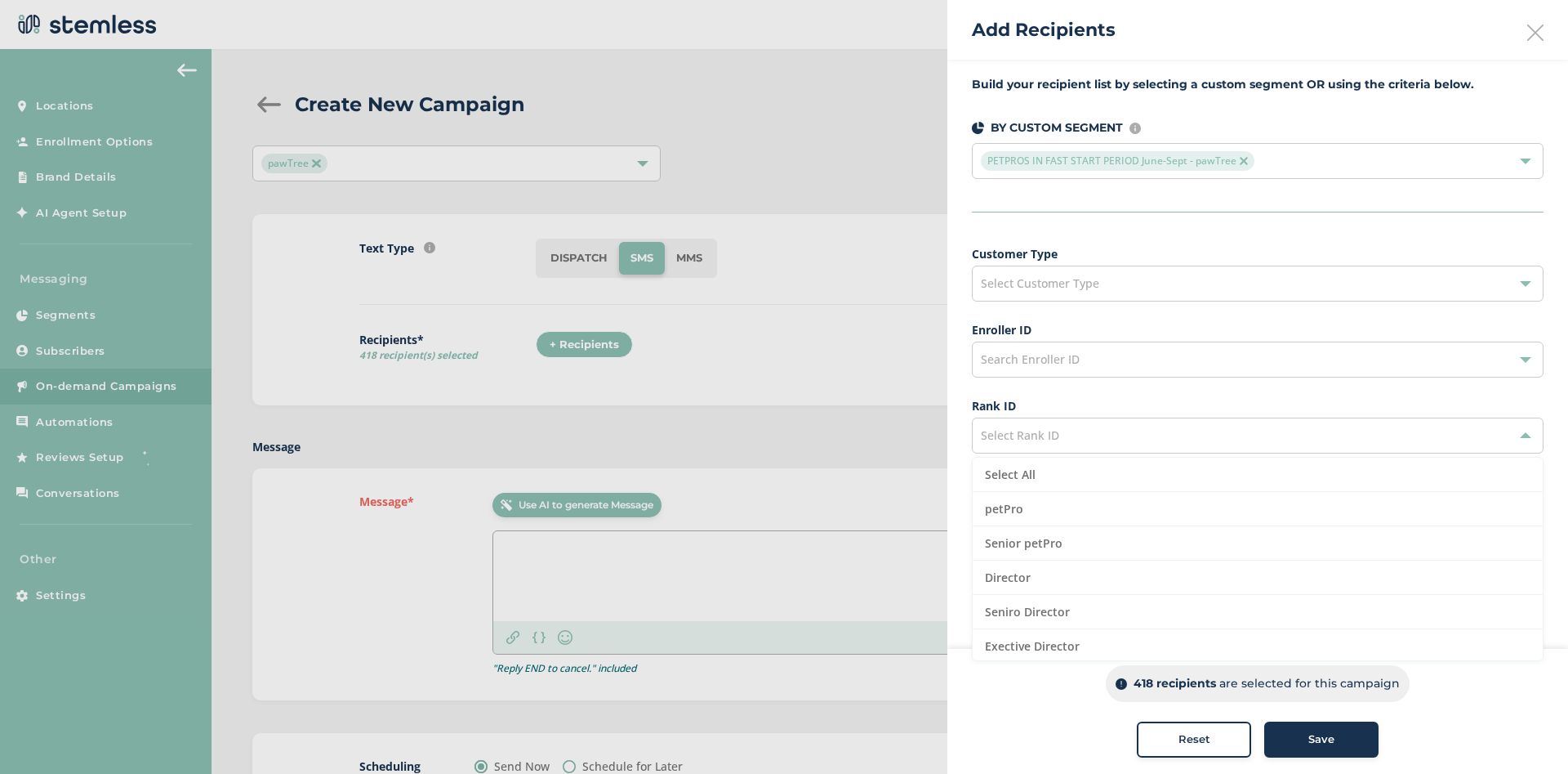
click at [1192, 422] on div "Select Rank ID" at bounding box center [1258, 435] width 572 height 36
click at [1203, 402] on label "Rank ID" at bounding box center [1258, 406] width 572 height 18
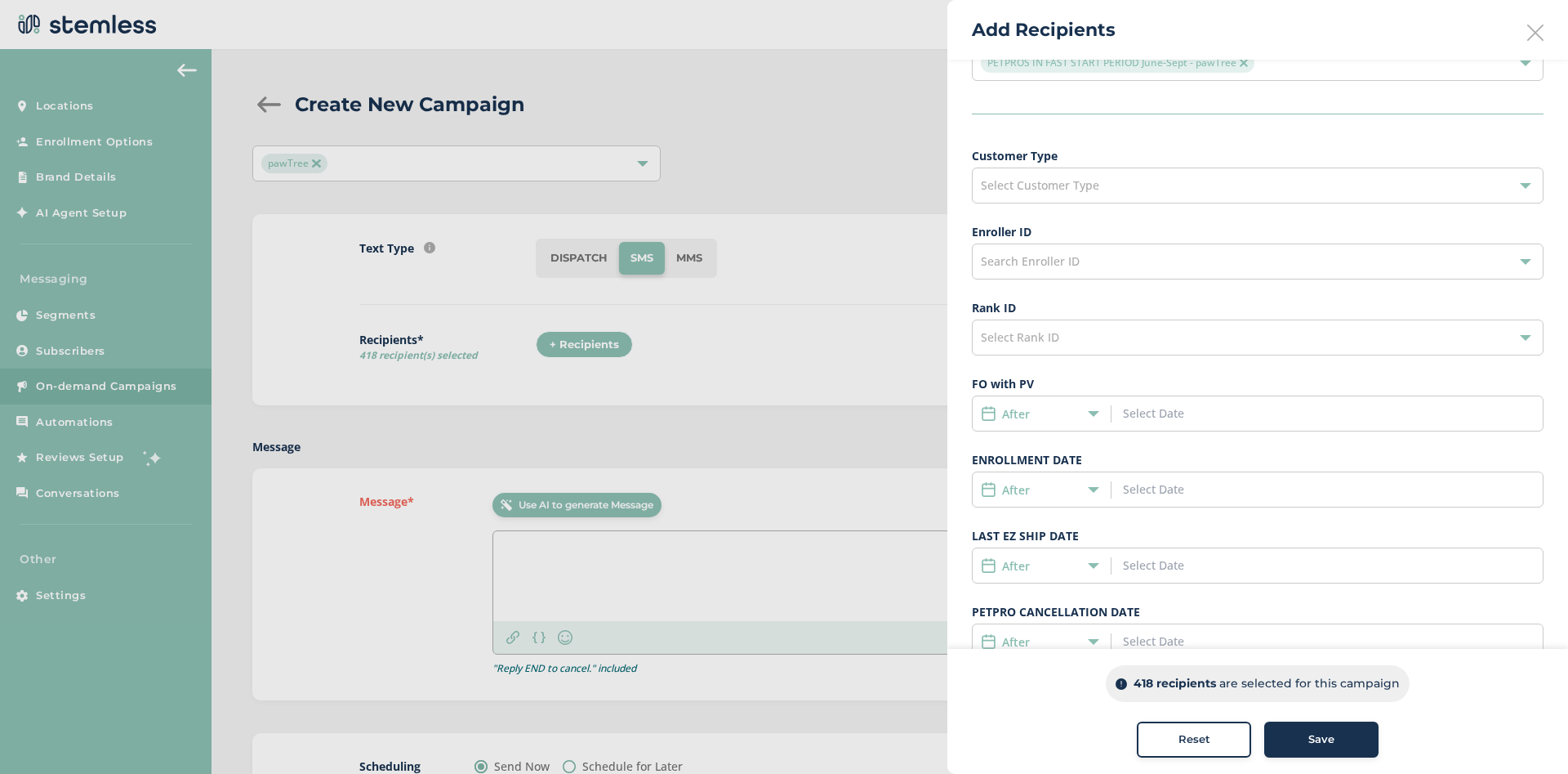
scroll to position [176, 0]
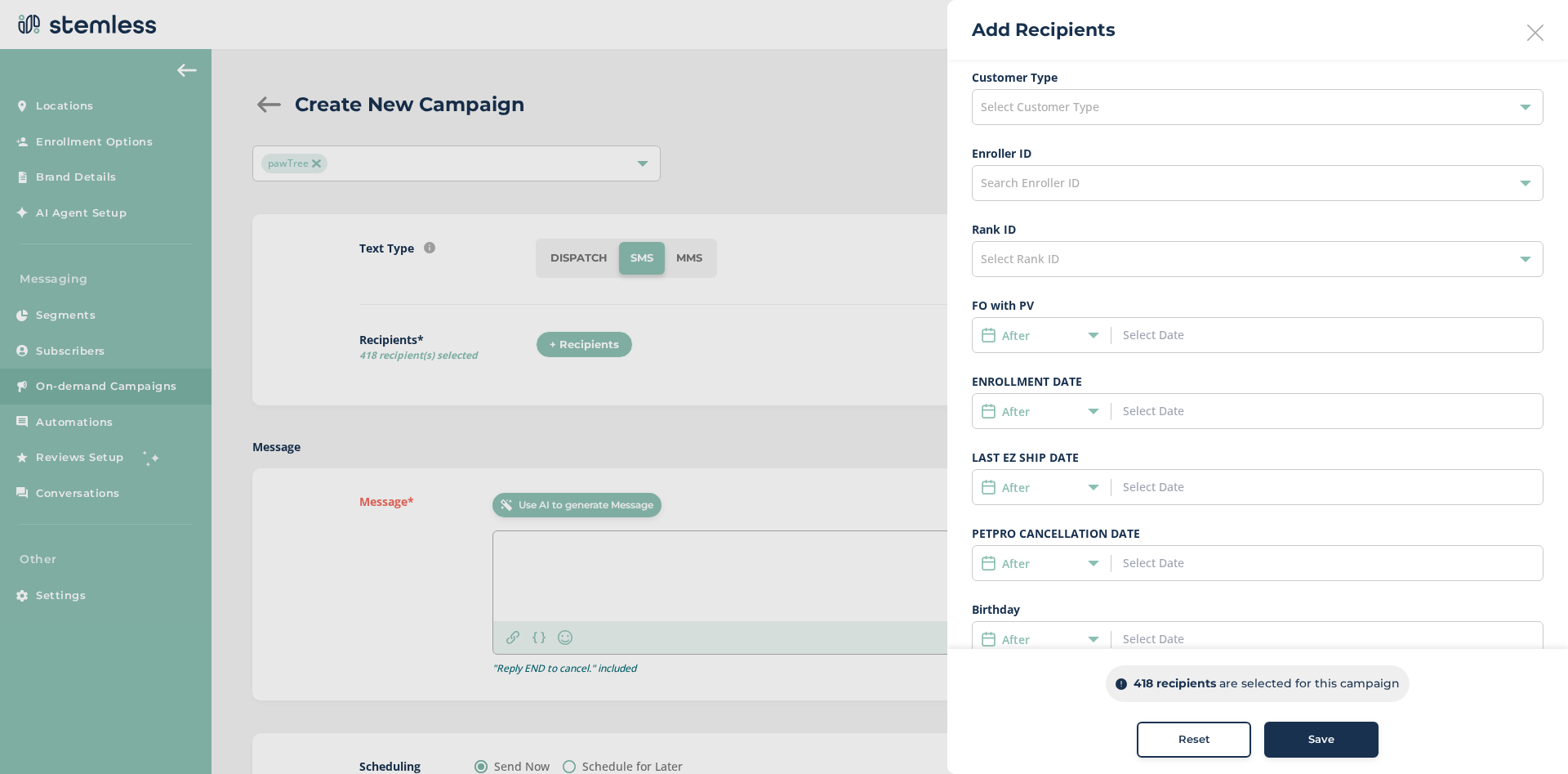
click at [1097, 417] on div "After" at bounding box center [1046, 412] width 131 height 18
click at [1091, 407] on icon at bounding box center [1094, 411] width 12 height 12
click at [1044, 528] on span "Date Range" at bounding box center [1020, 531] width 63 height 16
click at [1155, 366] on div "Customer Type Select Customer Type Enroller ID Search Enroller ID Rank ID Selec…" at bounding box center [1258, 362] width 572 height 589
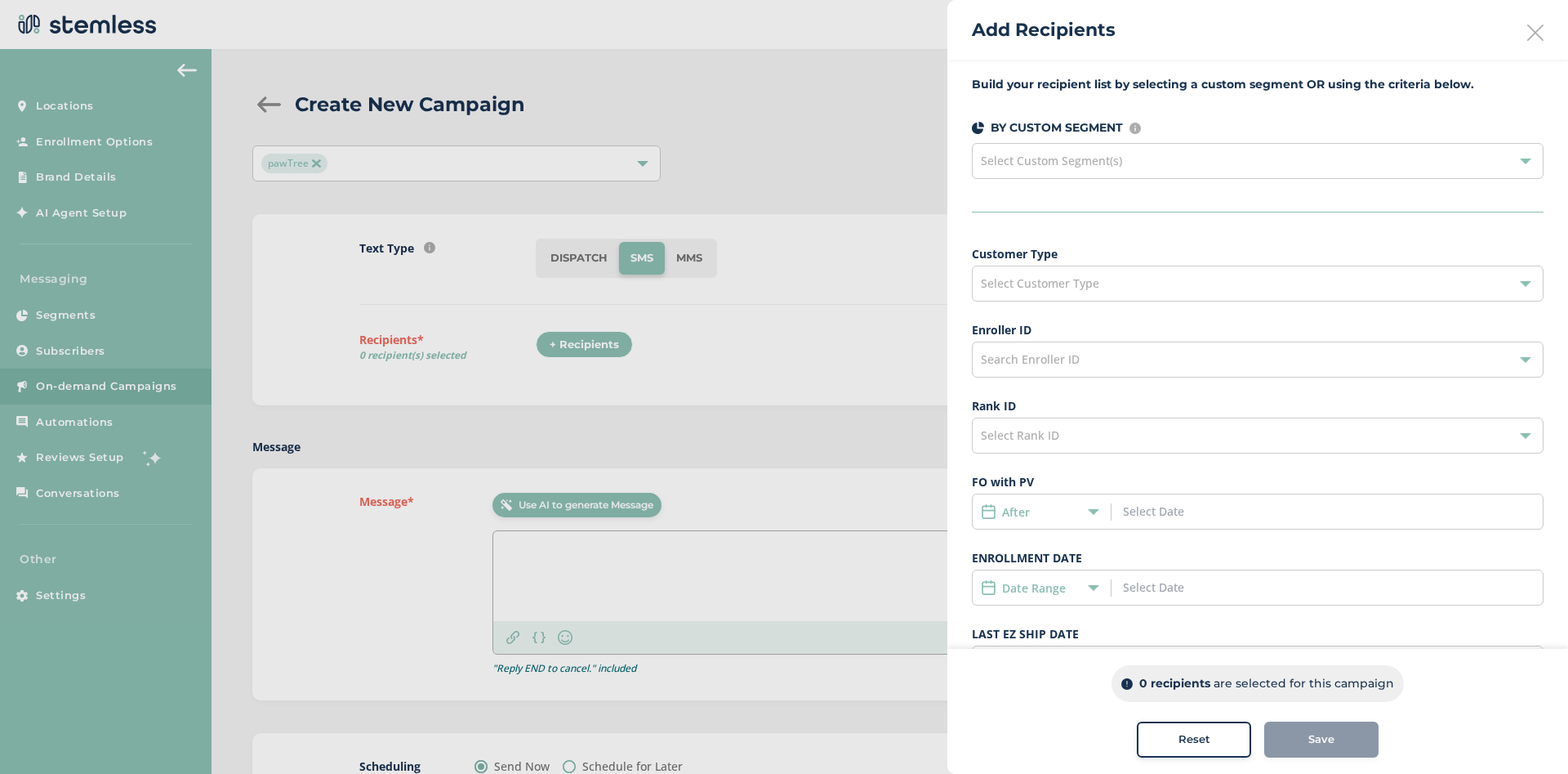
scroll to position [219, 0]
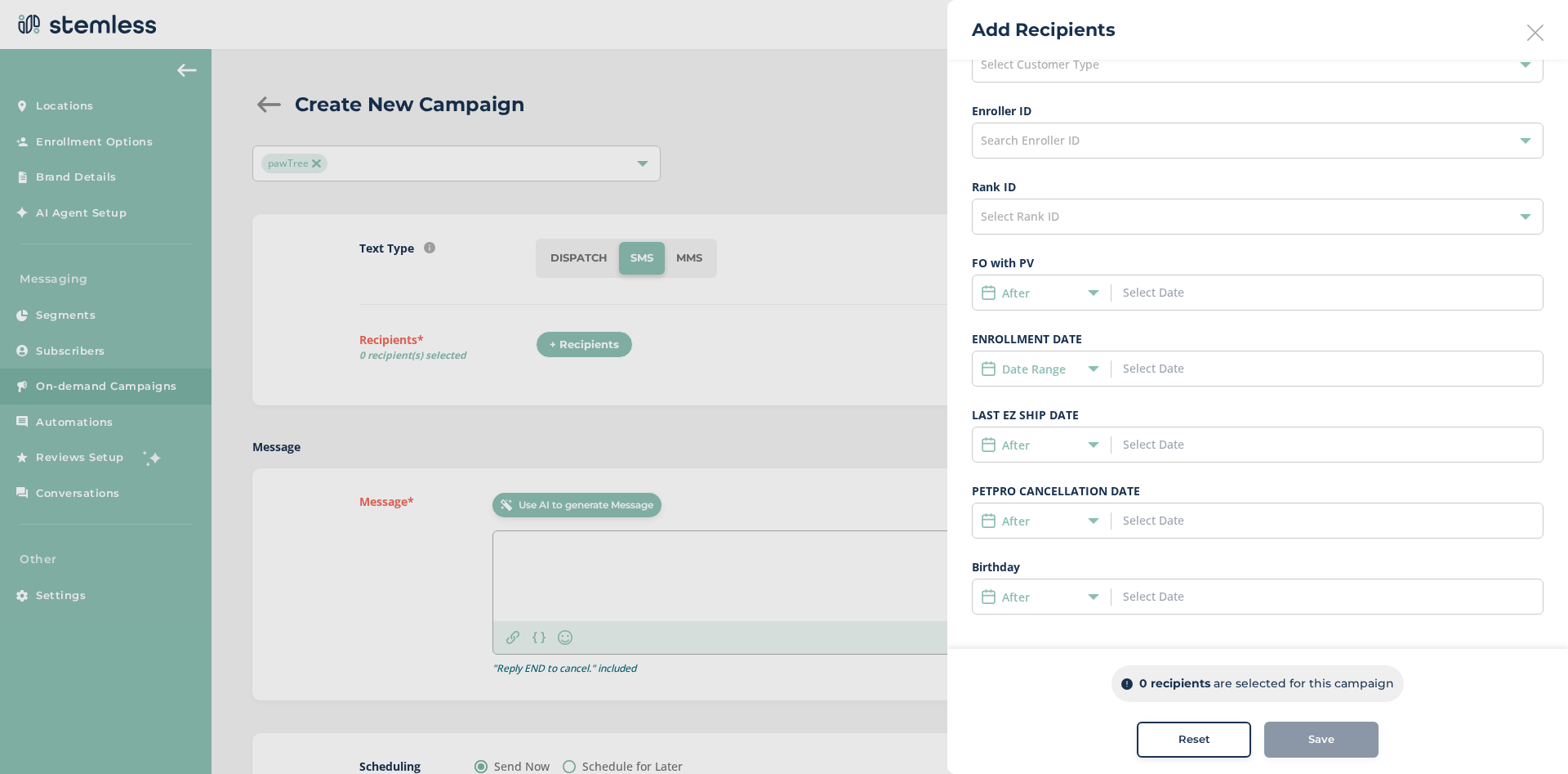
click at [1154, 371] on input at bounding box center [1197, 368] width 148 height 18
click at [1136, 408] on icon at bounding box center [1144, 404] width 21 height 21
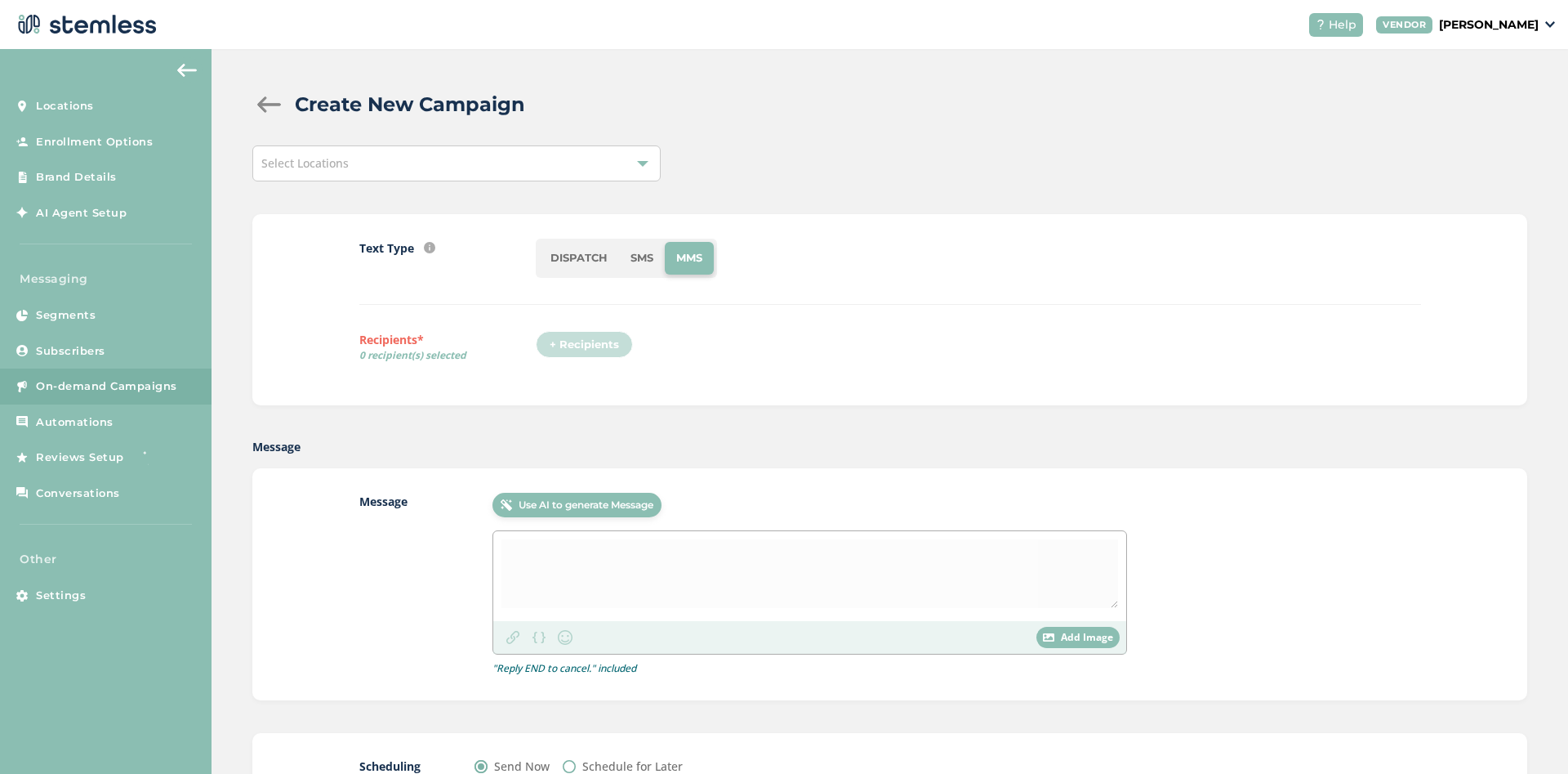
click at [643, 261] on li "SMS" at bounding box center [642, 258] width 46 height 33
click at [955, 344] on div "+ Recipients" at bounding box center [978, 349] width 885 height 38
click at [97, 381] on span "On-demand Campaigns" at bounding box center [106, 387] width 141 height 17
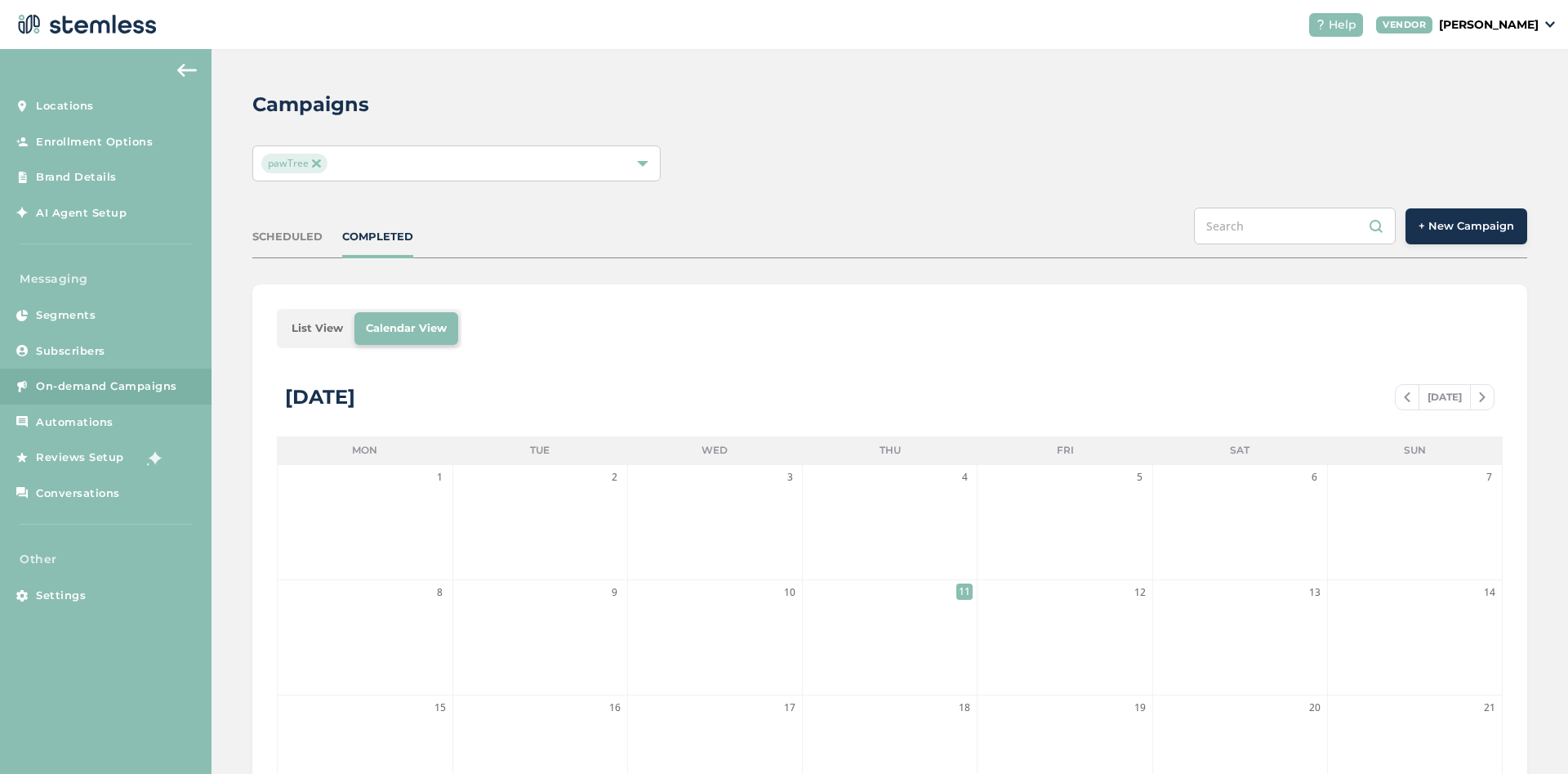
click at [1476, 215] on button "+ New Campaign" at bounding box center [1466, 226] width 122 height 36
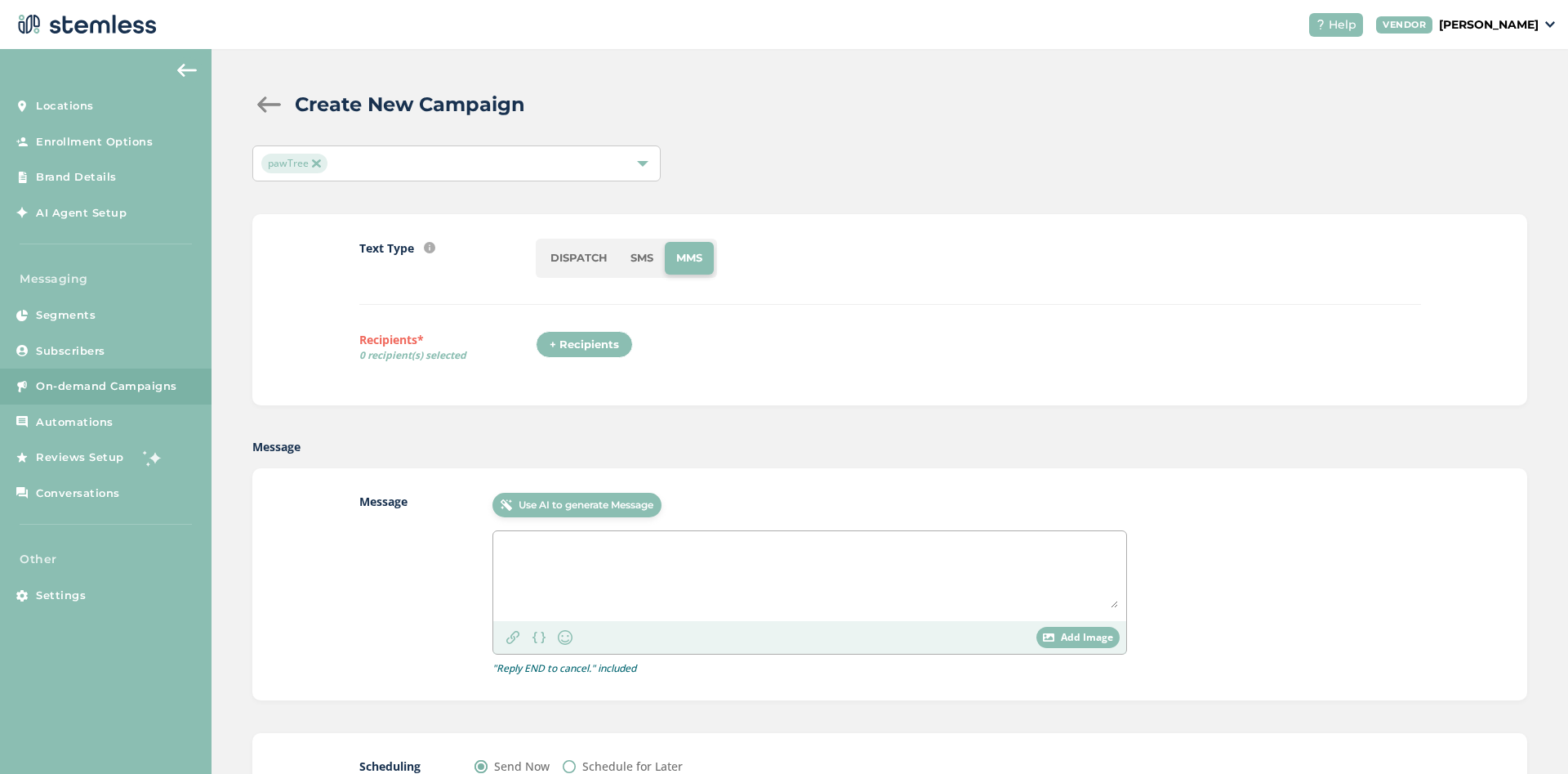
click at [582, 337] on div "+ Recipients" at bounding box center [584, 344] width 97 height 28
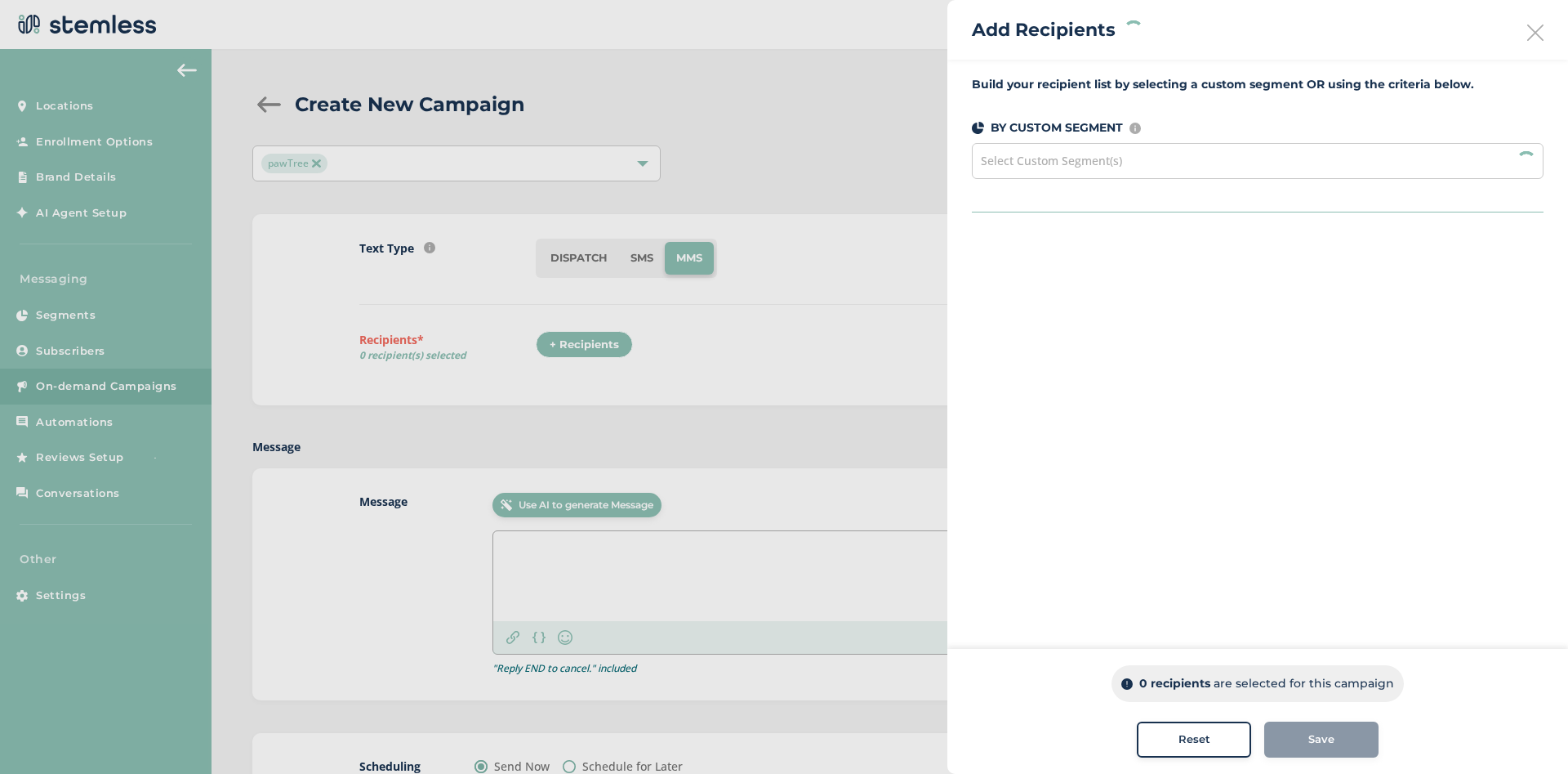
click at [1123, 151] on div "Select Custom Segment(s)" at bounding box center [1258, 160] width 572 height 36
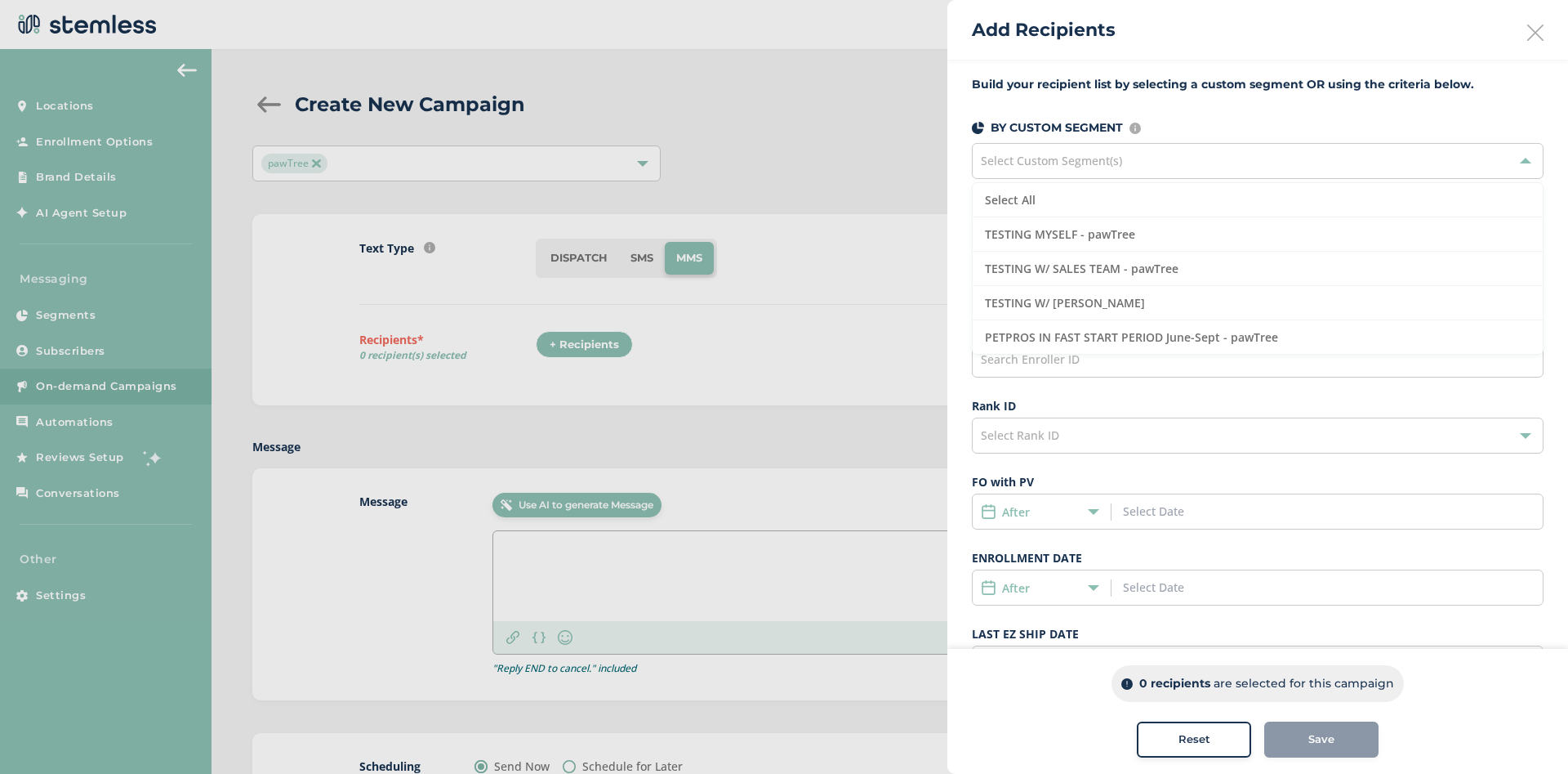
click at [865, 413] on div at bounding box center [784, 387] width 1568 height 774
click at [1073, 581] on div "After" at bounding box center [1037, 588] width 113 height 18
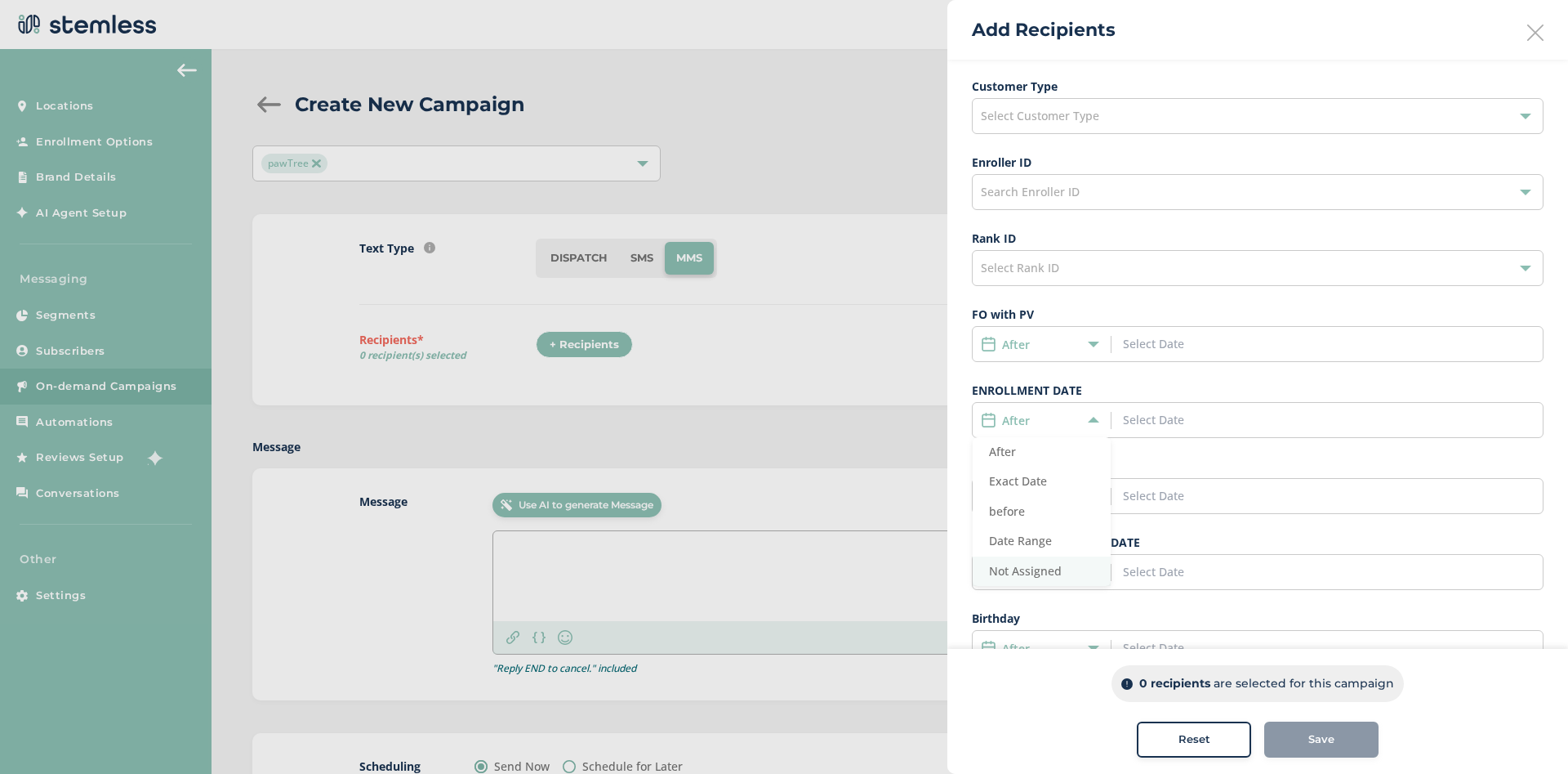
scroll to position [176, 0]
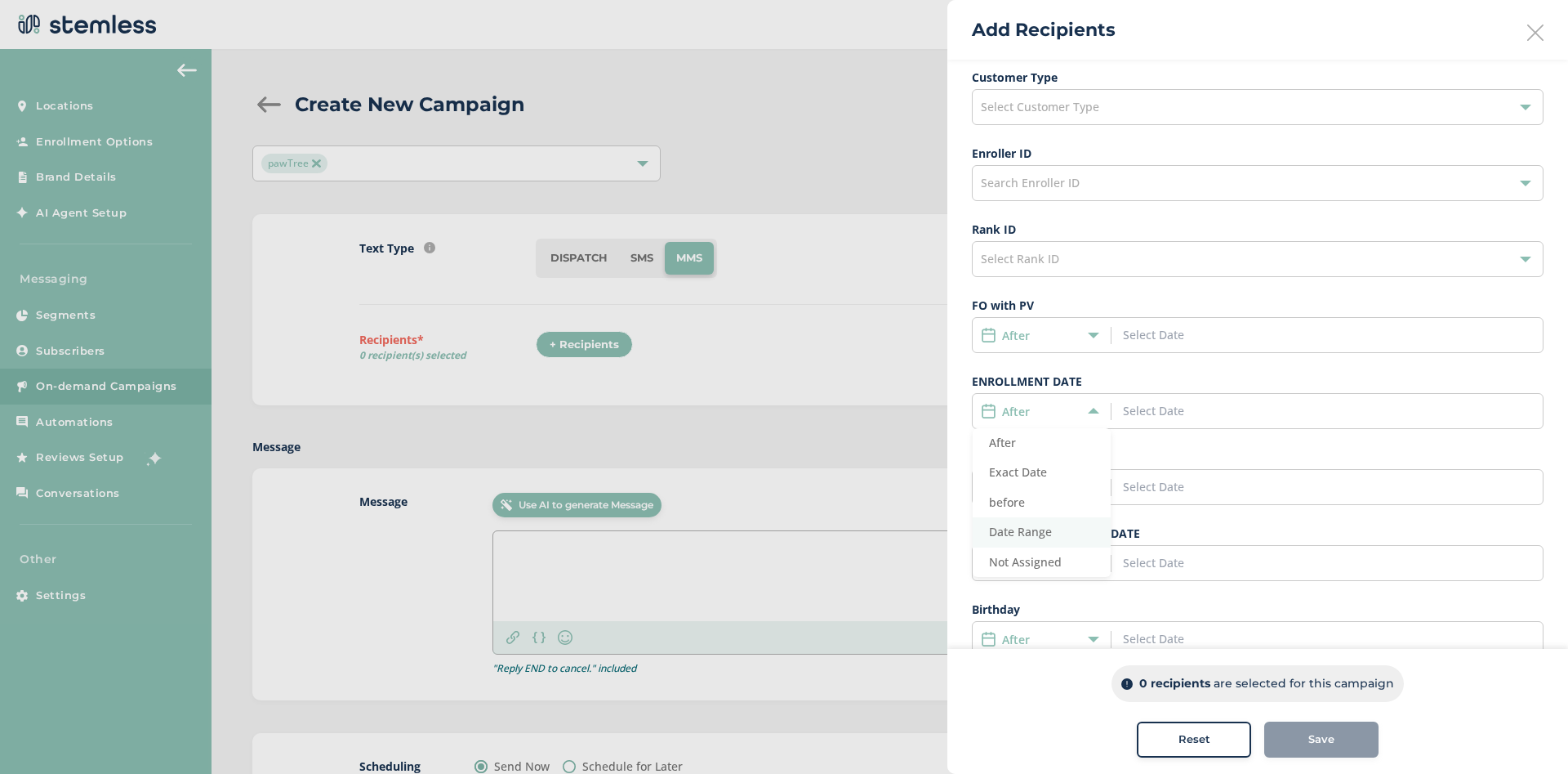
click at [1041, 526] on span "Date Range" at bounding box center [1020, 531] width 63 height 16
click at [1180, 399] on div "Date Range" at bounding box center [1258, 411] width 572 height 36
click at [1172, 417] on input at bounding box center [1197, 411] width 148 height 18
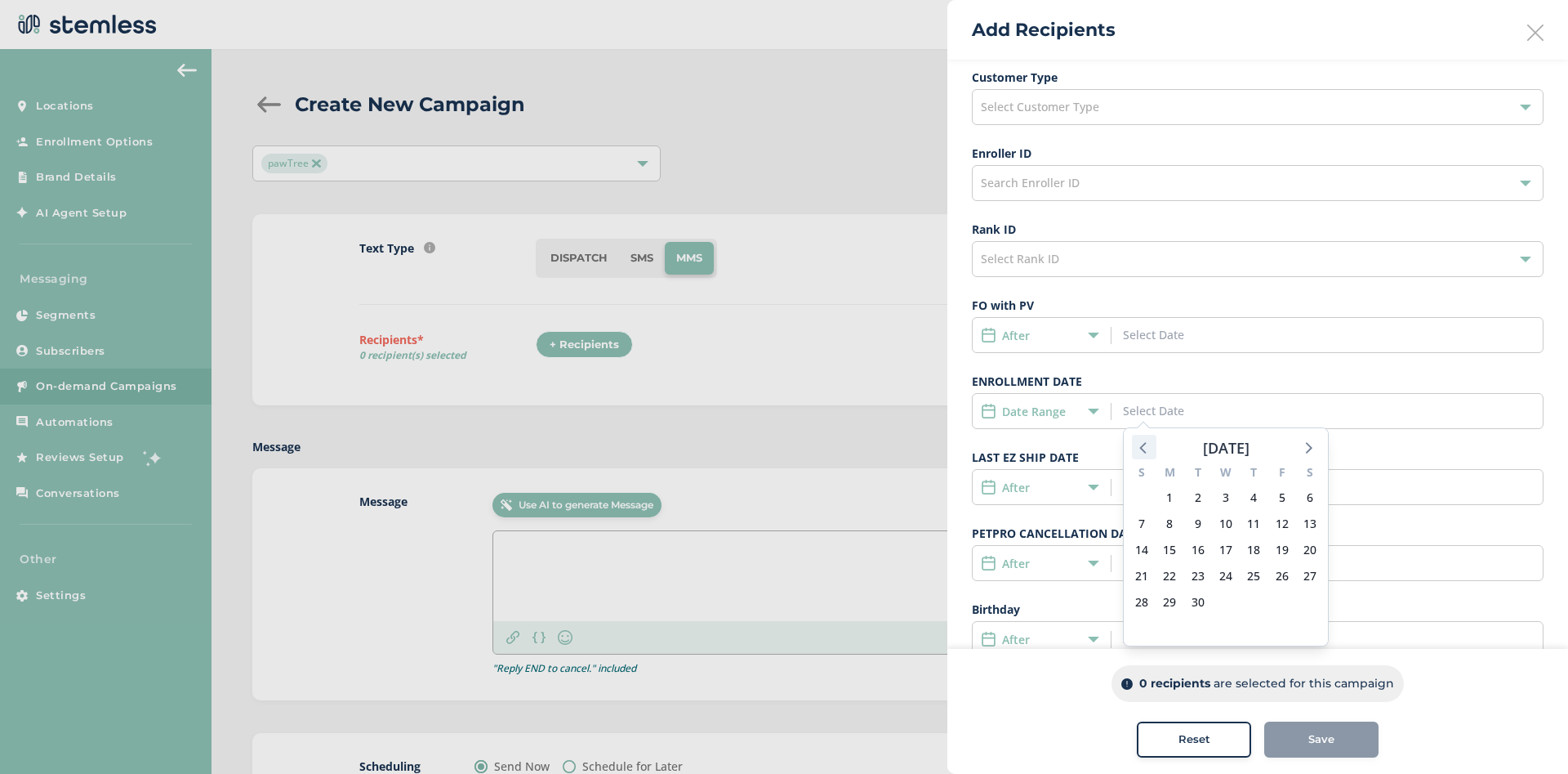
click at [1142, 453] on icon at bounding box center [1144, 447] width 21 height 21
click at [1278, 495] on span "1" at bounding box center [1282, 497] width 23 height 23
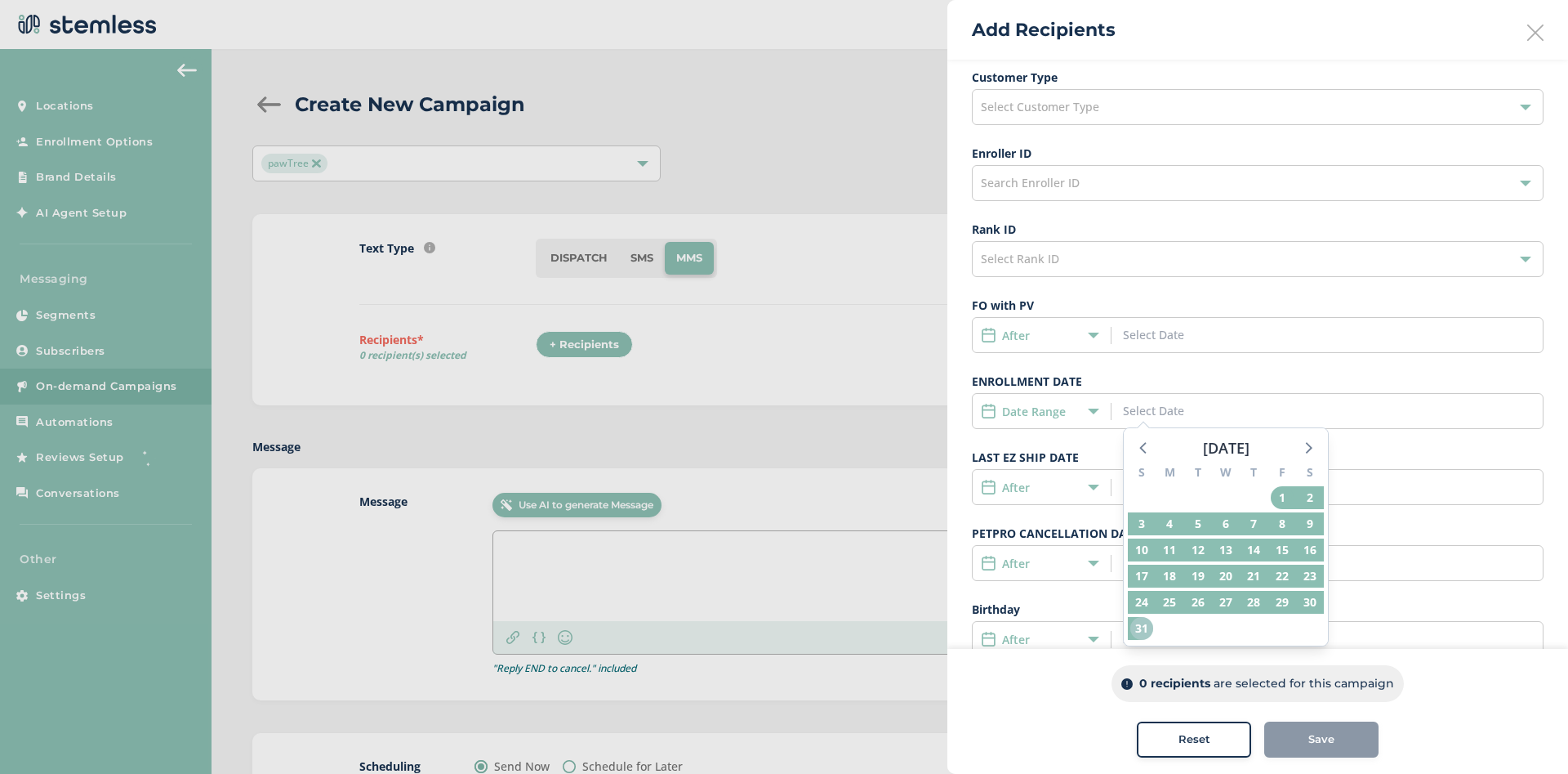
click at [1143, 626] on span "31" at bounding box center [1142, 628] width 23 height 23
type input "08/01/2025 - 08/31/2025"
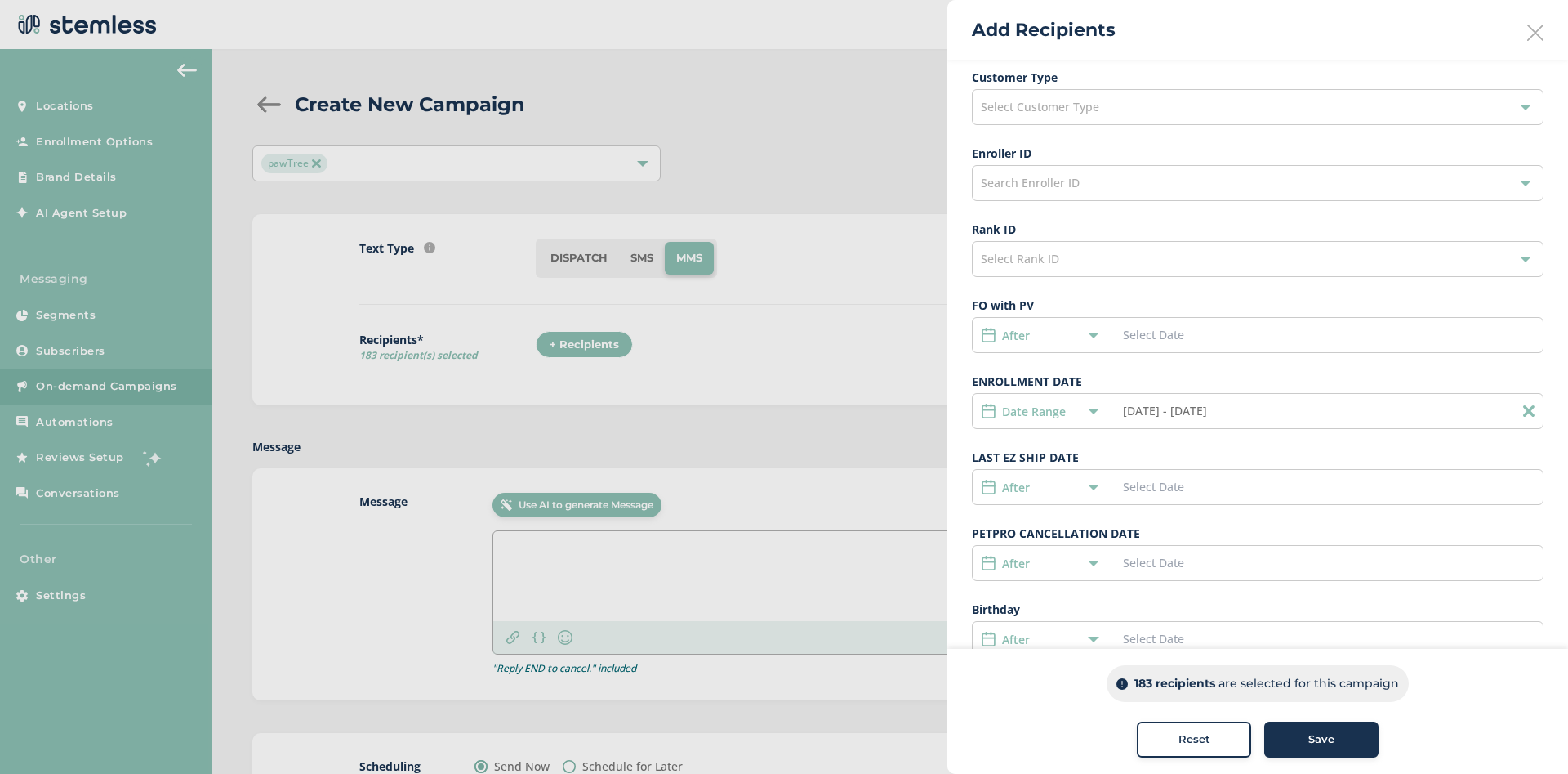
click at [660, 412] on div at bounding box center [784, 387] width 1568 height 774
click at [83, 382] on div at bounding box center [784, 387] width 1568 height 774
click at [1529, 38] on icon at bounding box center [1535, 33] width 17 height 17
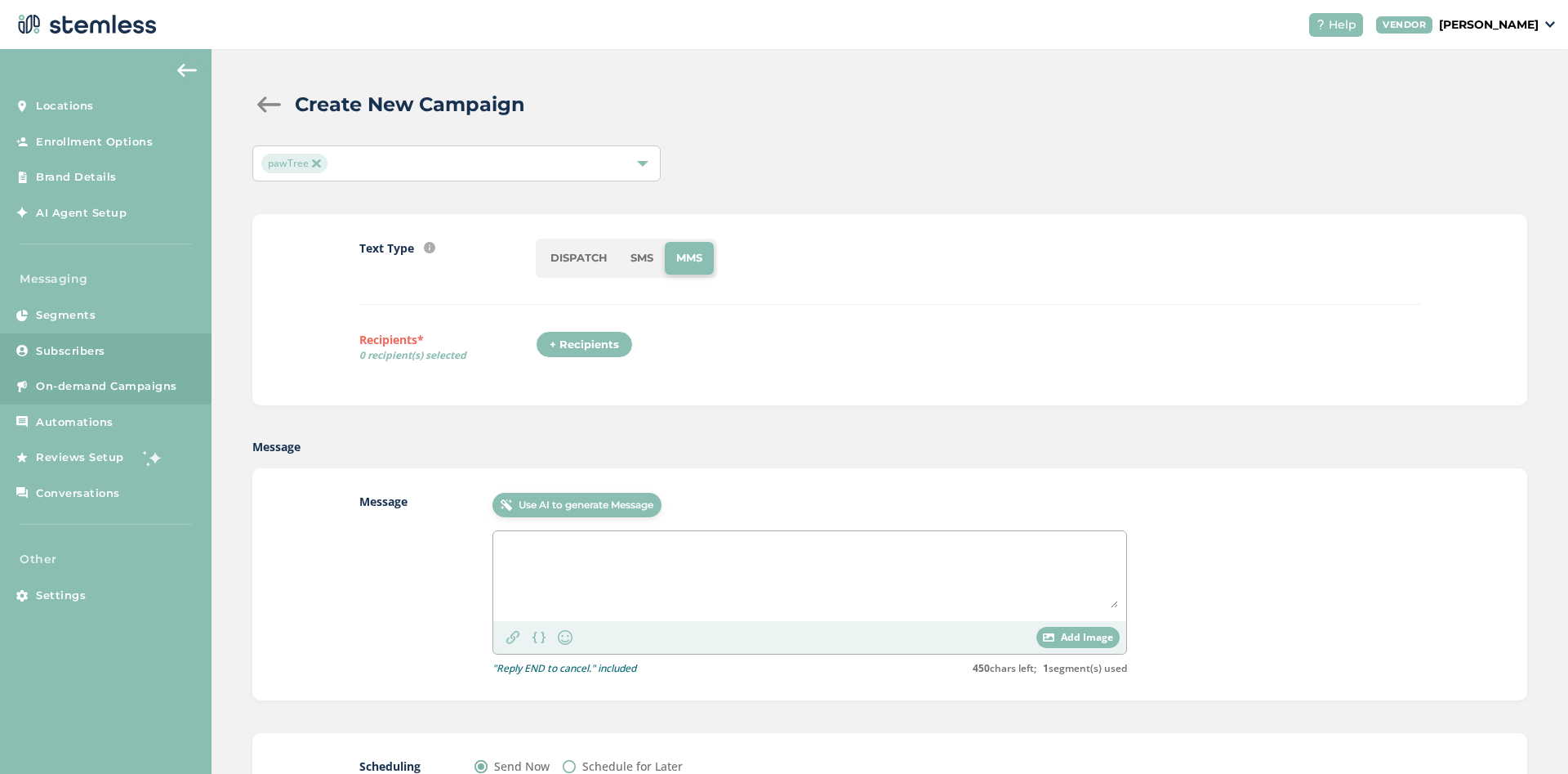
click at [76, 339] on link "Subscribers" at bounding box center [105, 351] width 211 height 36
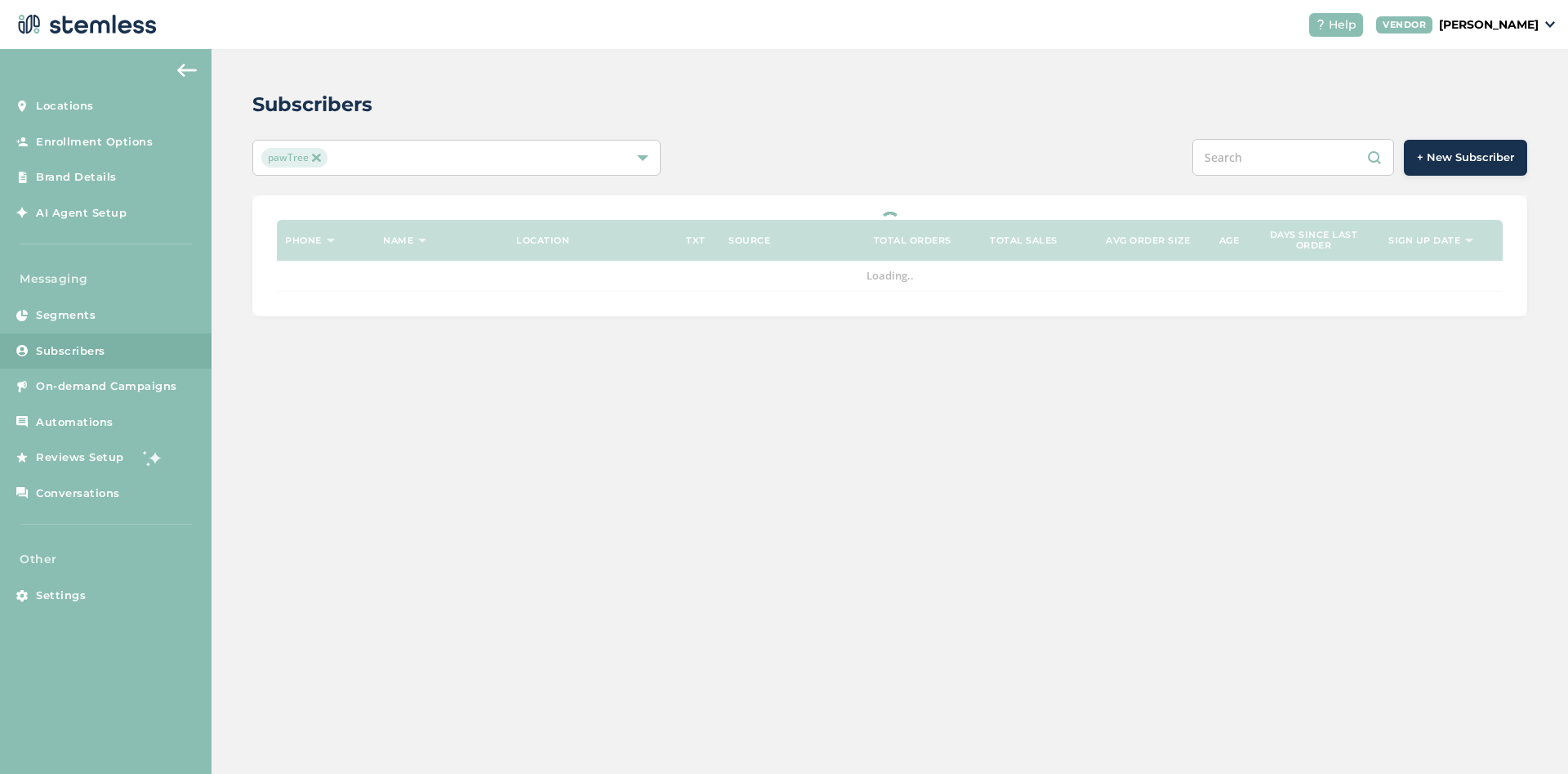
click at [1249, 169] on input "text" at bounding box center [1293, 157] width 202 height 37
paste input "6575273833"
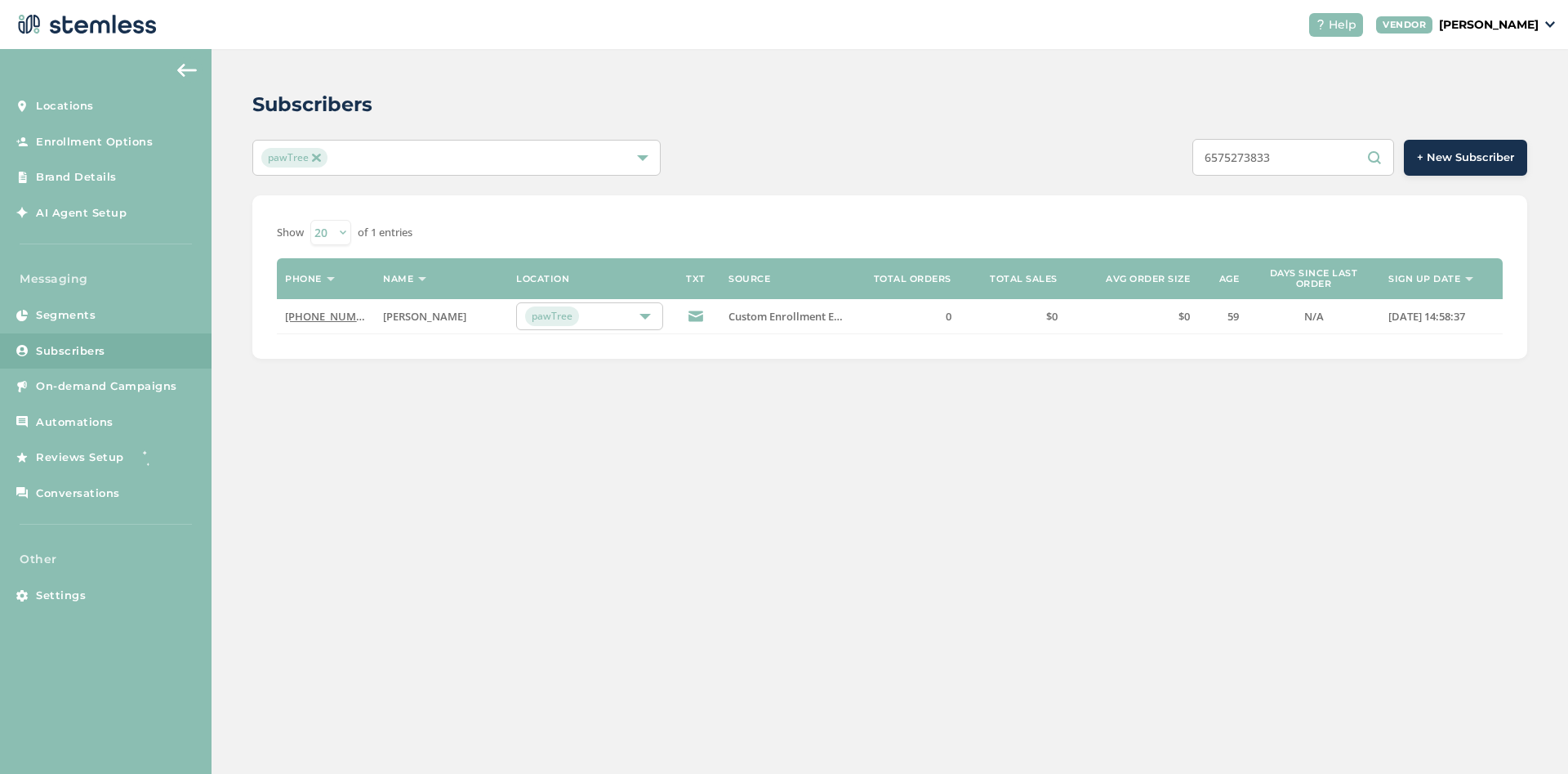
type input "6575273833"
click at [325, 312] on link "(657) 527-3833" at bounding box center [332, 316] width 94 height 15
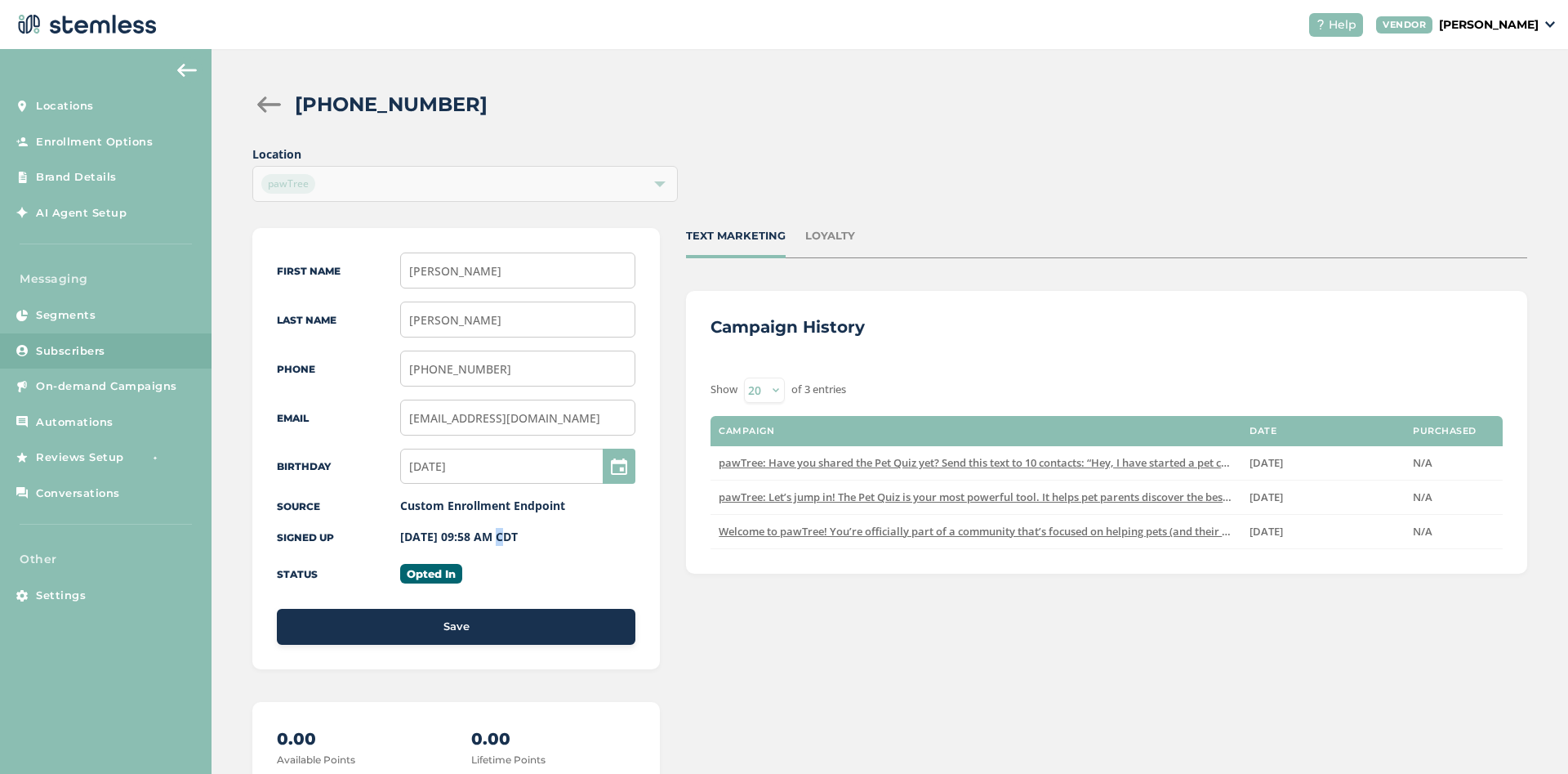
click at [490, 538] on label "09/09/2025 09:58 AM CDT" at bounding box center [459, 536] width 118 height 16
click at [498, 541] on label "09/09/2025 09:58 AM CDT" at bounding box center [459, 536] width 118 height 16
drag, startPoint x: 493, startPoint y: 540, endPoint x: 404, endPoint y: 539, distance: 89.0
click at [404, 539] on label "09/09/2025 09:58 AM CDT" at bounding box center [459, 536] width 118 height 16
click at [426, 547] on div "First Name Terri Last Name Taylor Phone (657) 527-3833 Email taylor2856@gmail.c…" at bounding box center [456, 448] width 407 height 442
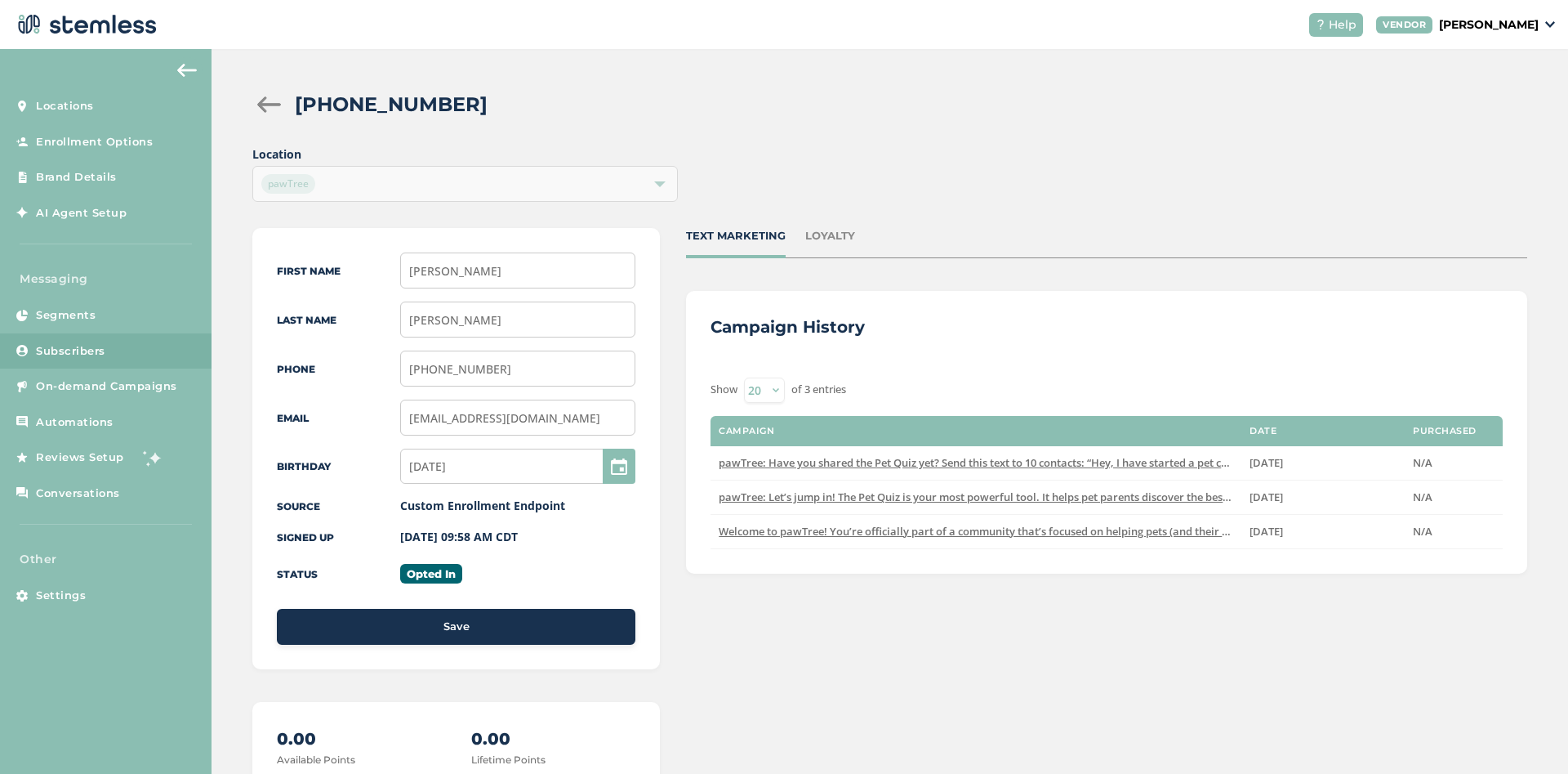
click at [103, 352] on span "Subscribers" at bounding box center [70, 352] width 69 height 17
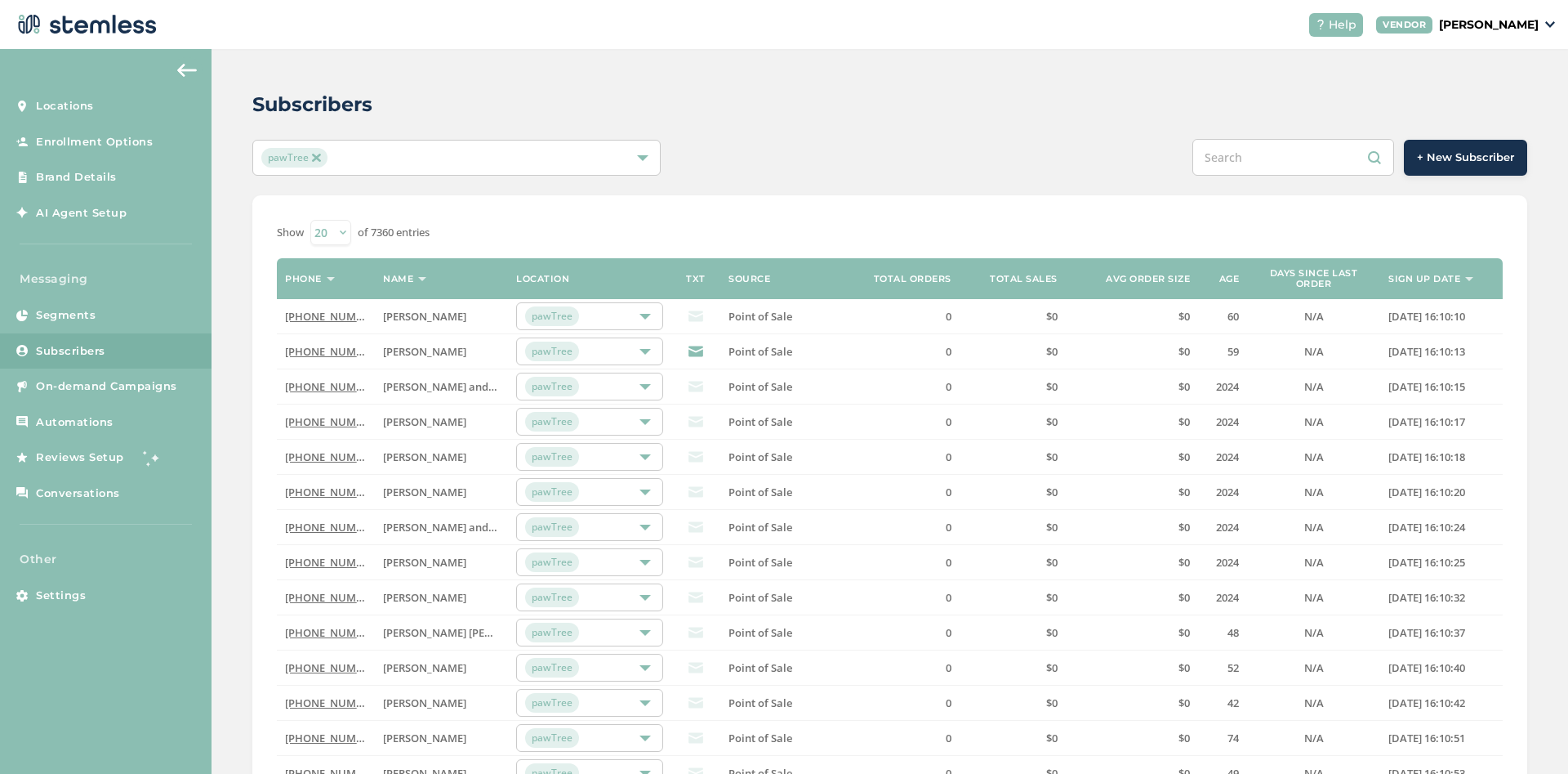
click at [1265, 164] on input "text" at bounding box center [1293, 157] width 202 height 37
paste input "7173989456"
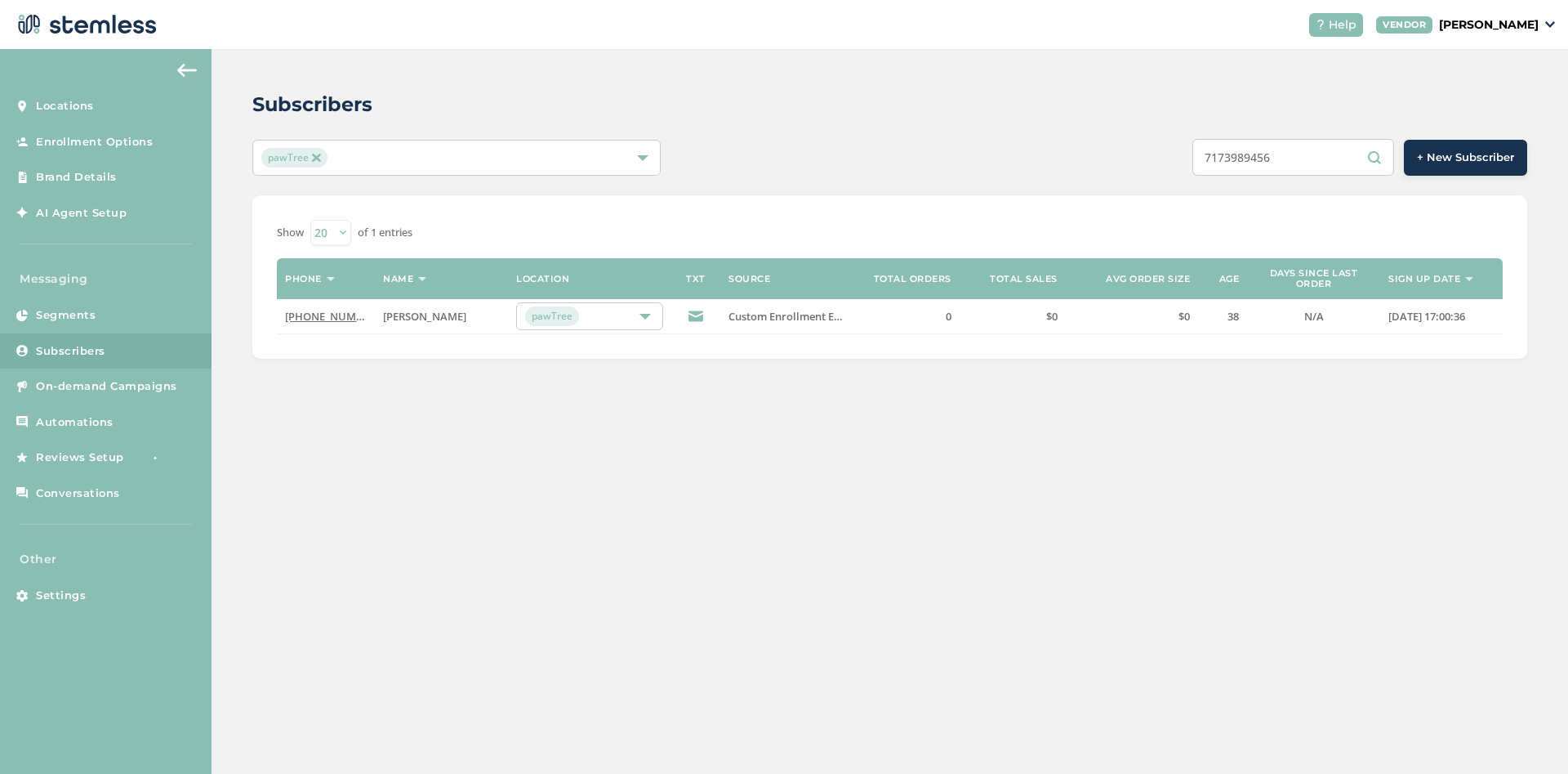
type input "7173989456"
click at [322, 317] on link "(717) 398-9456" at bounding box center [332, 316] width 94 height 15
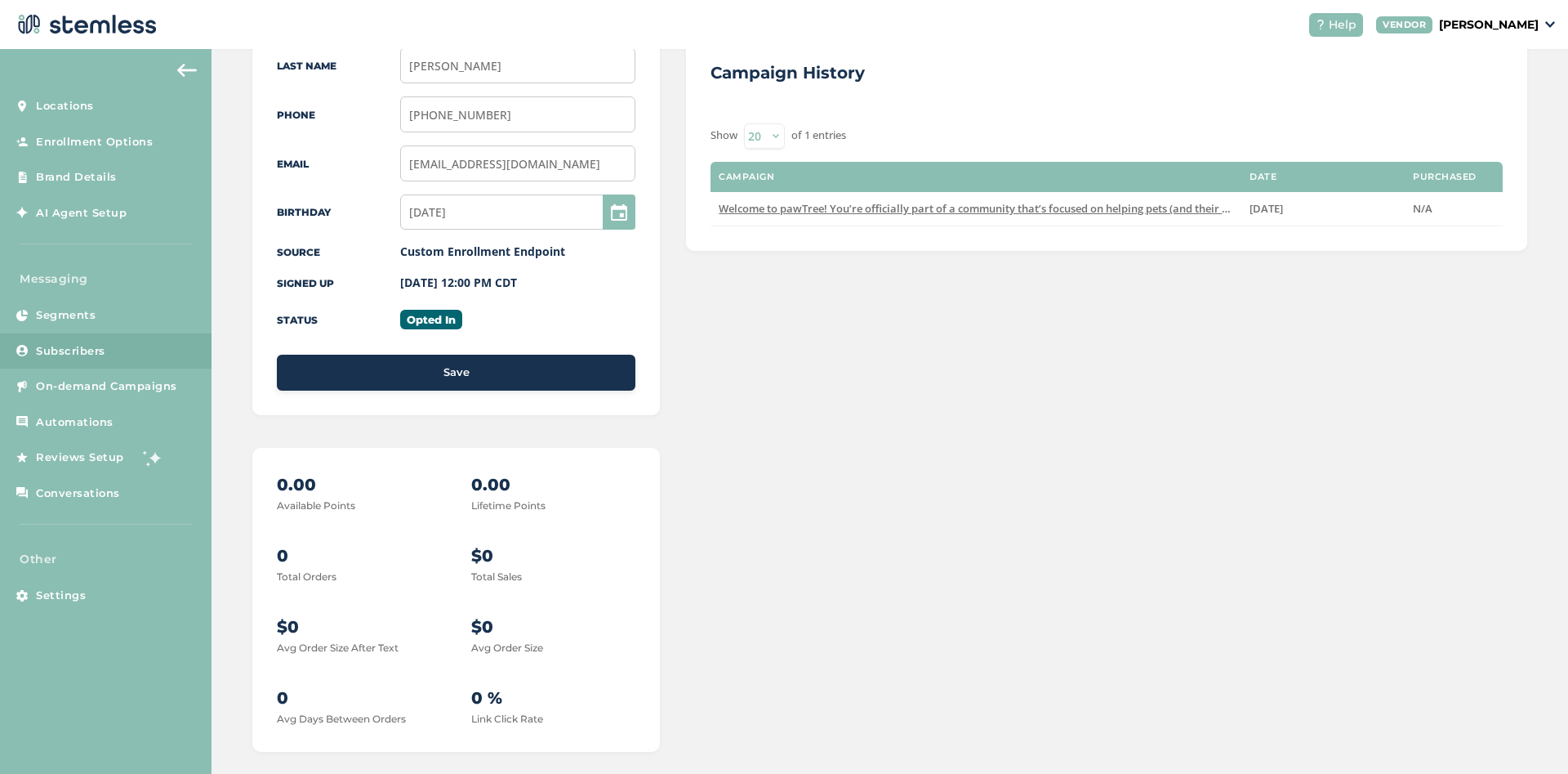
scroll to position [272, 0]
